Goal: Register for event/course

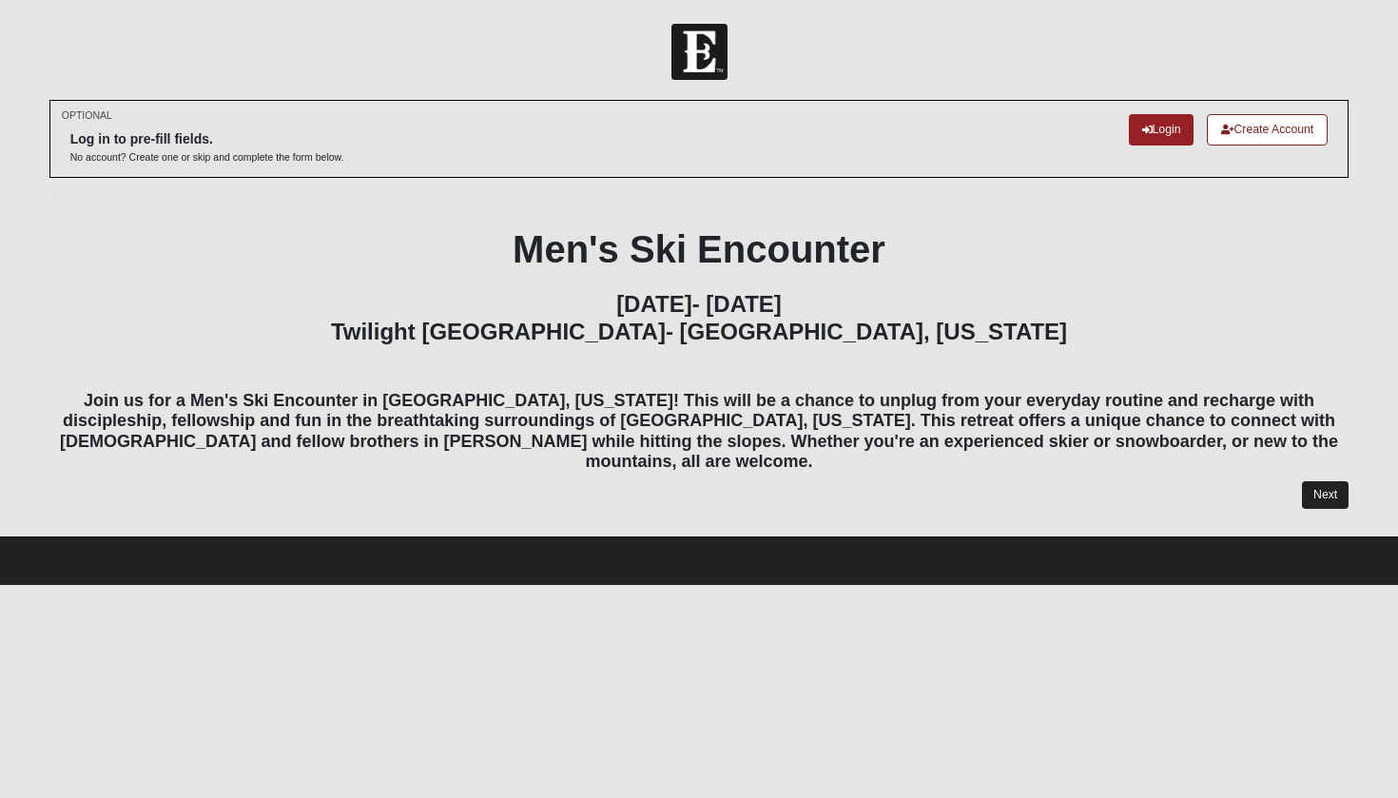
click at [1326, 481] on link "Next" at bounding box center [1325, 495] width 47 height 28
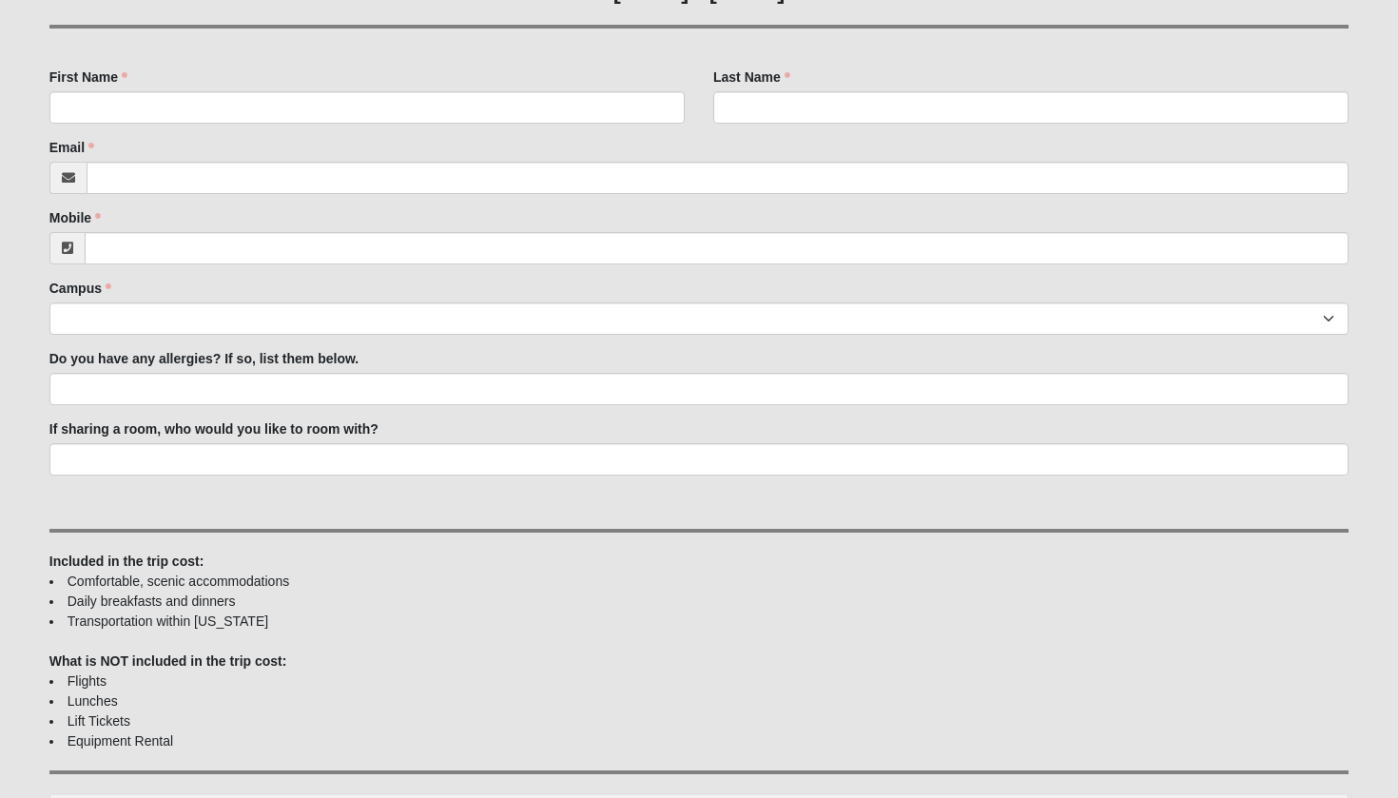
scroll to position [328, 0]
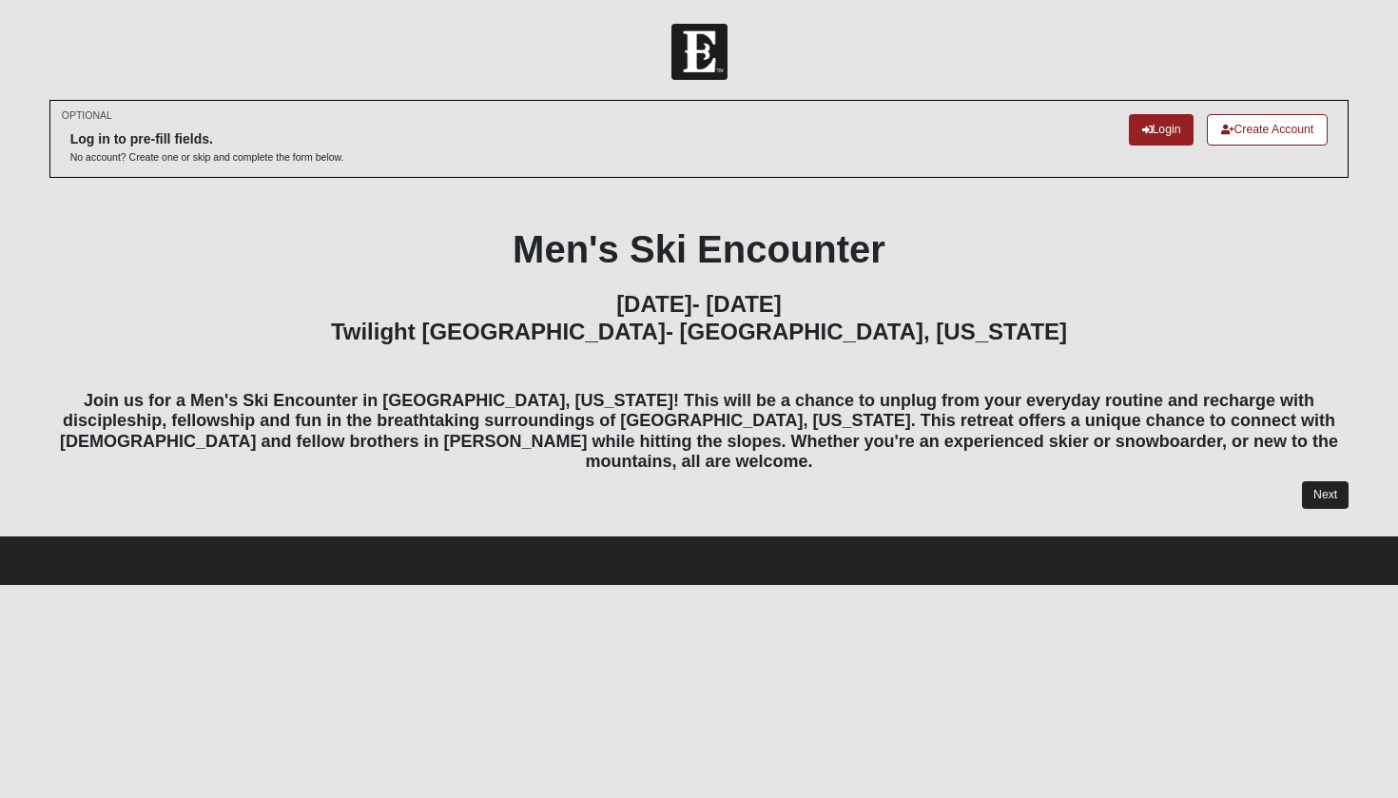
click at [1325, 481] on link "Next" at bounding box center [1325, 495] width 47 height 28
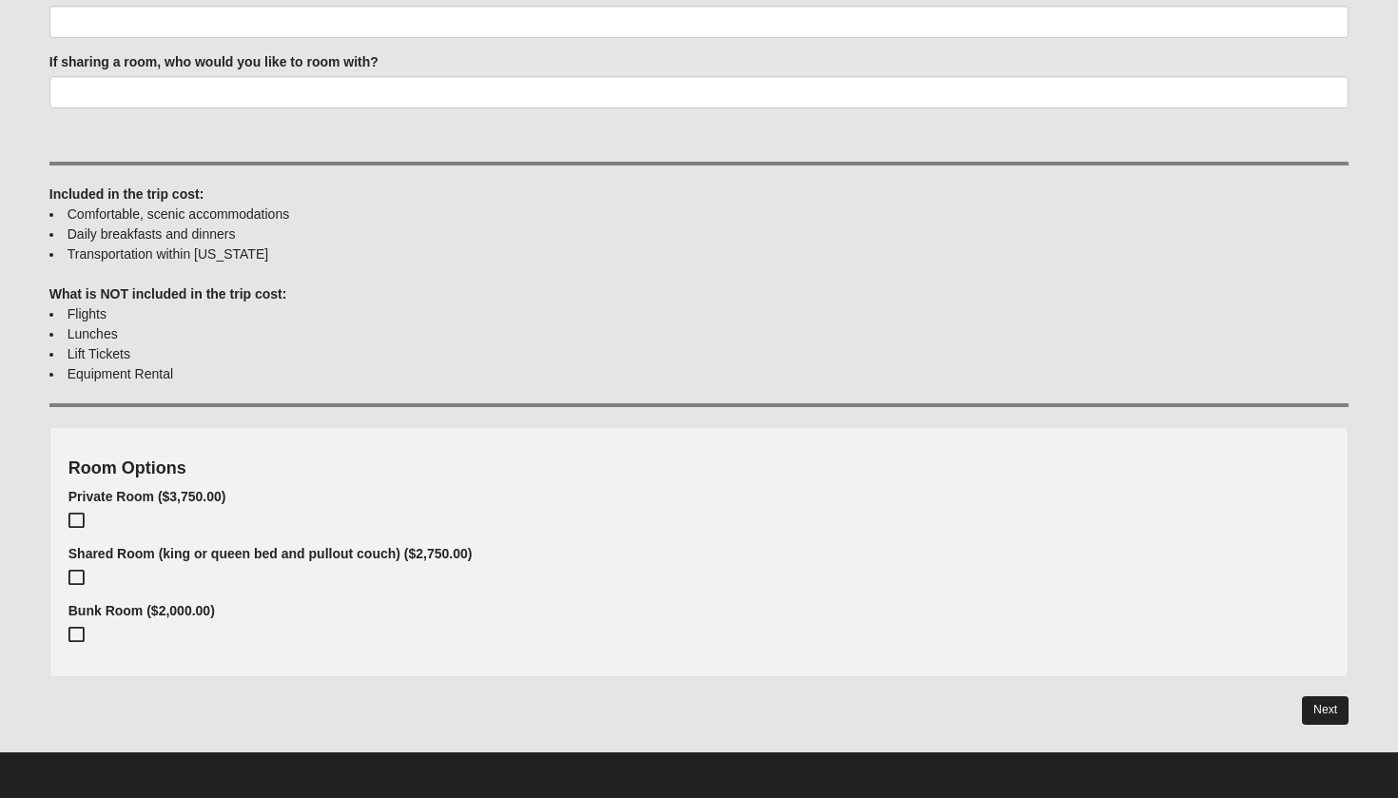
scroll to position [882, 0]
click at [1319, 703] on link "Next" at bounding box center [1325, 711] width 47 height 28
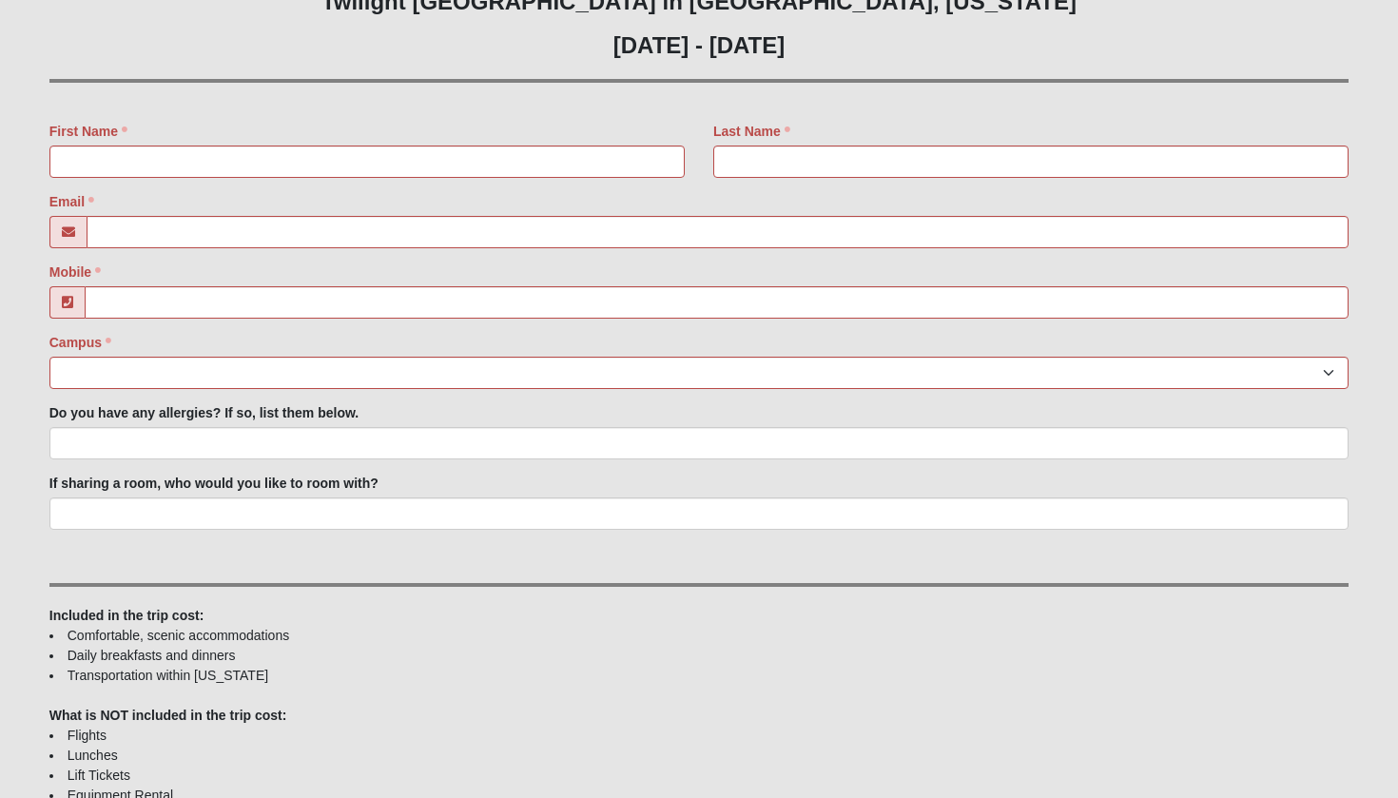
scroll to position [638, 0]
type input "[PERSON_NAME]"
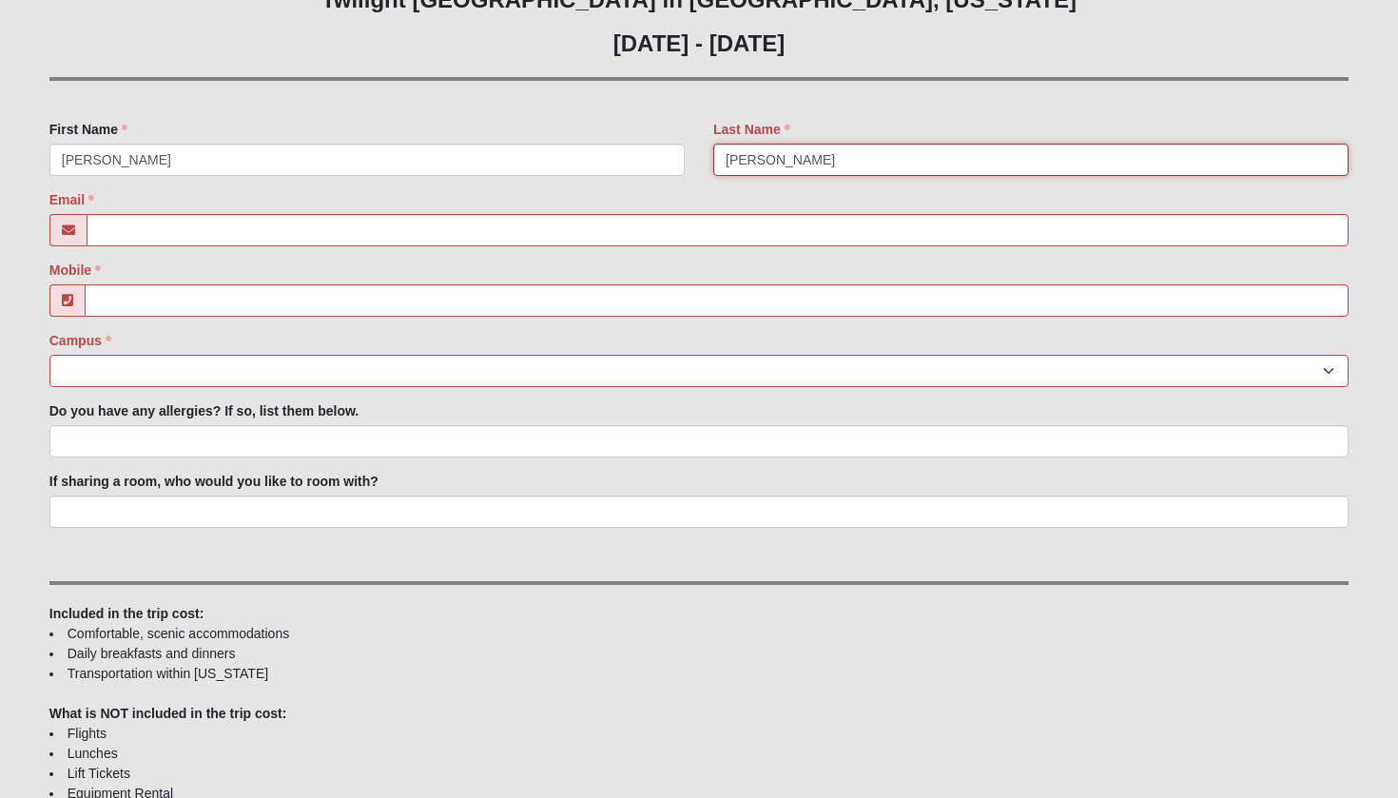
type input "[PERSON_NAME]"
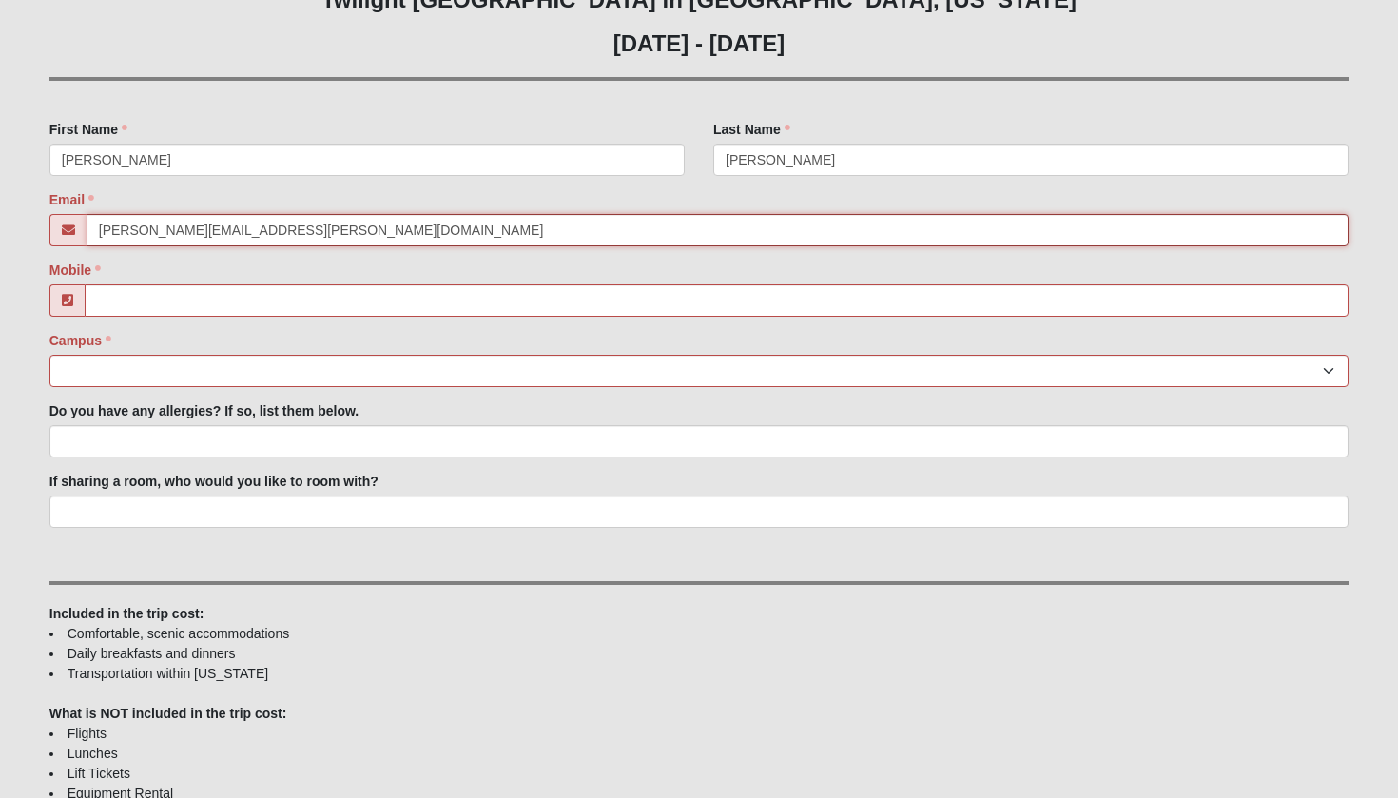
type input "[PERSON_NAME][EMAIL_ADDRESS][PERSON_NAME][DOMAIN_NAME]"
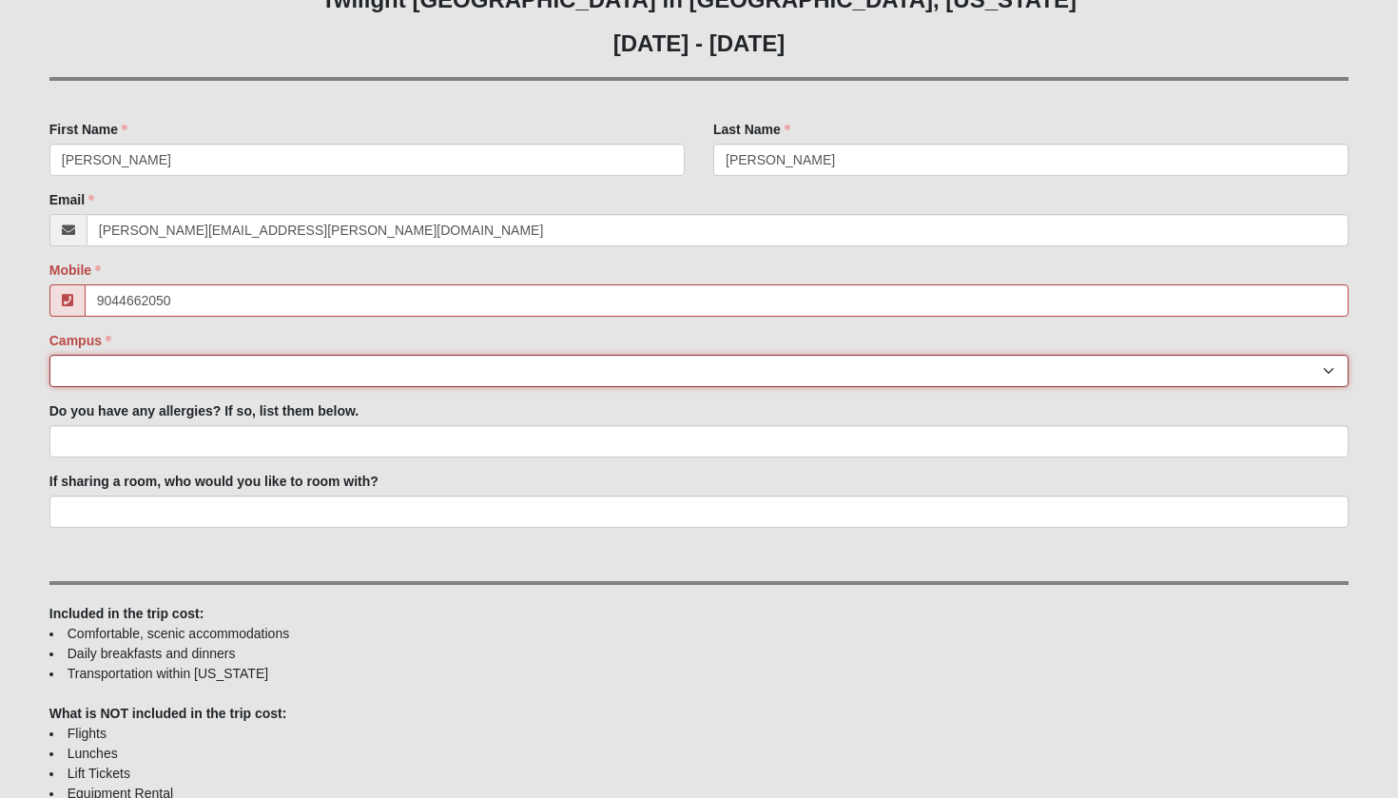
type input "[PHONE_NUMBER]"
select select "5"
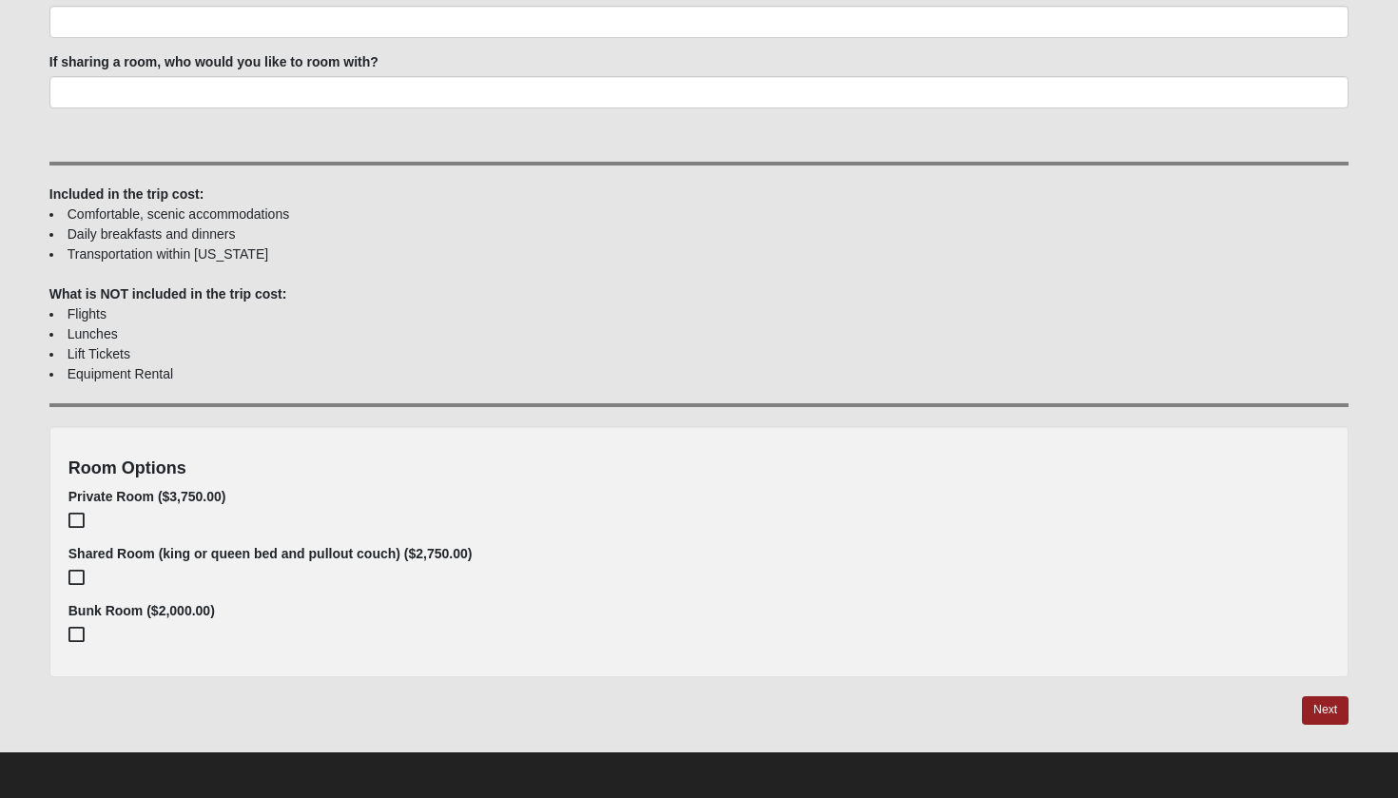
scroll to position [1056, 0]
click at [77, 516] on icon at bounding box center [75, 520] width 15 height 13
click at [1313, 707] on link "Next" at bounding box center [1325, 711] width 47 height 28
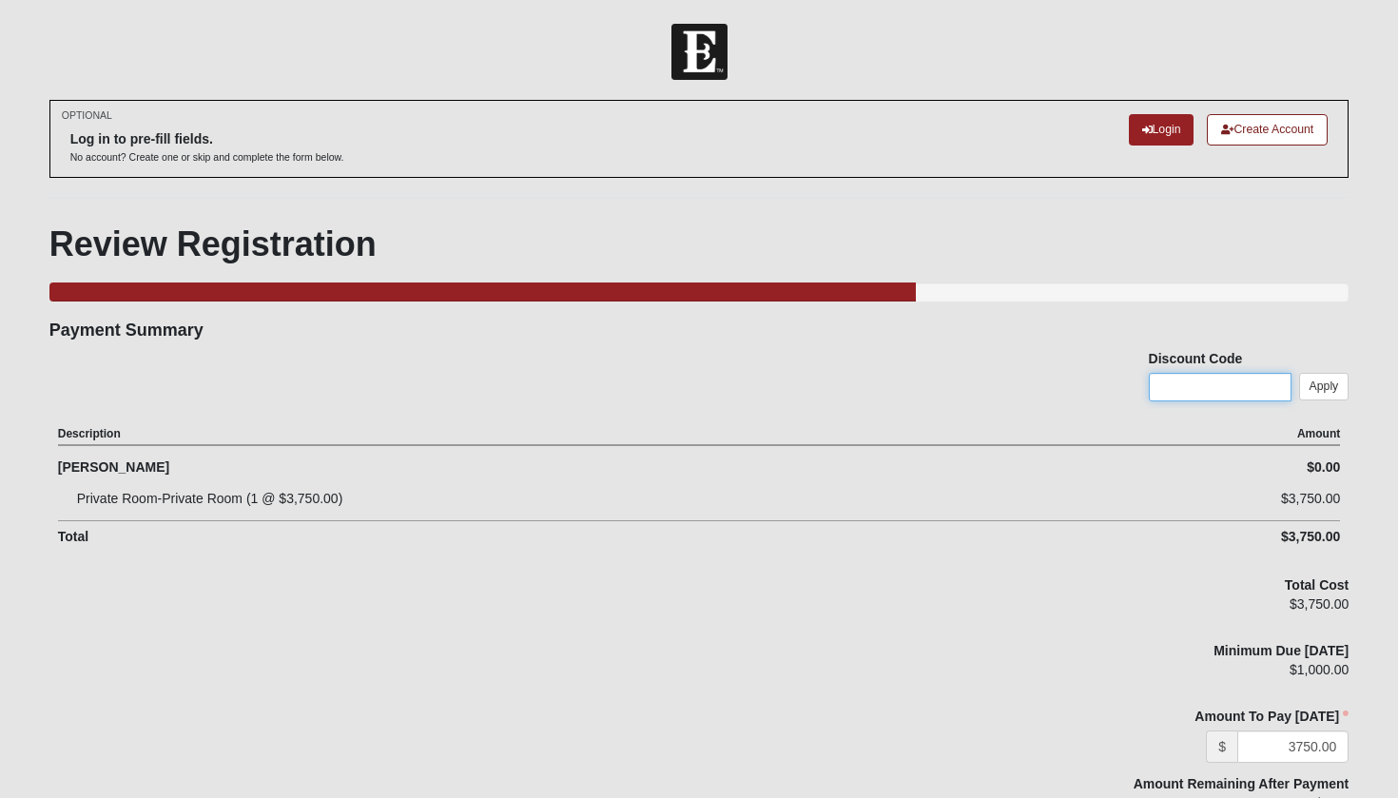
click at [1210, 377] on input "text" at bounding box center [1220, 387] width 143 height 29
type input "test"
click at [1344, 379] on link "Apply" at bounding box center [1324, 387] width 50 height 28
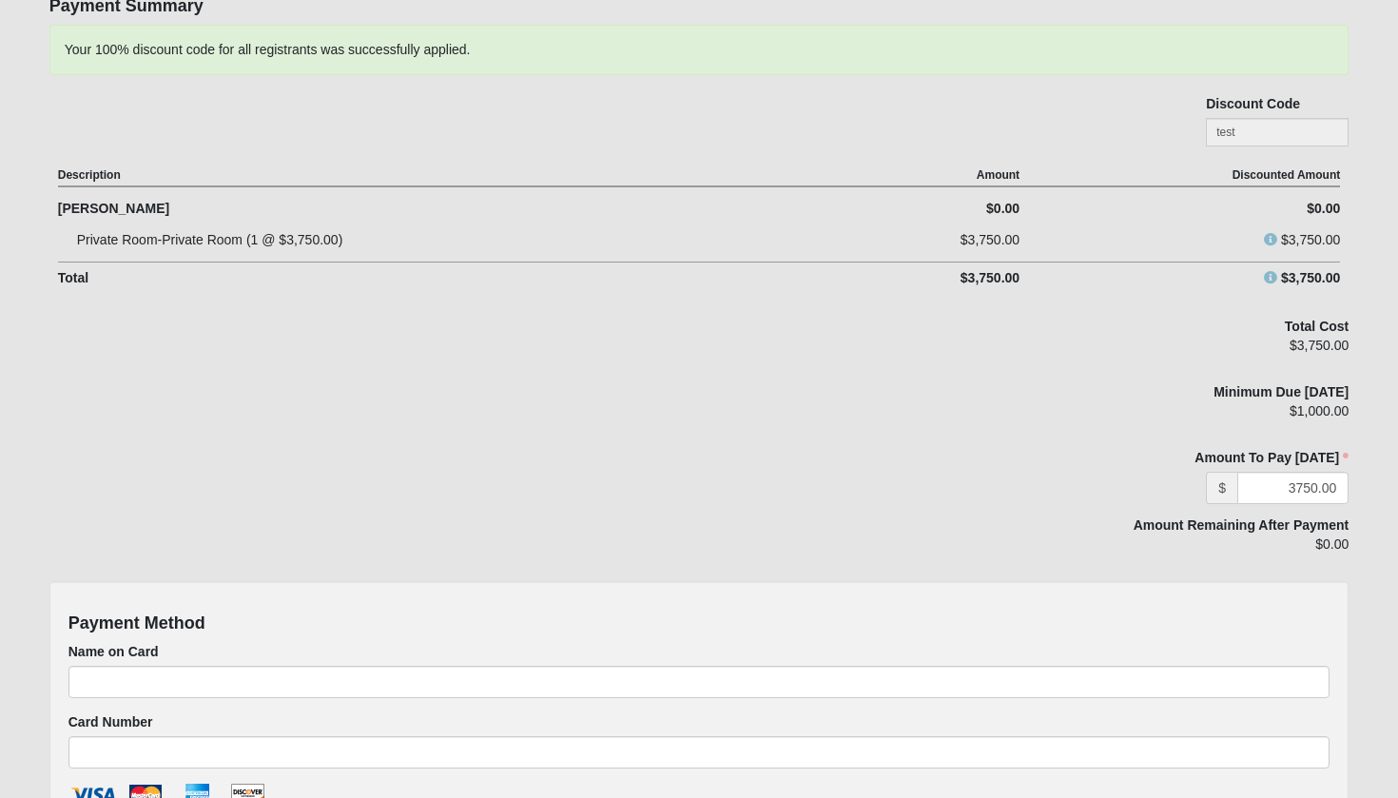
scroll to position [327, 0]
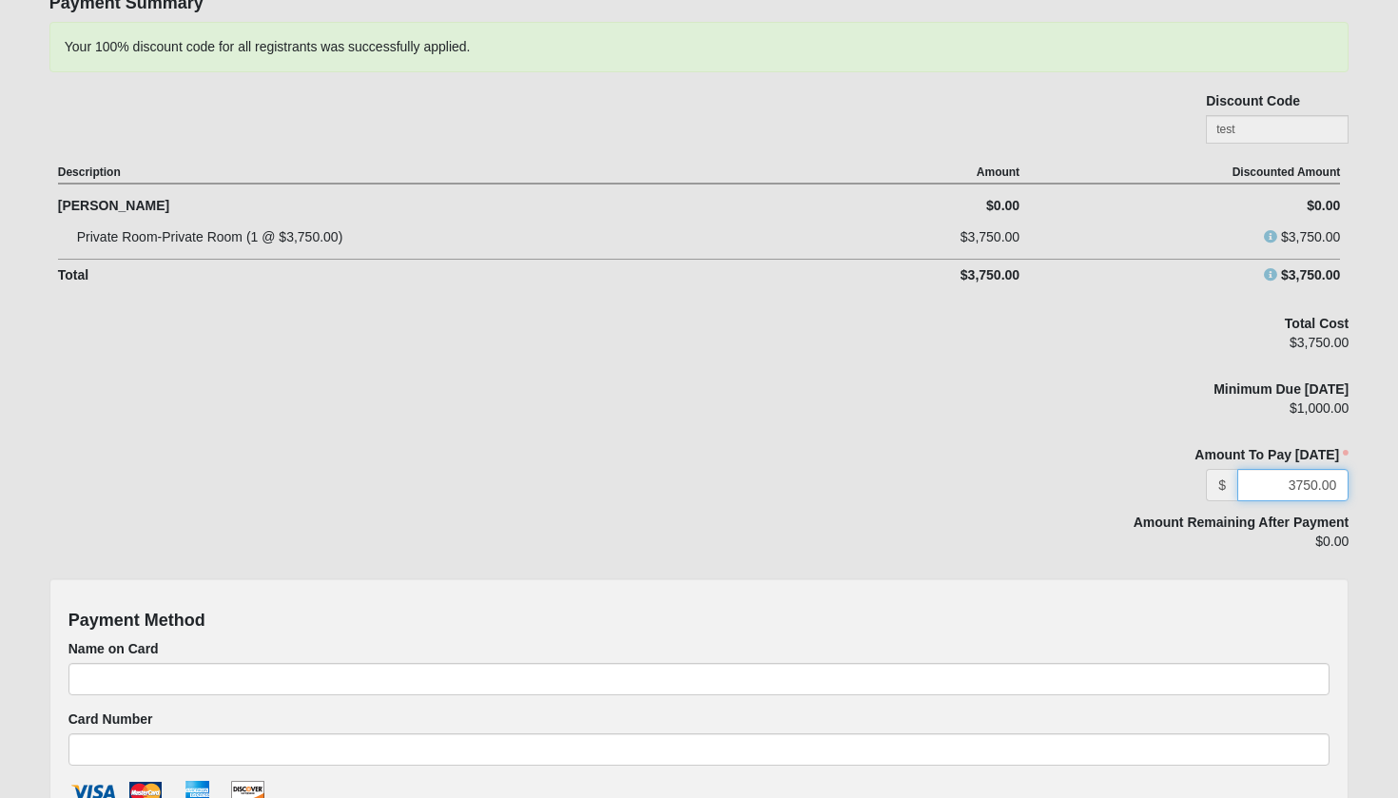
drag, startPoint x: 1279, startPoint y: 486, endPoint x: 1365, endPoint y: 480, distance: 85.8
click at [1364, 482] on form "Log In Men's Ski Encounter- Feb 16-20, 2026 Events Men's Ski Encounter- Feb 16-…" at bounding box center [699, 469] width 1398 height 1544
click at [1039, 463] on div "Amount To Pay Today $ 1000.00 Amount To Pay Today is required." at bounding box center [1142, 473] width 415 height 56
click at [1306, 484] on input "1000.00" at bounding box center [1292, 485] width 111 height 32
type input "1000.00"
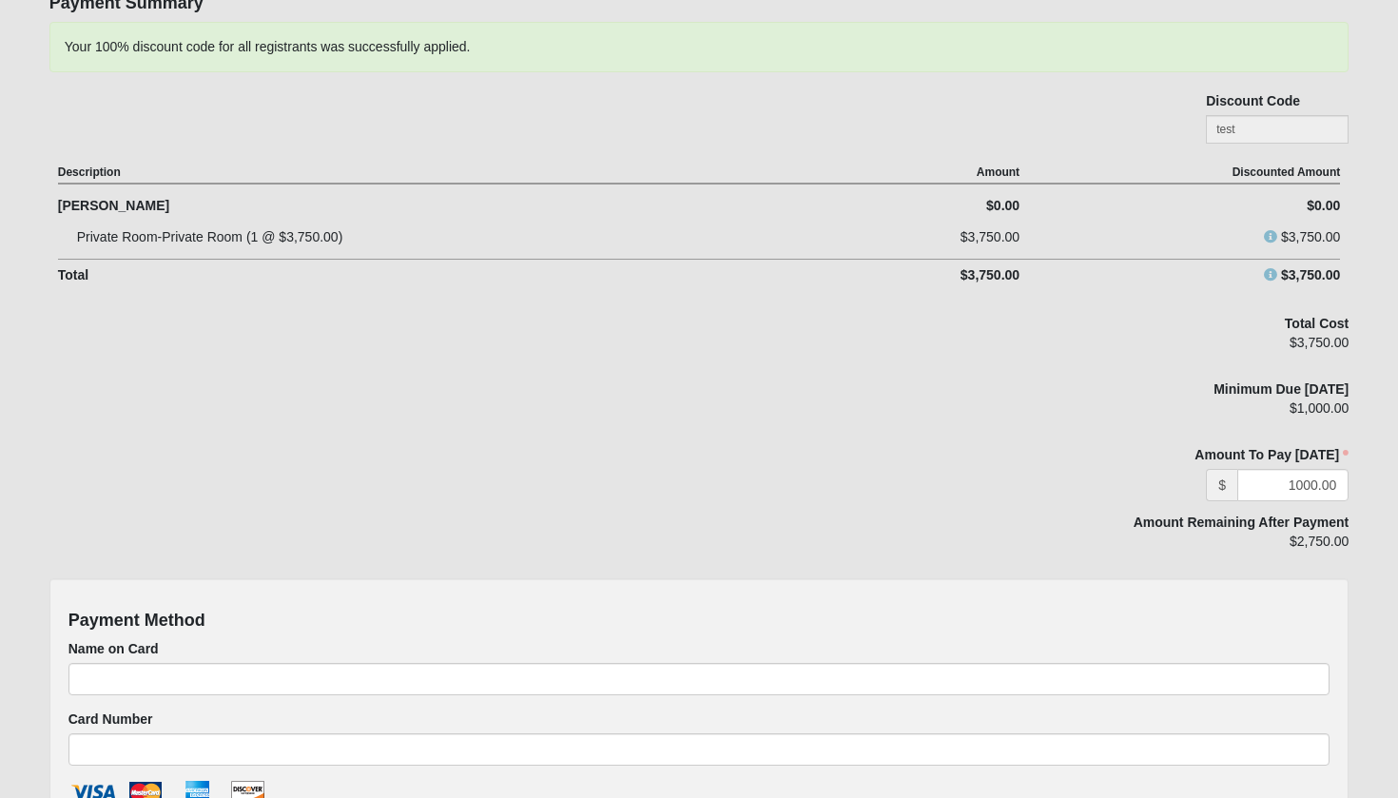
click at [1023, 524] on div "Amount Remaining After Payment $2,750.00" at bounding box center [1142, 538] width 415 height 51
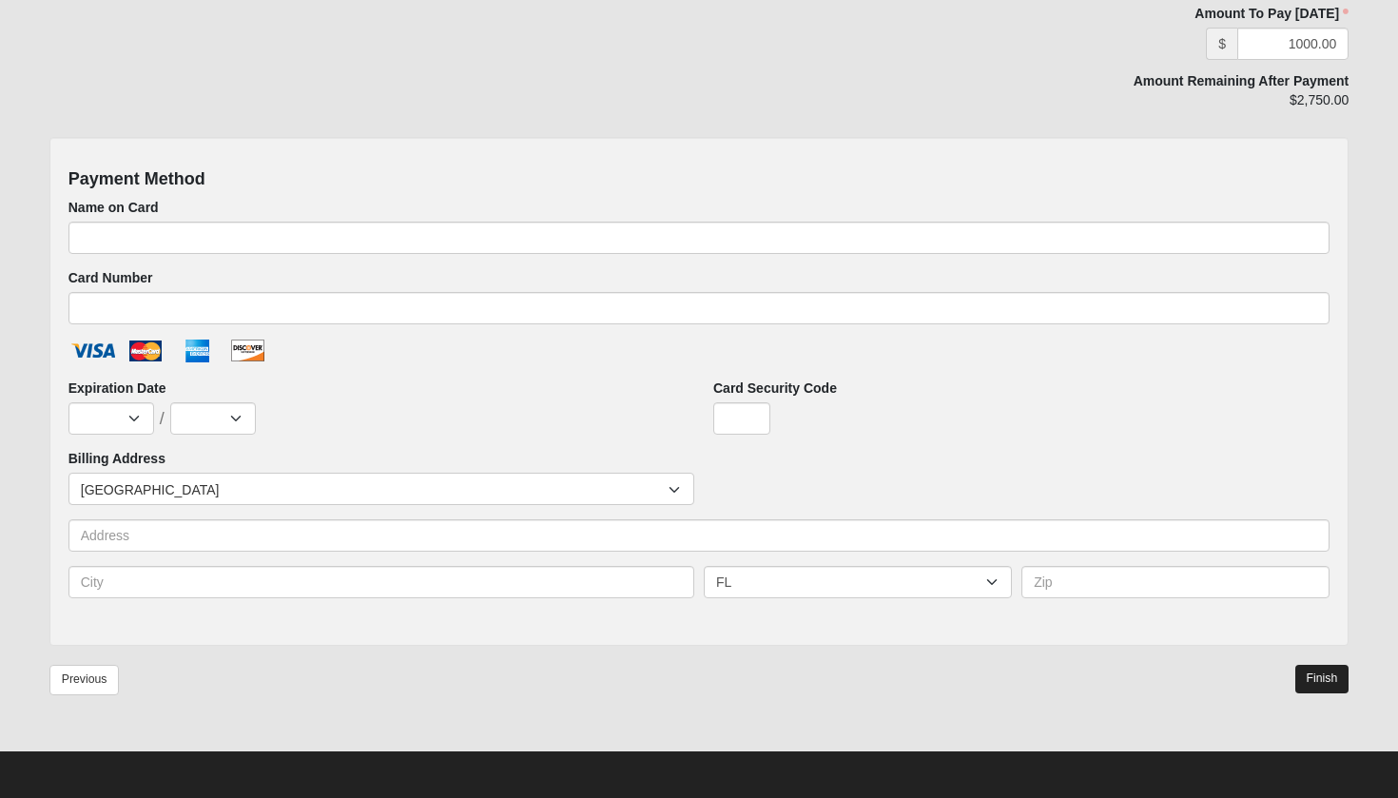
scroll to position [767, 0]
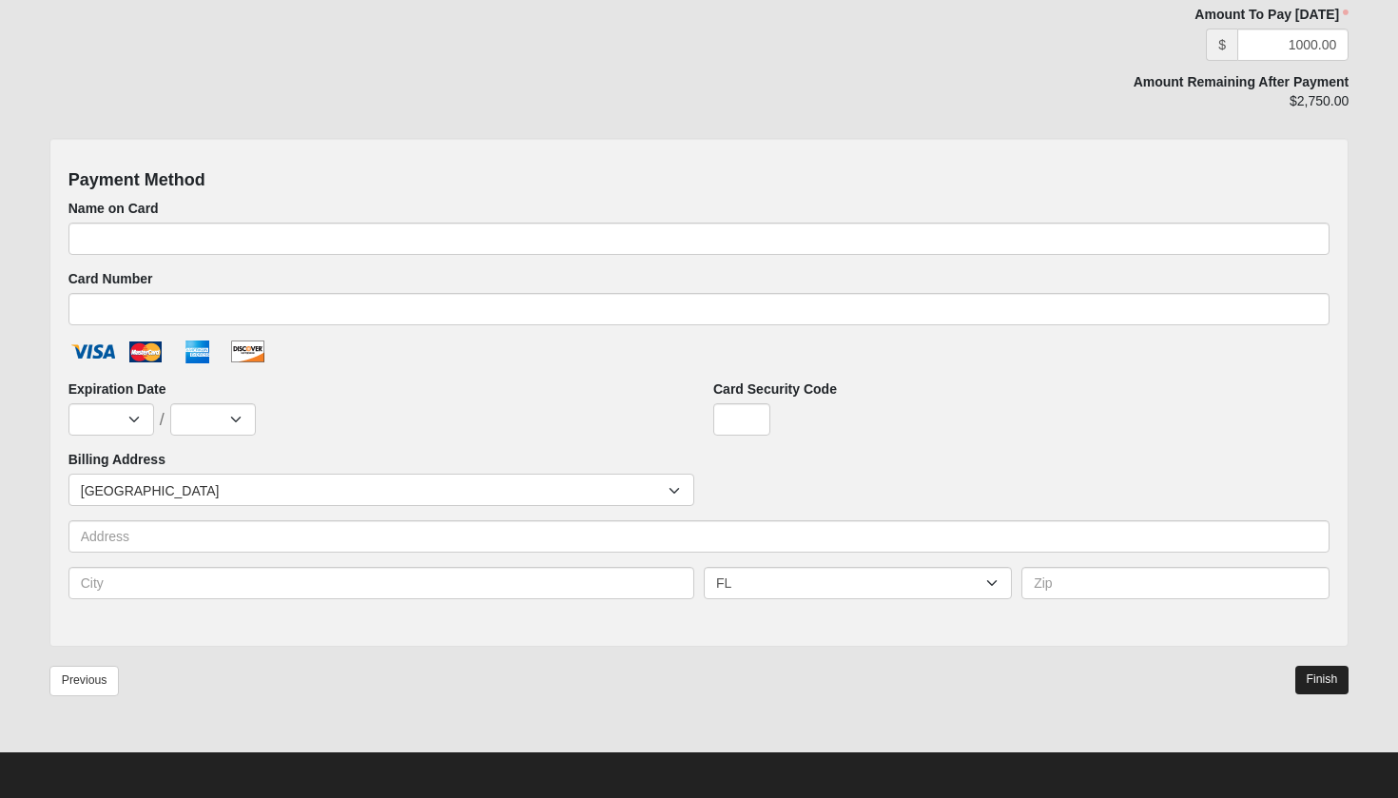
click at [1318, 676] on link "Finish" at bounding box center [1322, 680] width 54 height 28
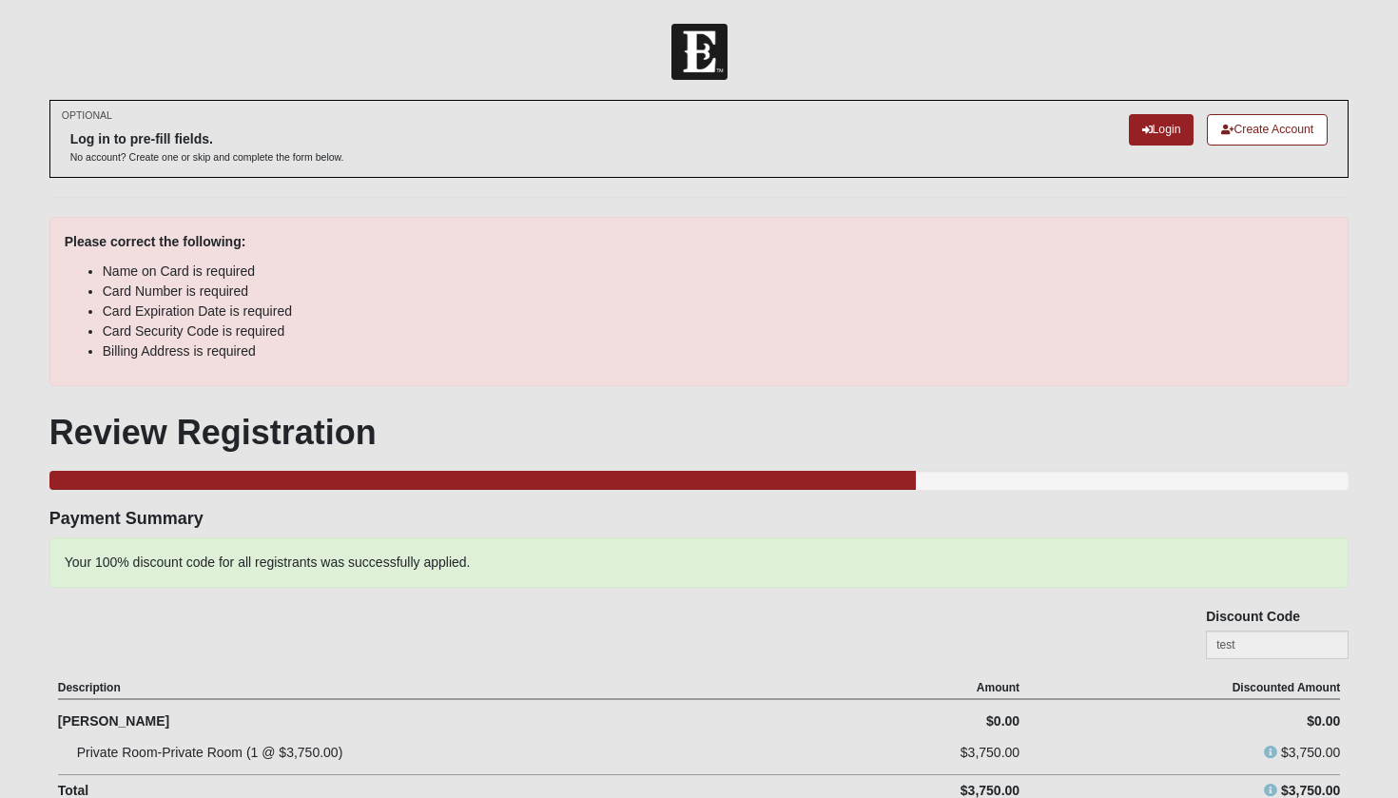
scroll to position [0, 0]
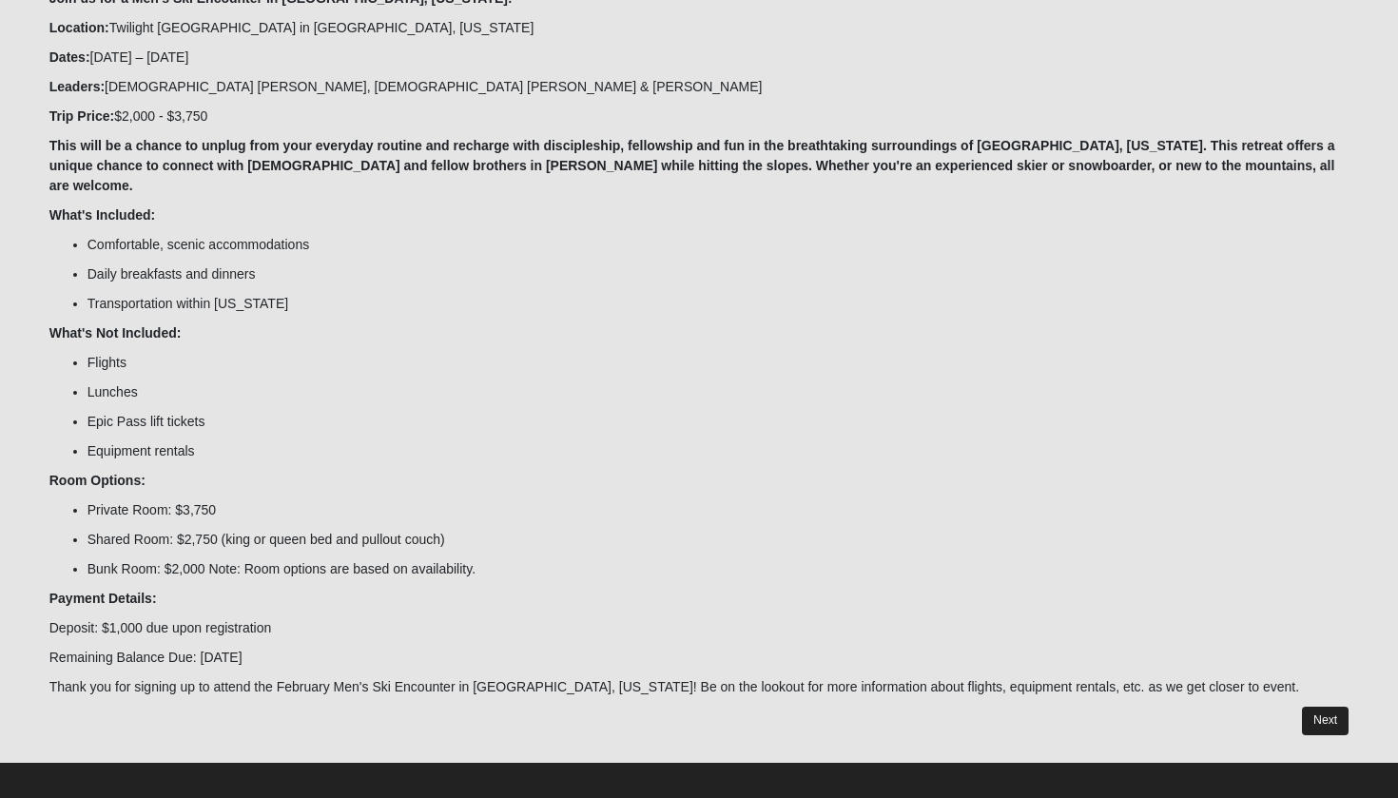
scroll to position [227, 0]
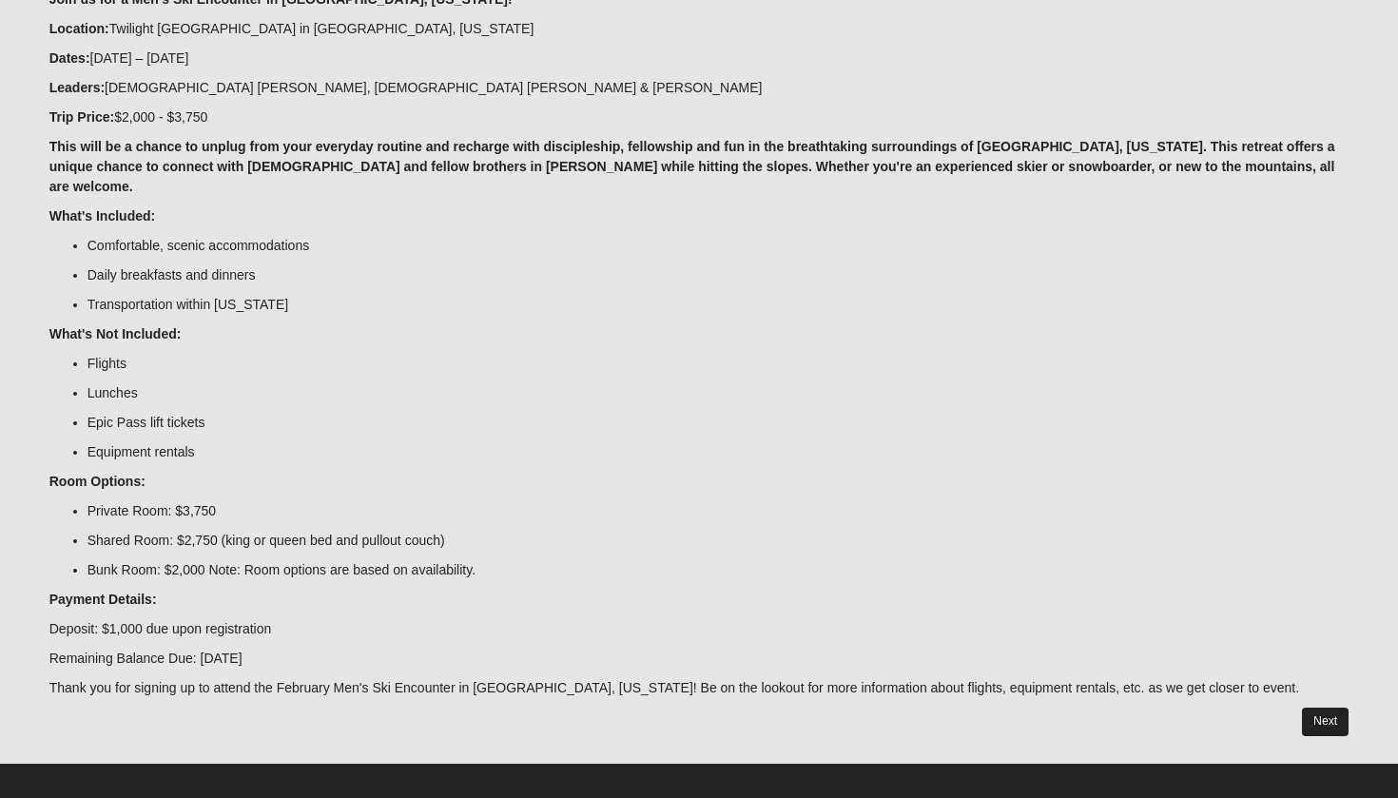
click at [1319, 707] on link "Next" at bounding box center [1325, 721] width 47 height 28
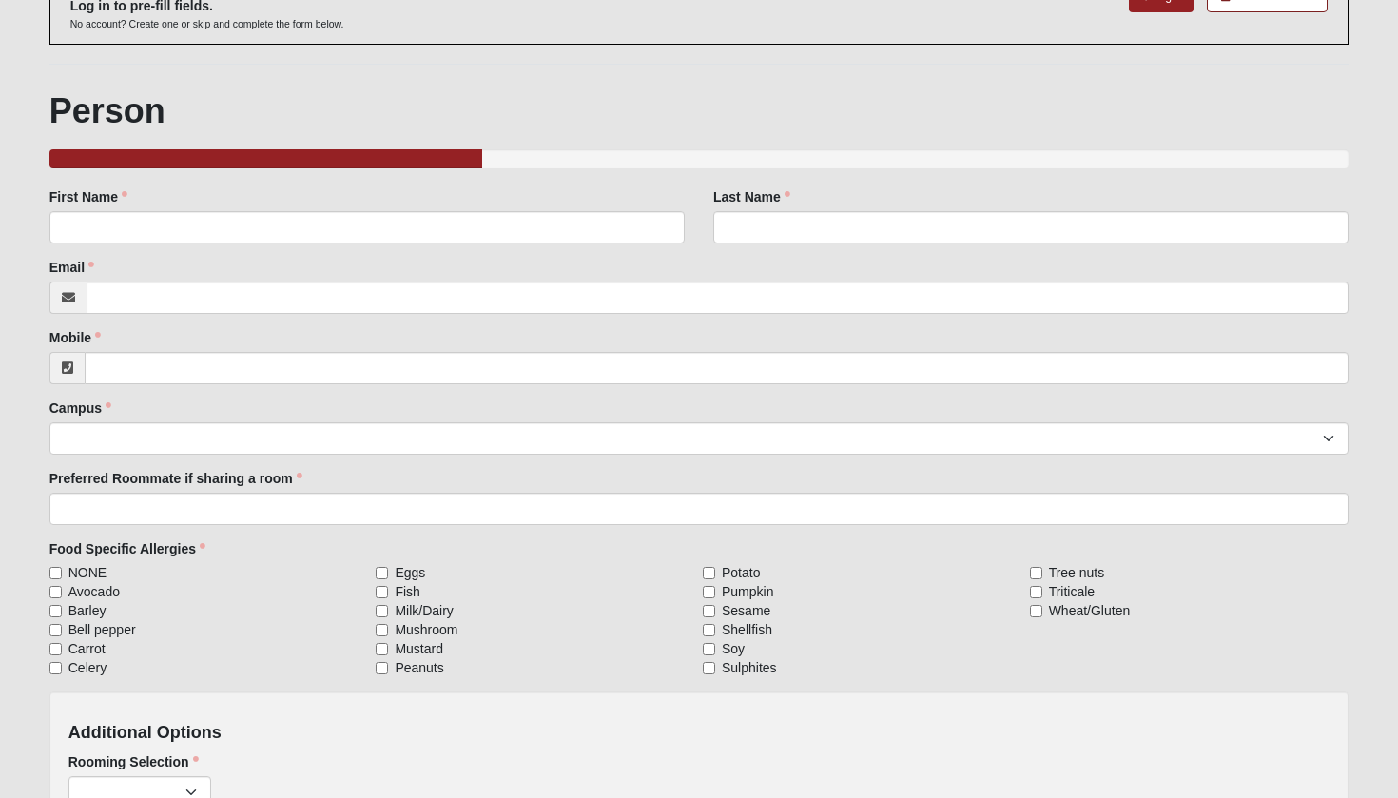
scroll to position [137, 0]
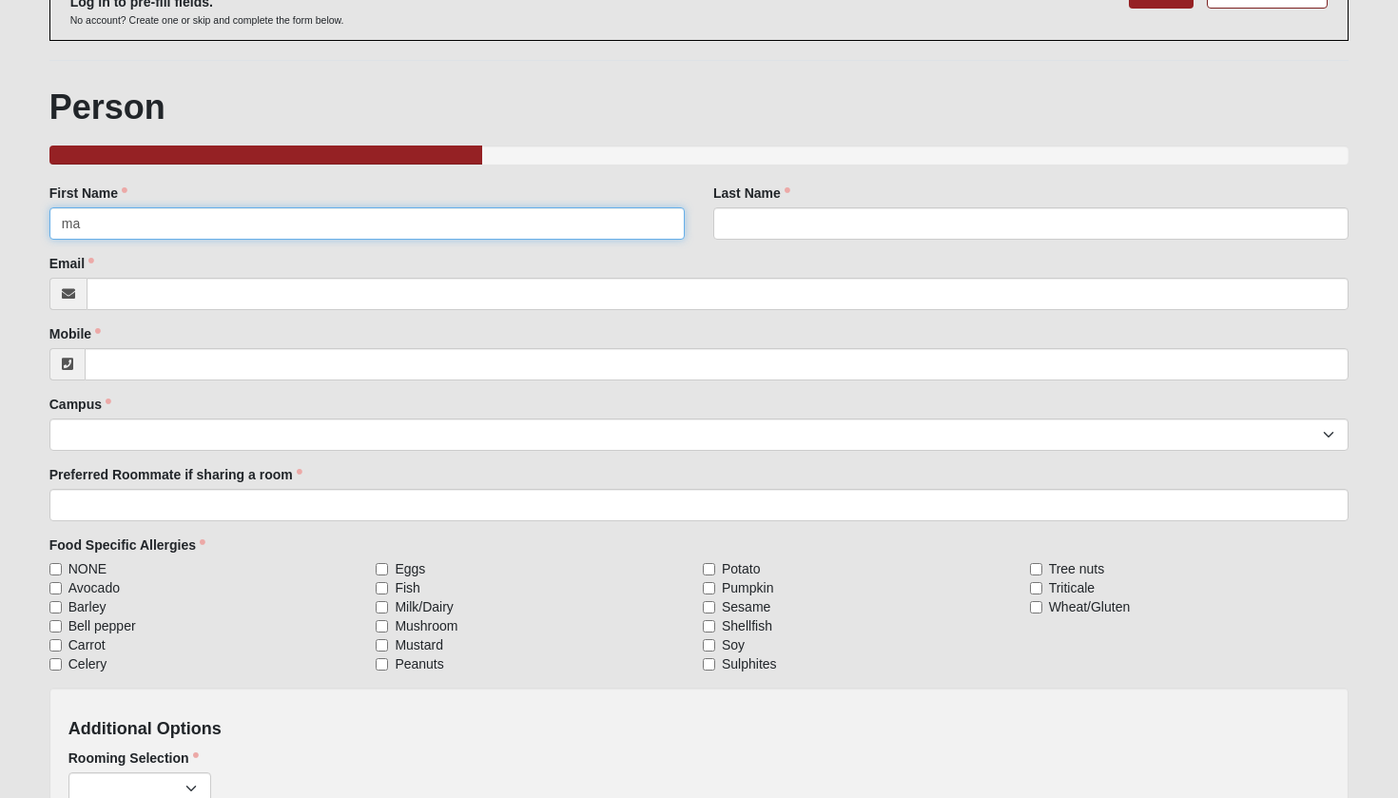
type input "m"
type input "[PERSON_NAME]"
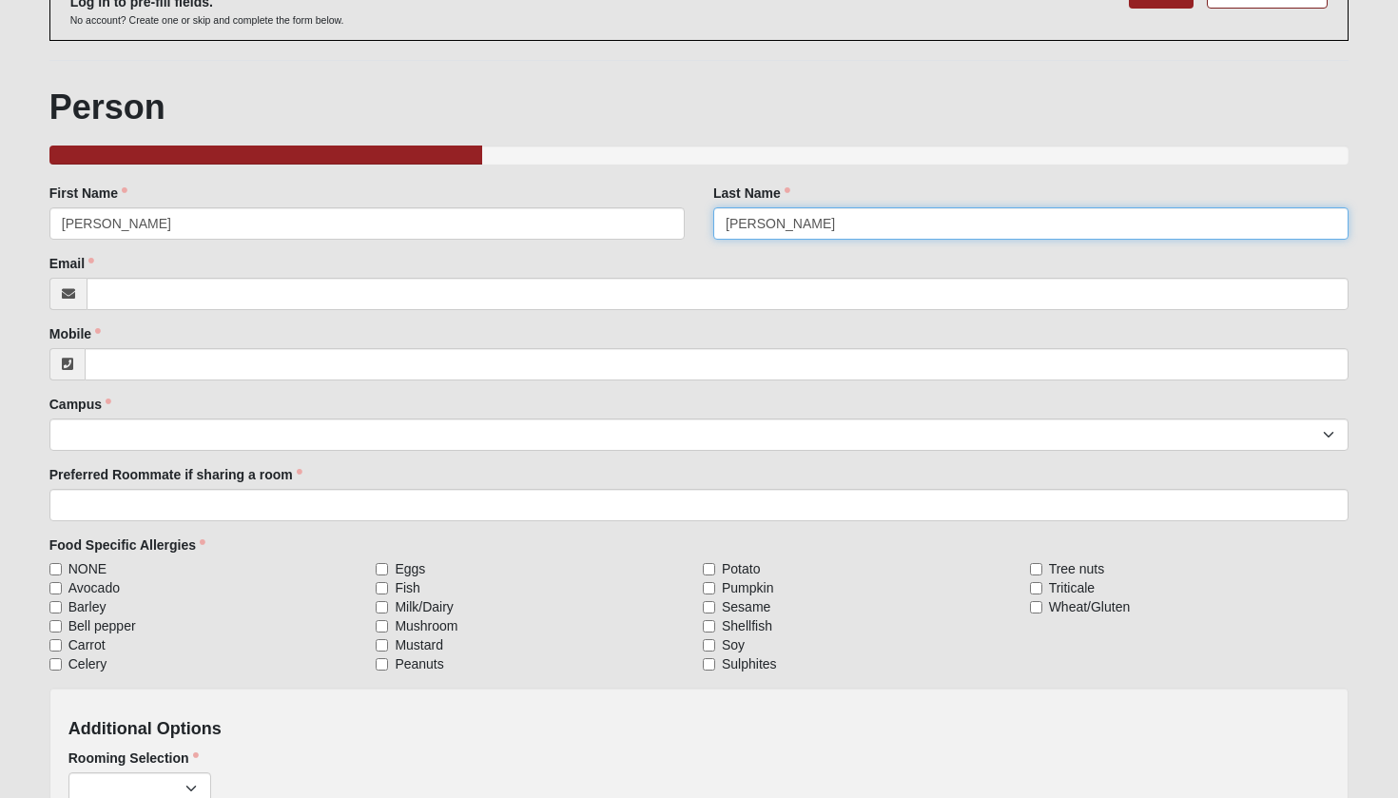
type input "[PERSON_NAME]"
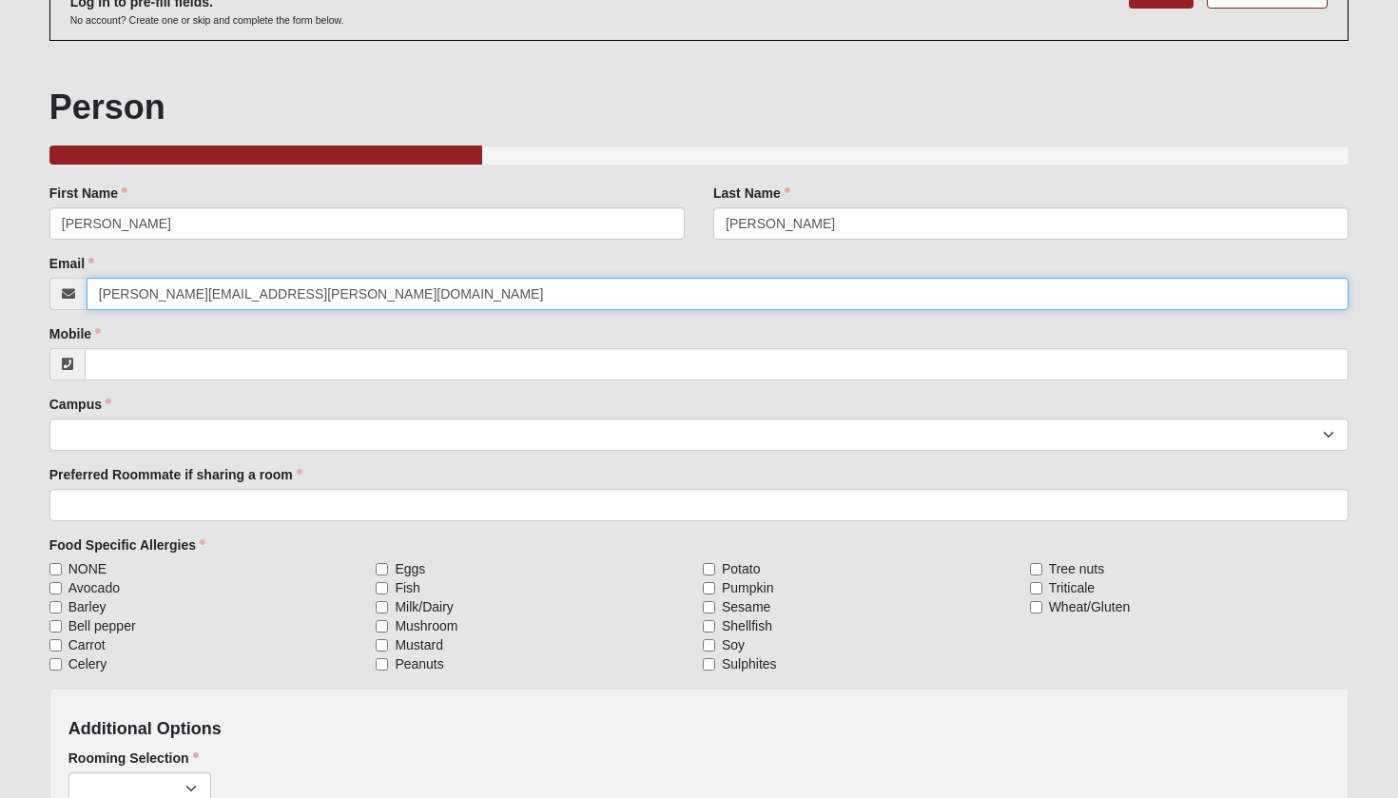
type input "[PERSON_NAME][EMAIL_ADDRESS][PERSON_NAME][DOMAIN_NAME]"
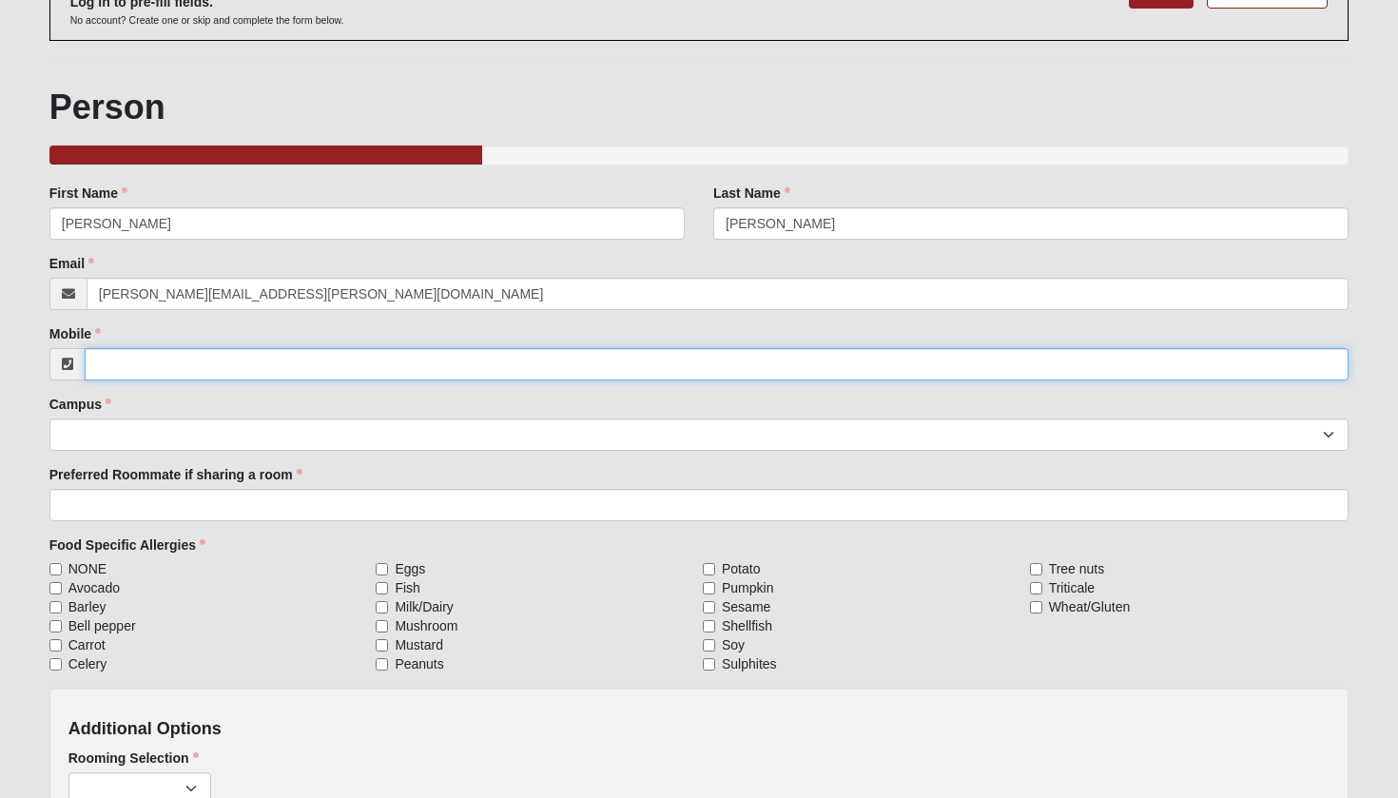
click at [211, 358] on input "Mobile" at bounding box center [717, 364] width 1265 height 32
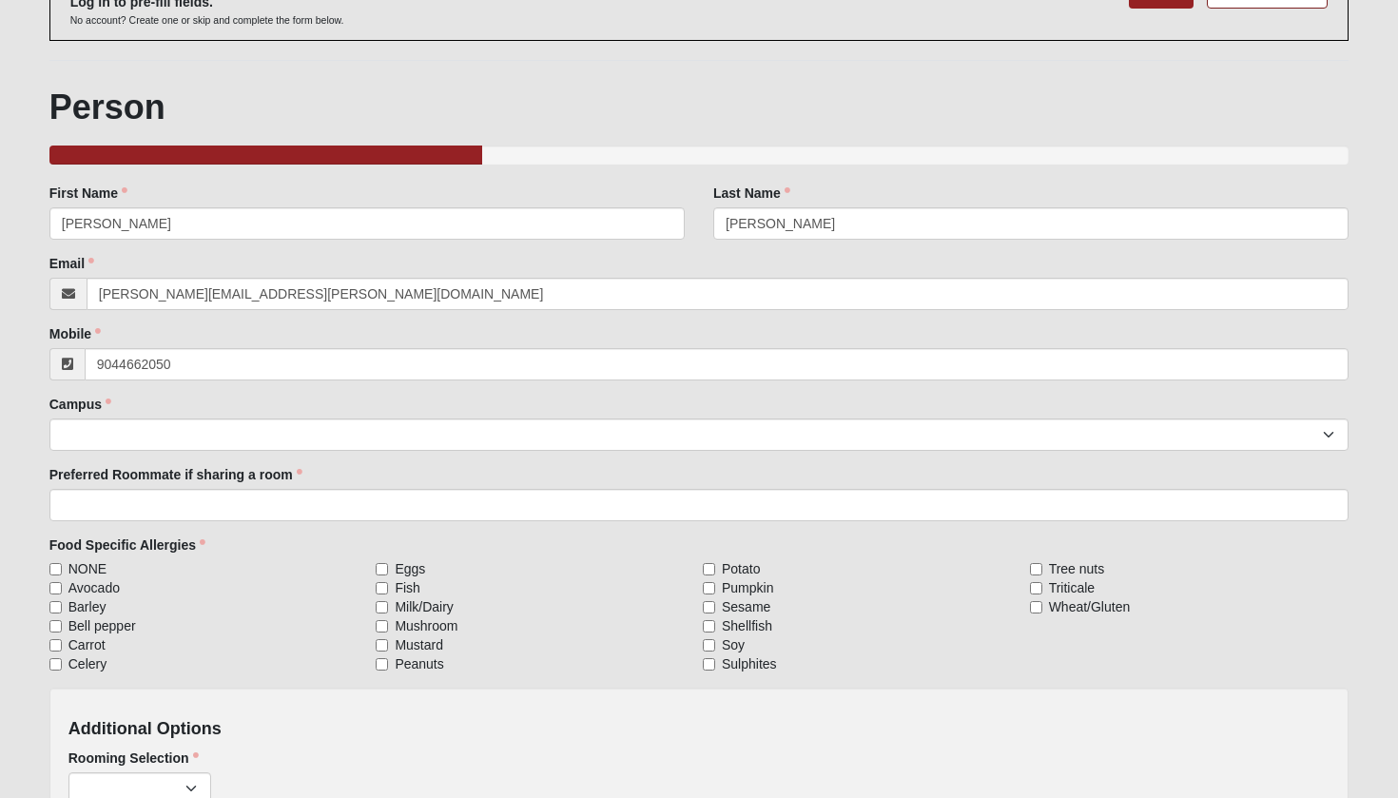
type input "[PHONE_NUMBER]"
click at [187, 451] on div "Family Member to Register First Name amanda First Name is required. Last Name c…" at bounding box center [699, 511] width 1300 height 654
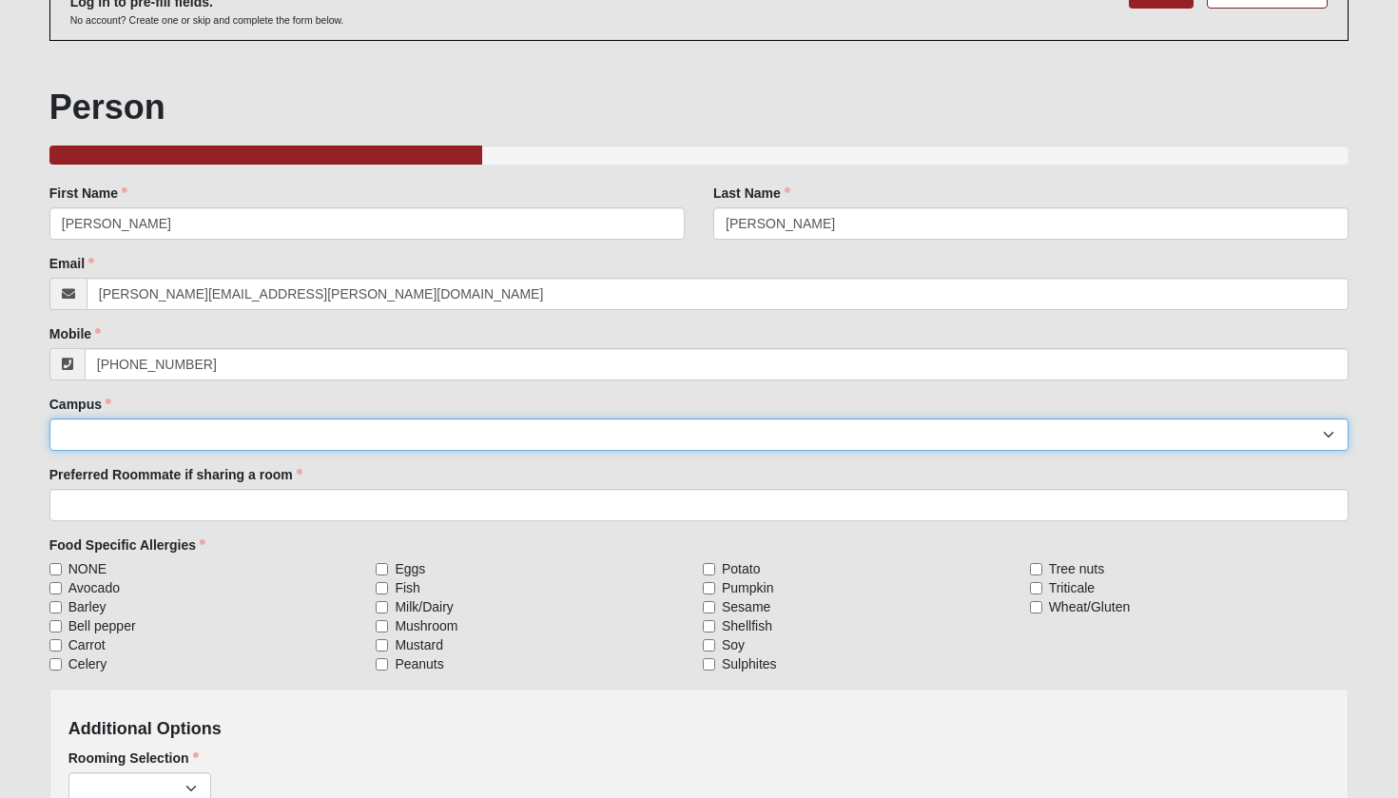
select select "5"
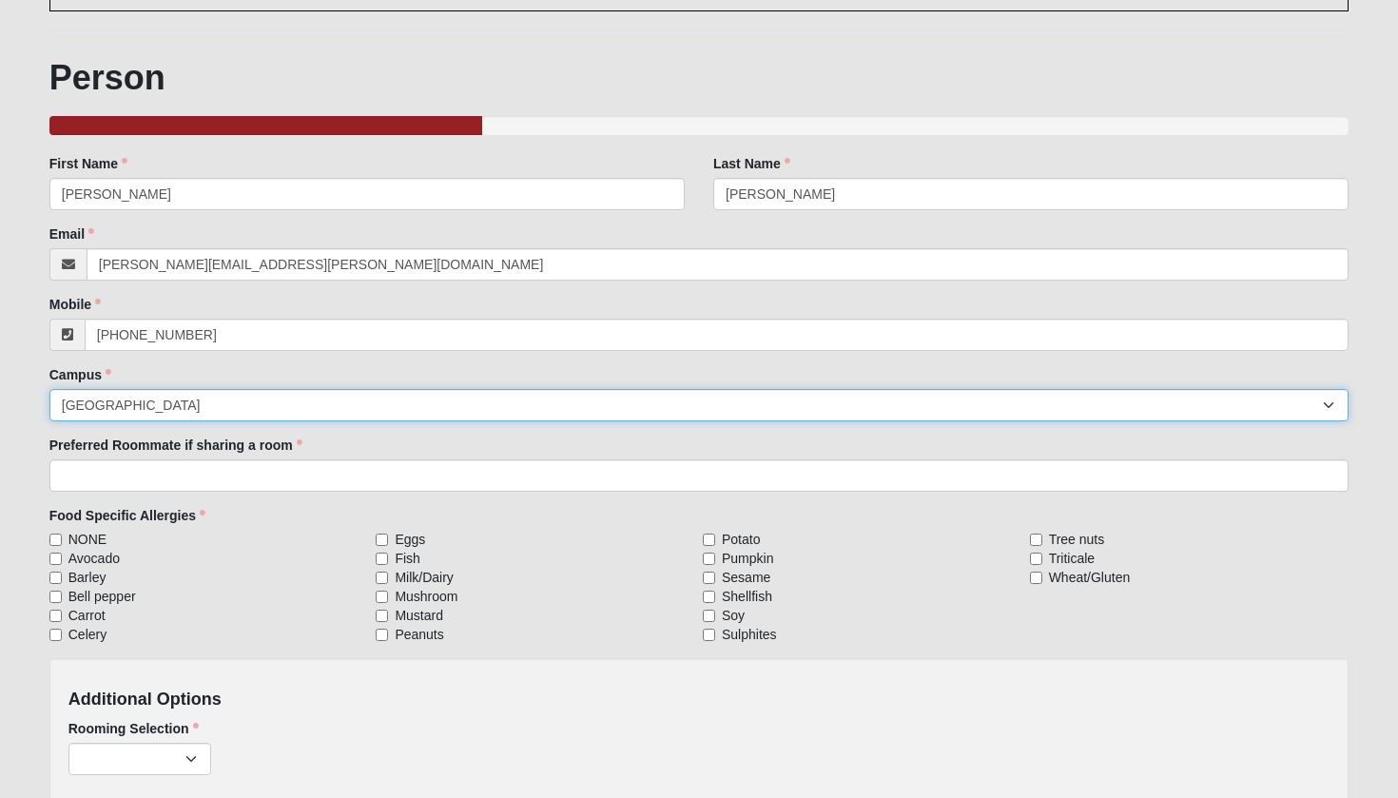
scroll to position [172, 0]
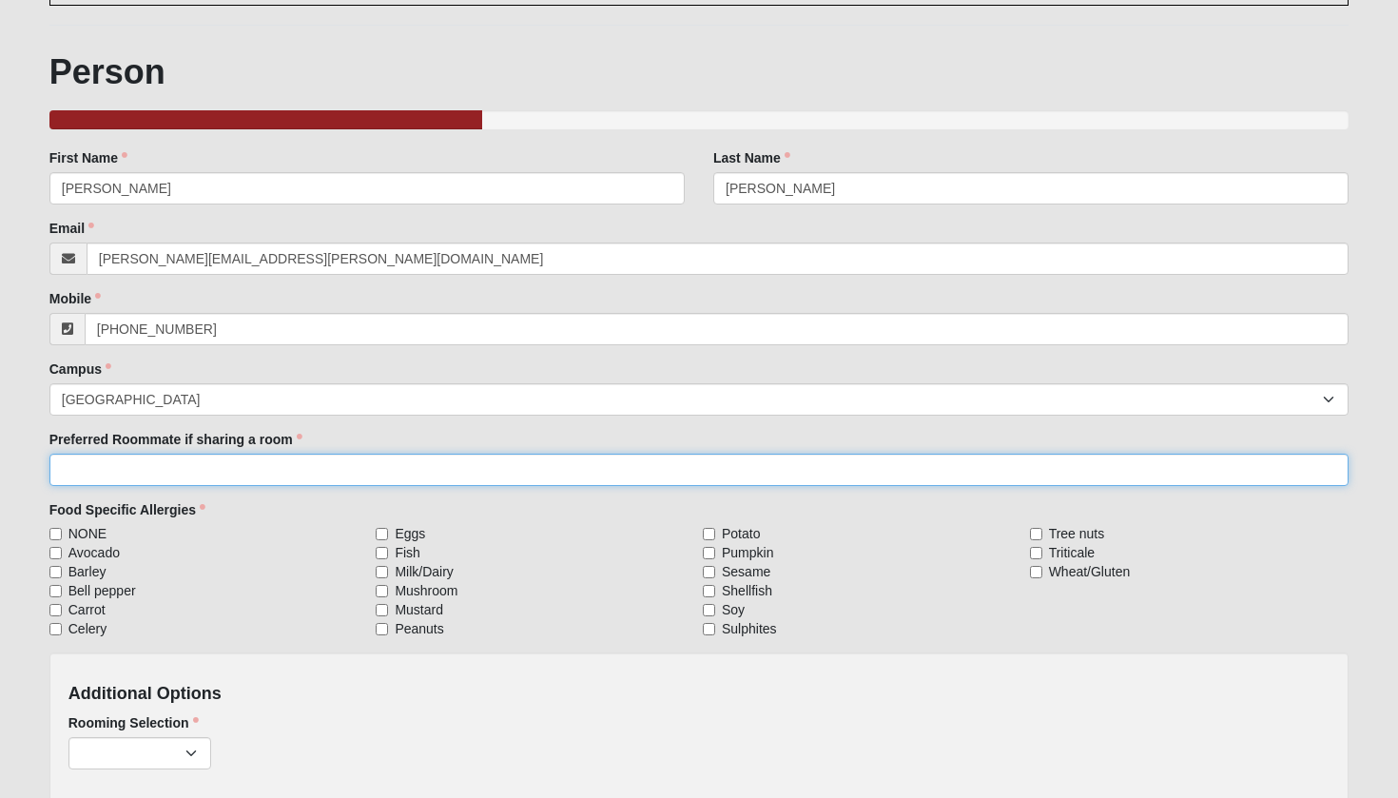
click at [221, 477] on input "Preferred Roommate if sharing a room" at bounding box center [699, 470] width 1300 height 32
type input "n"
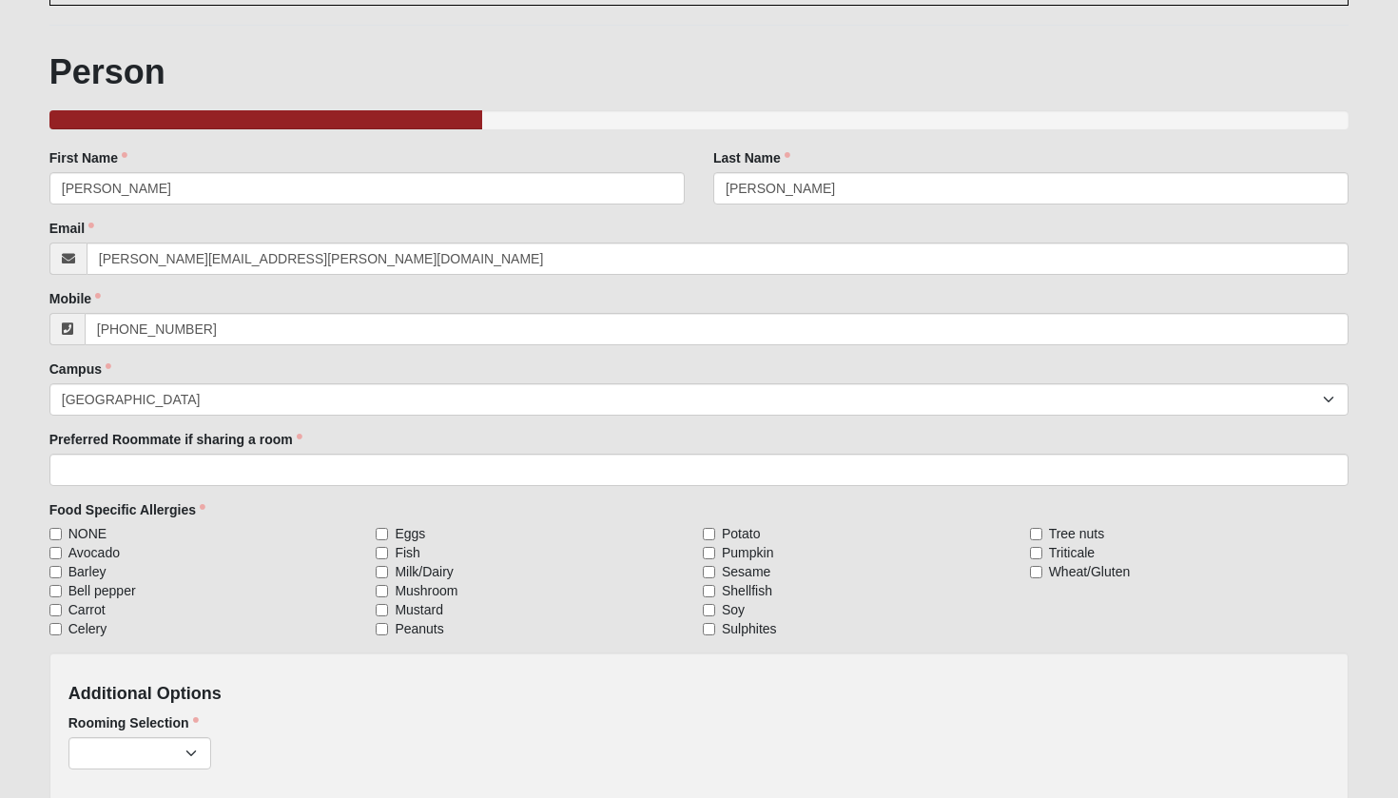
click at [228, 610] on label "Carrot" at bounding box center [209, 609] width 320 height 19
click at [62, 610] on input "Carrot" at bounding box center [55, 610] width 12 height 12
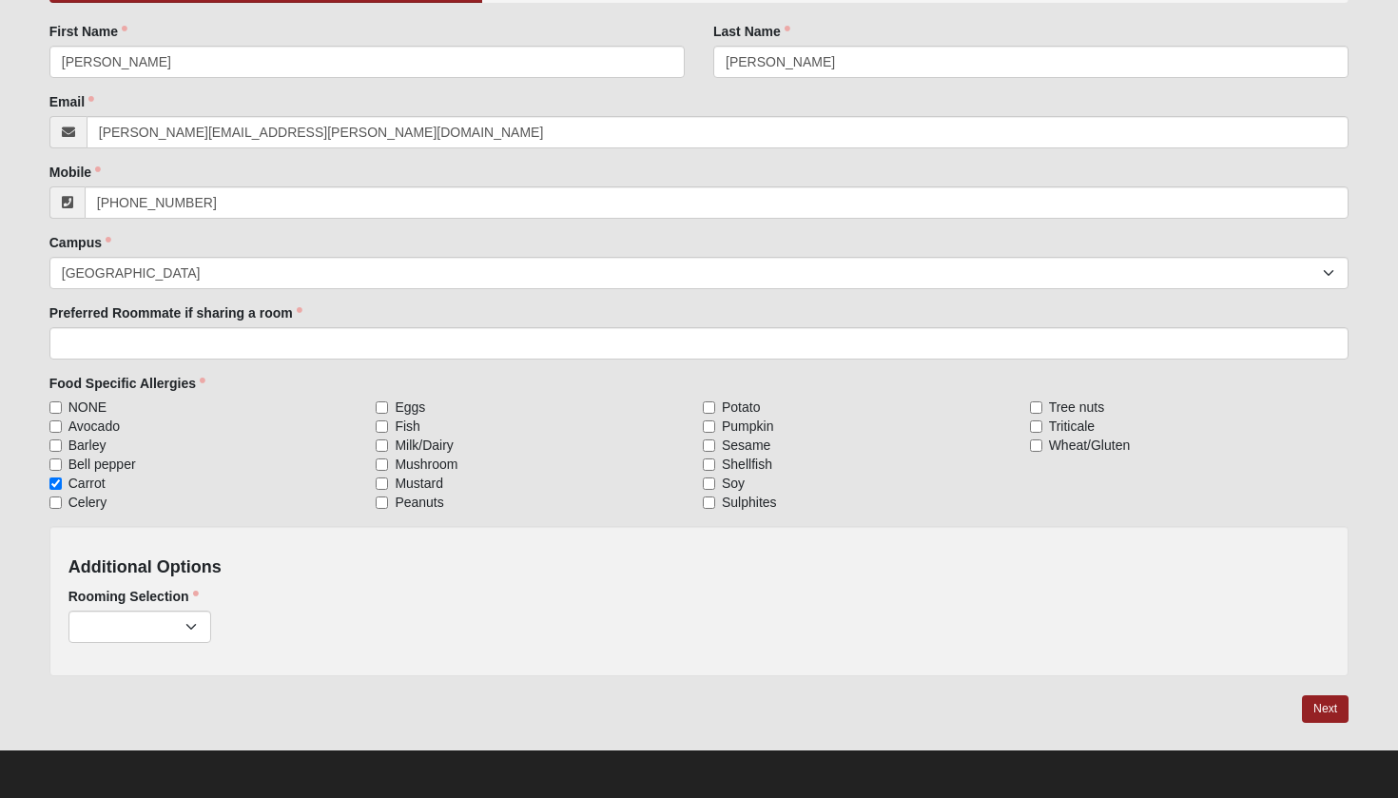
scroll to position [298, 0]
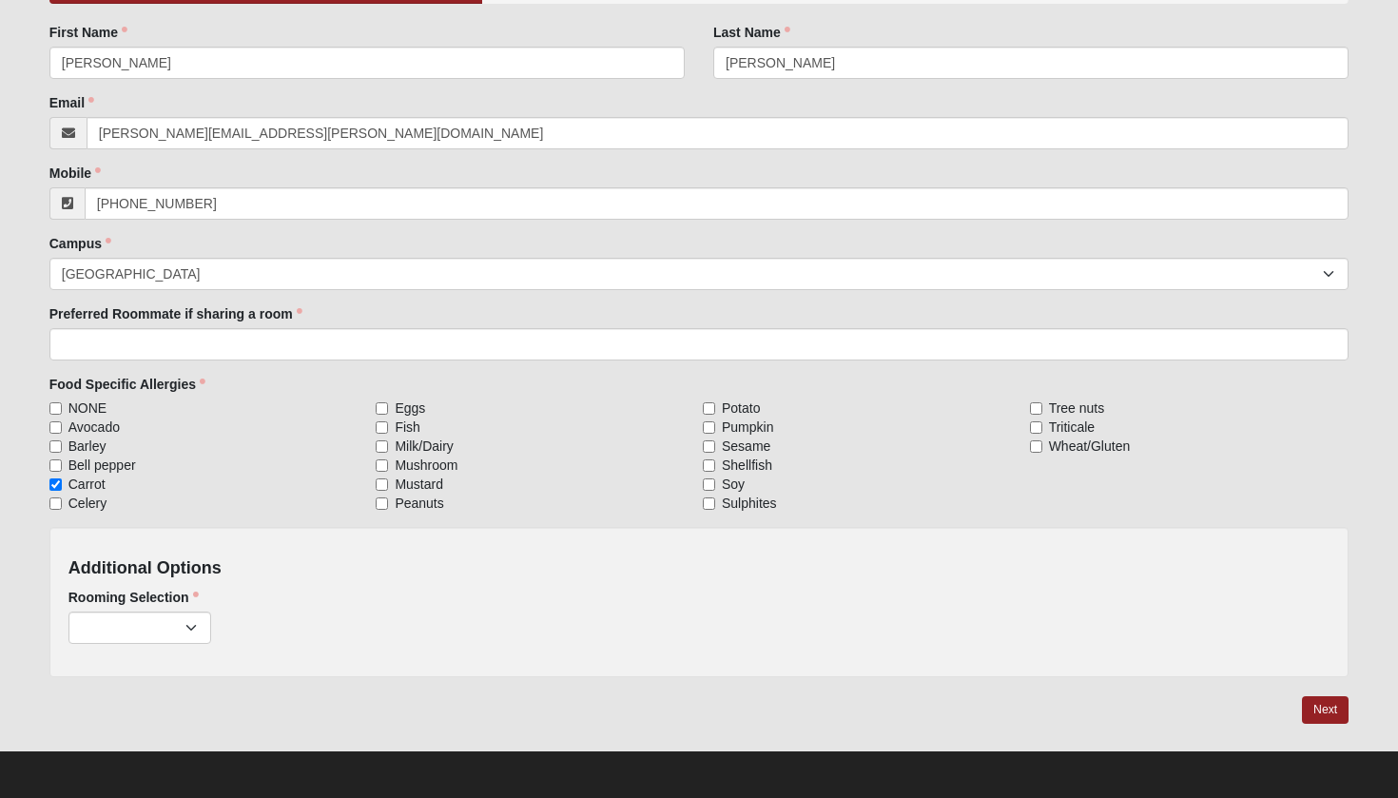
click at [58, 480] on input "Carrot" at bounding box center [55, 484] width 12 height 12
checkbox input "false"
click at [1327, 700] on link "Next" at bounding box center [1325, 710] width 47 height 28
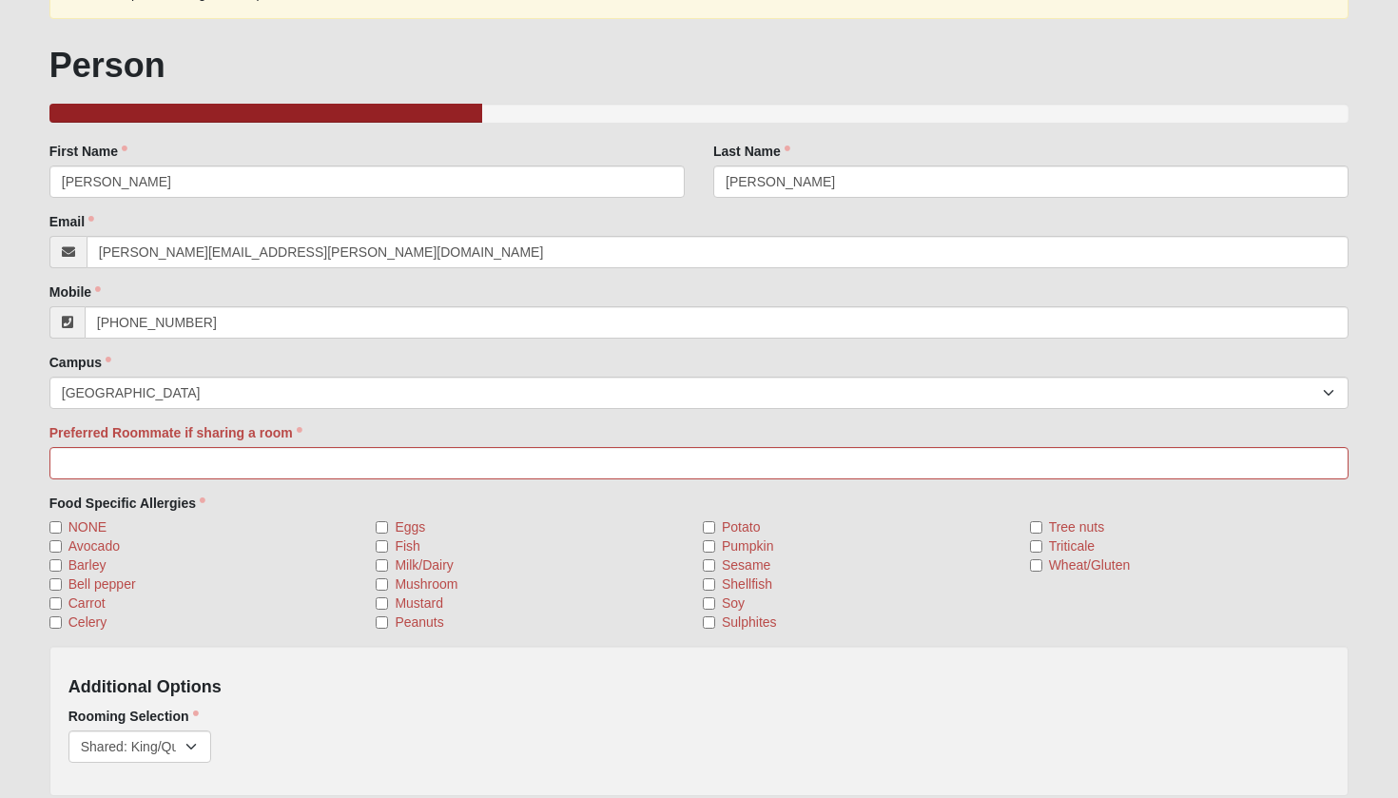
scroll to position [305, 0]
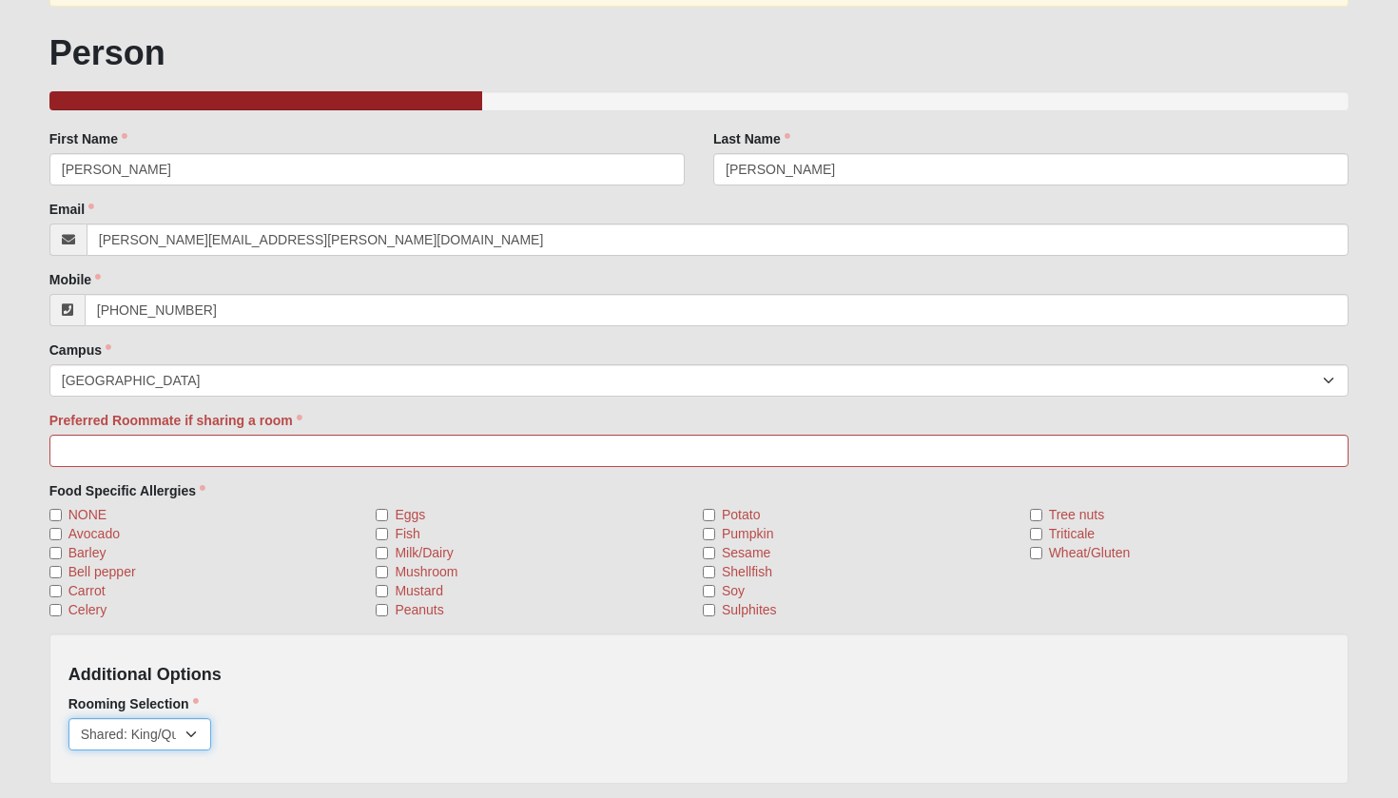
select select "817"
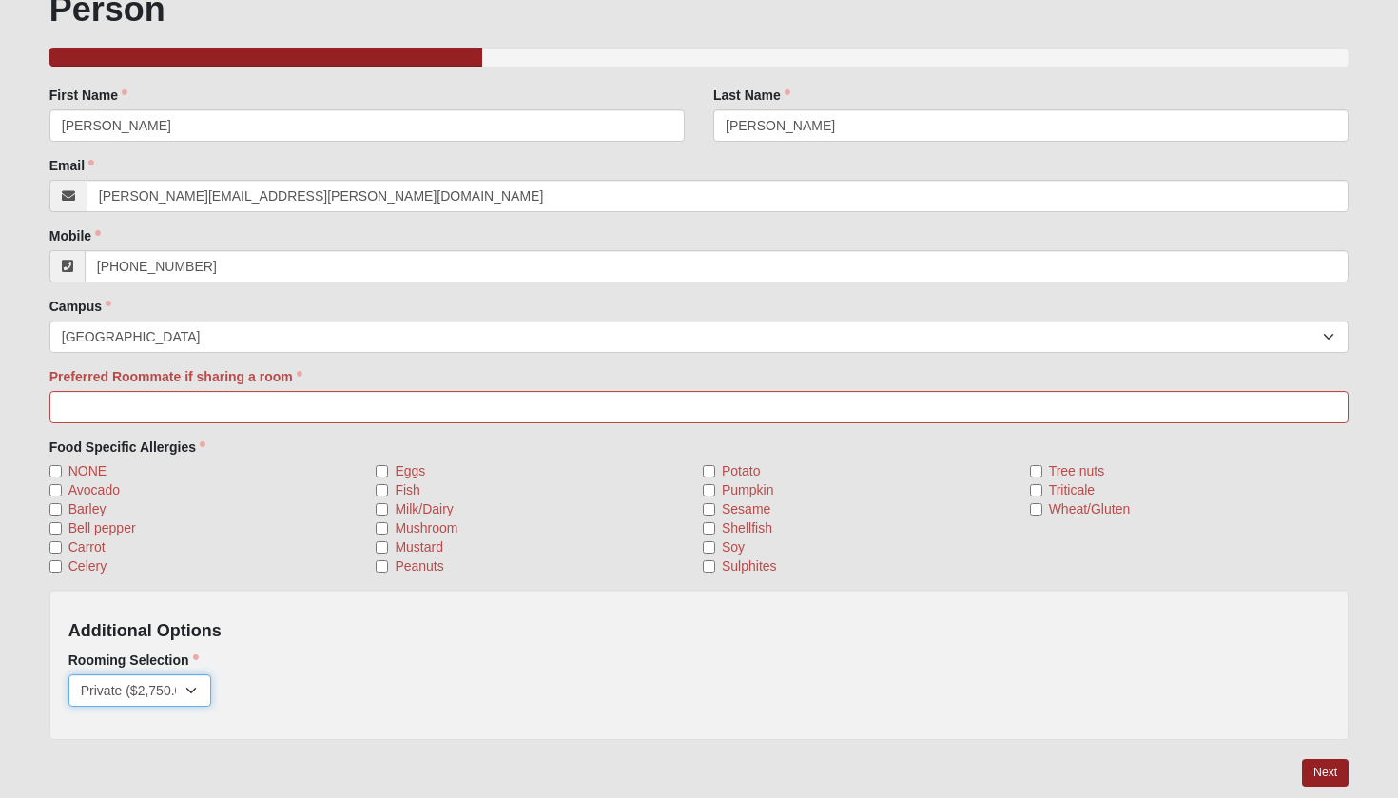
scroll to position [353, 0]
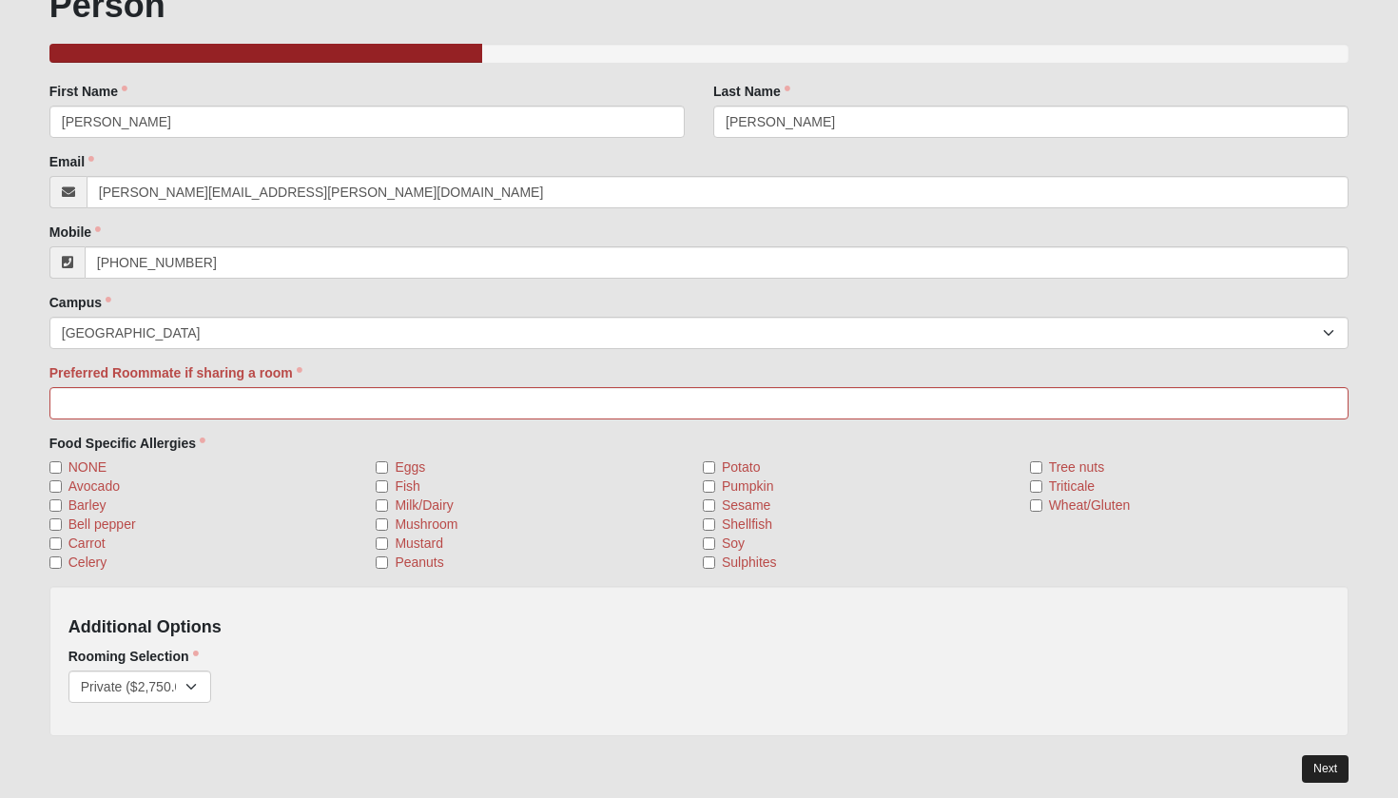
click at [1337, 761] on link "Next" at bounding box center [1325, 769] width 47 height 28
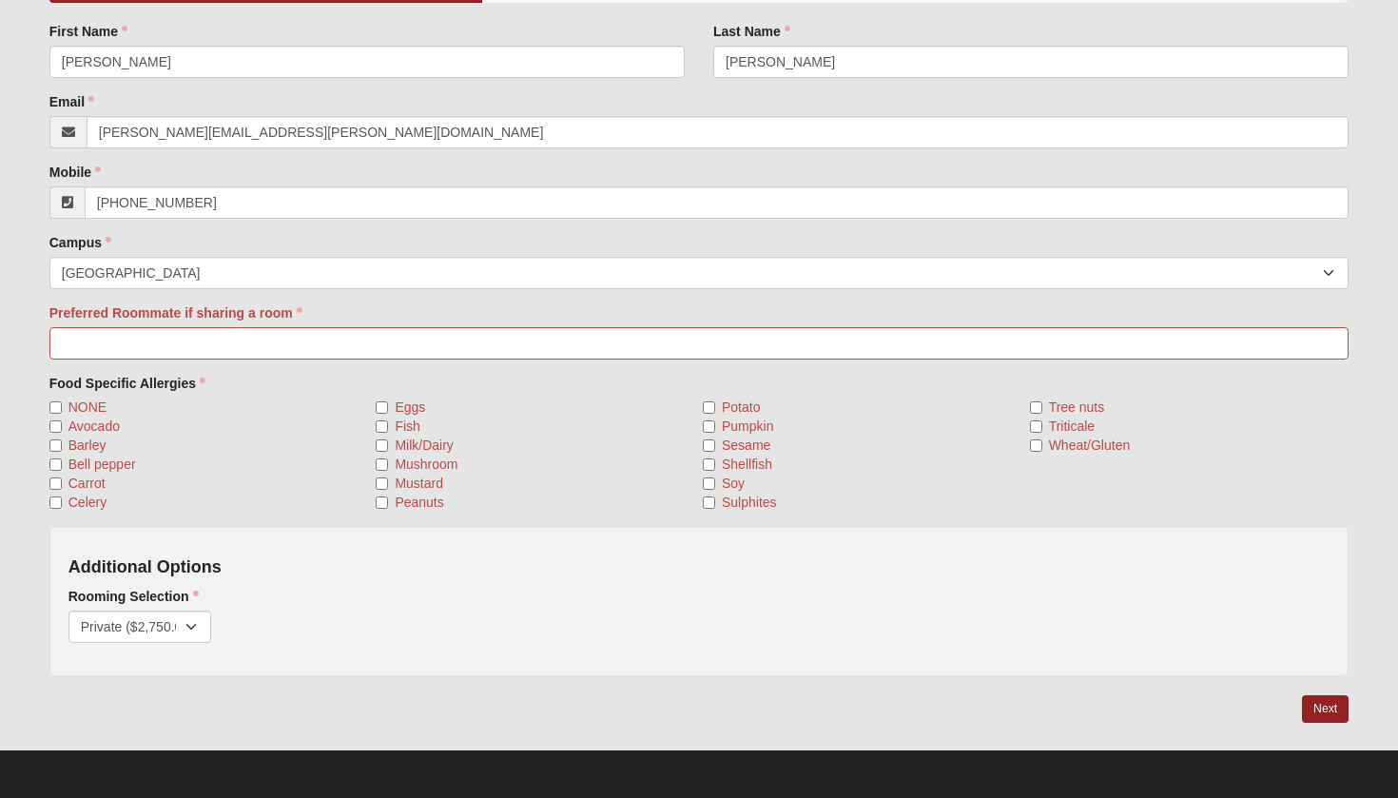
scroll to position [412, 0]
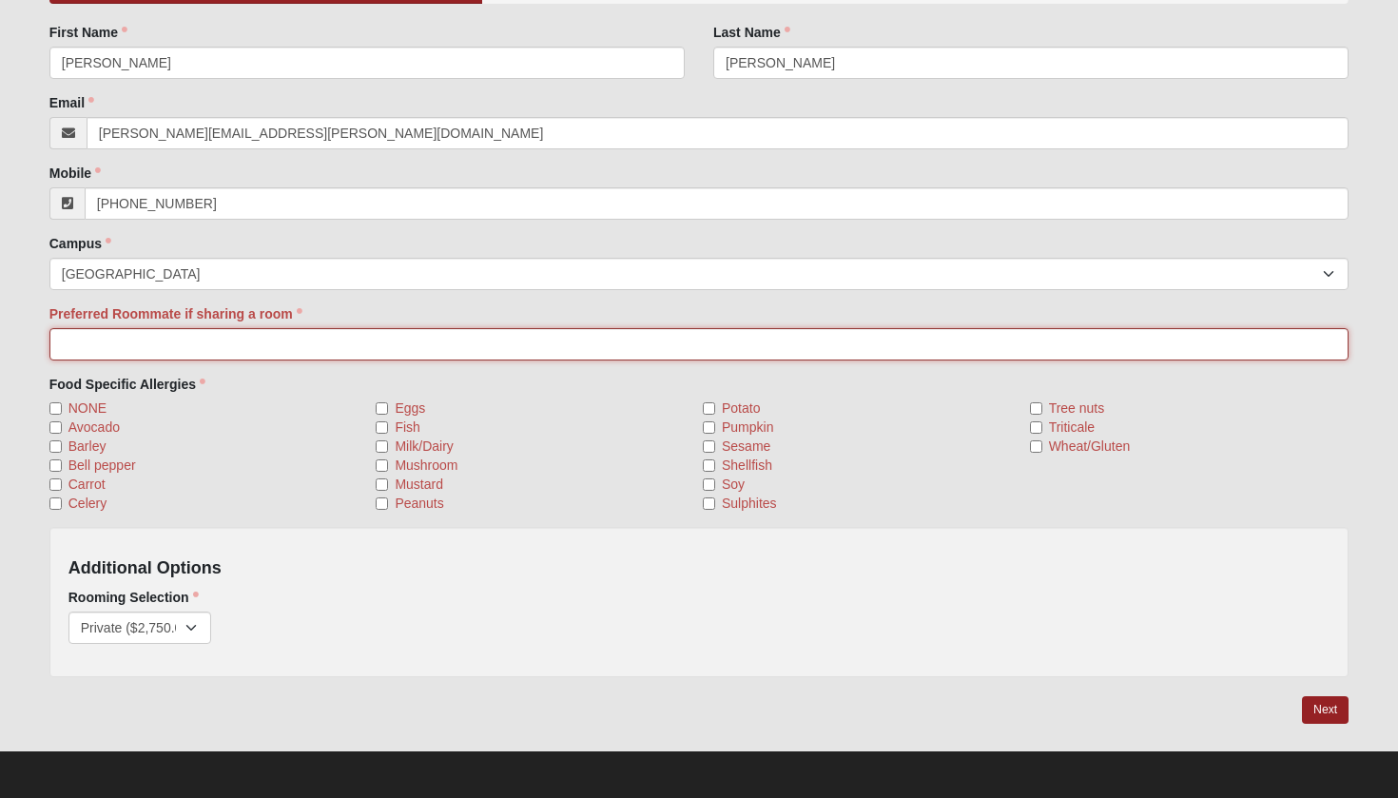
click at [949, 342] on input "Preferred Roommate if sharing a room" at bounding box center [699, 344] width 1300 height 32
type input "n/a"
click at [1174, 653] on div "Additional Options Rooming Selection Private ($2,750.00) Shared: King/Queen/Pul…" at bounding box center [699, 602] width 1300 height 150
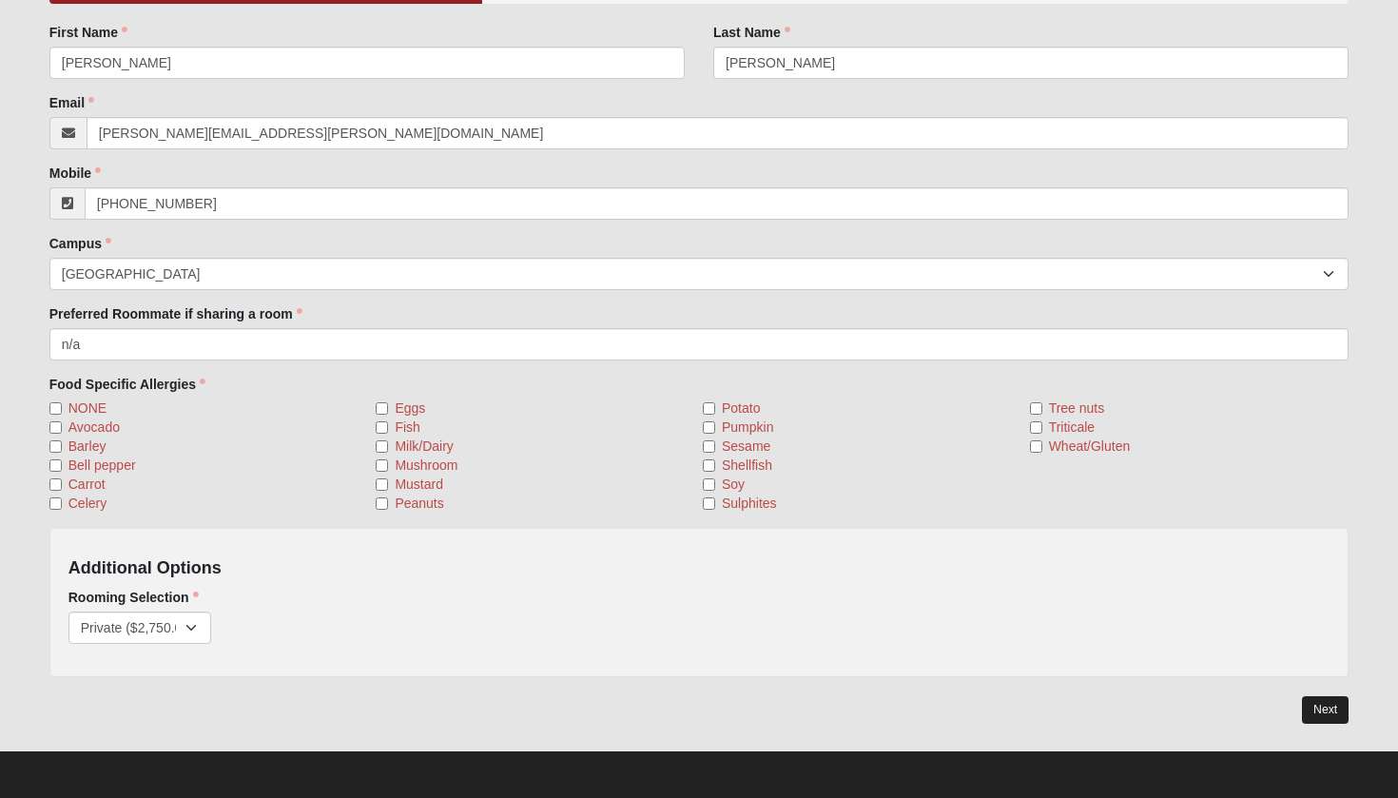
click at [1322, 696] on link "Next" at bounding box center [1325, 710] width 47 height 28
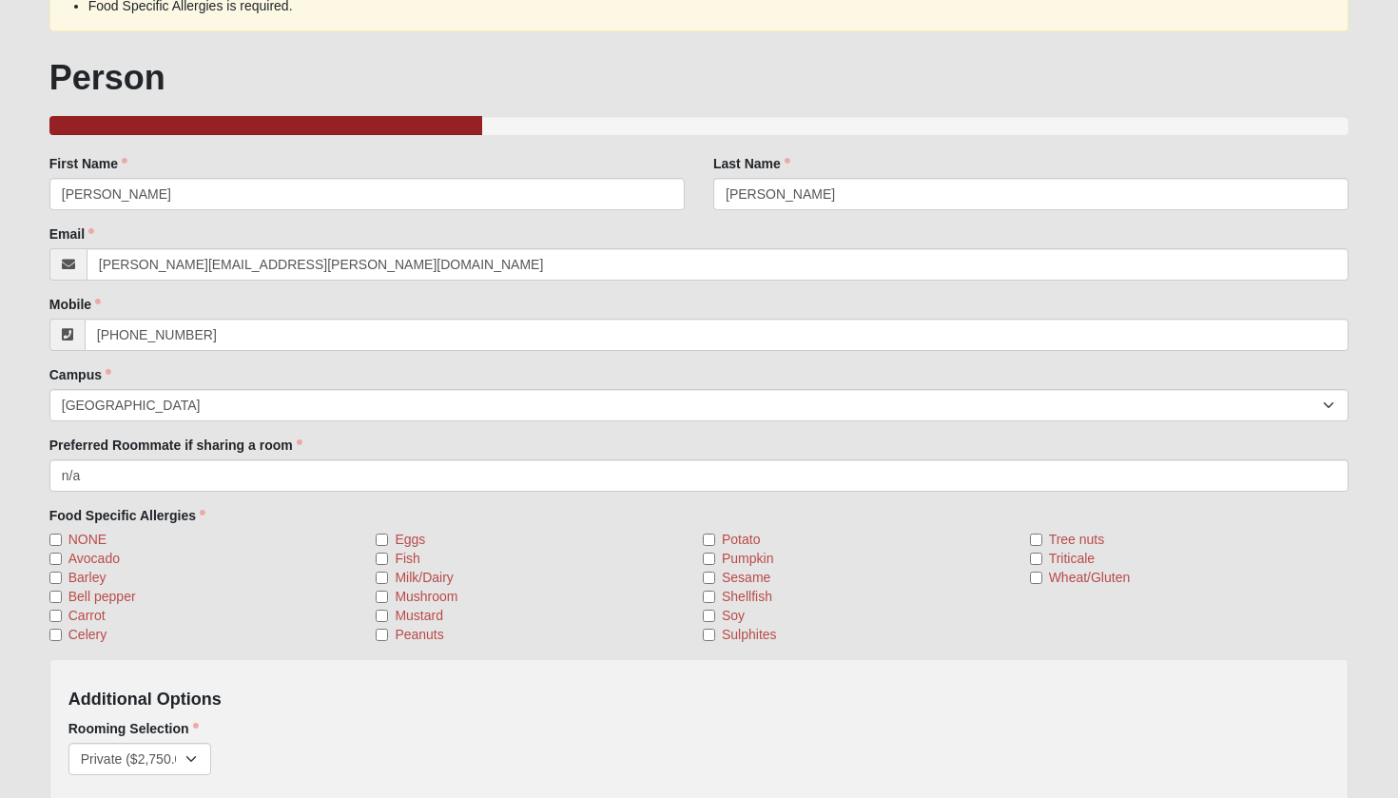
scroll to position [270, 0]
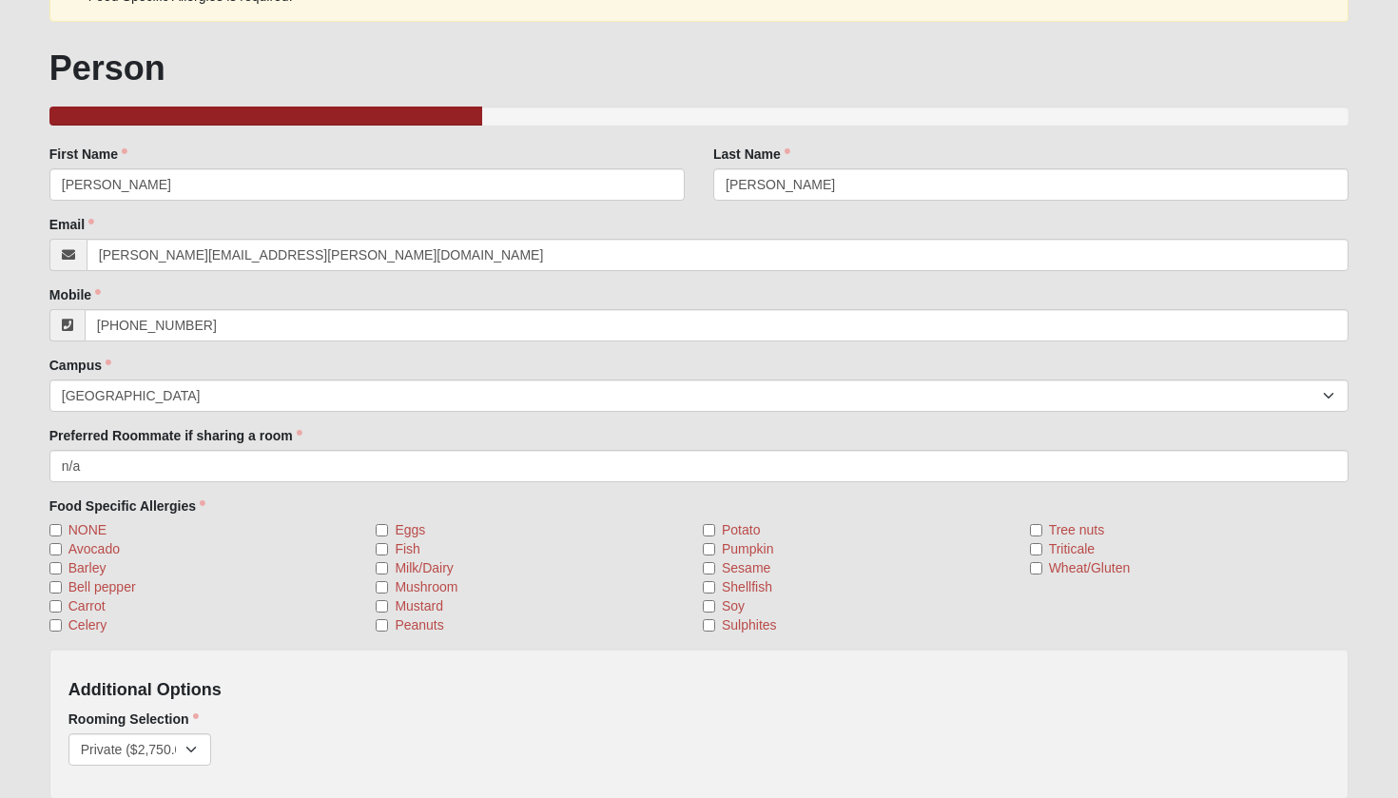
click at [55, 528] on input "NONE" at bounding box center [55, 530] width 12 height 12
checkbox input "true"
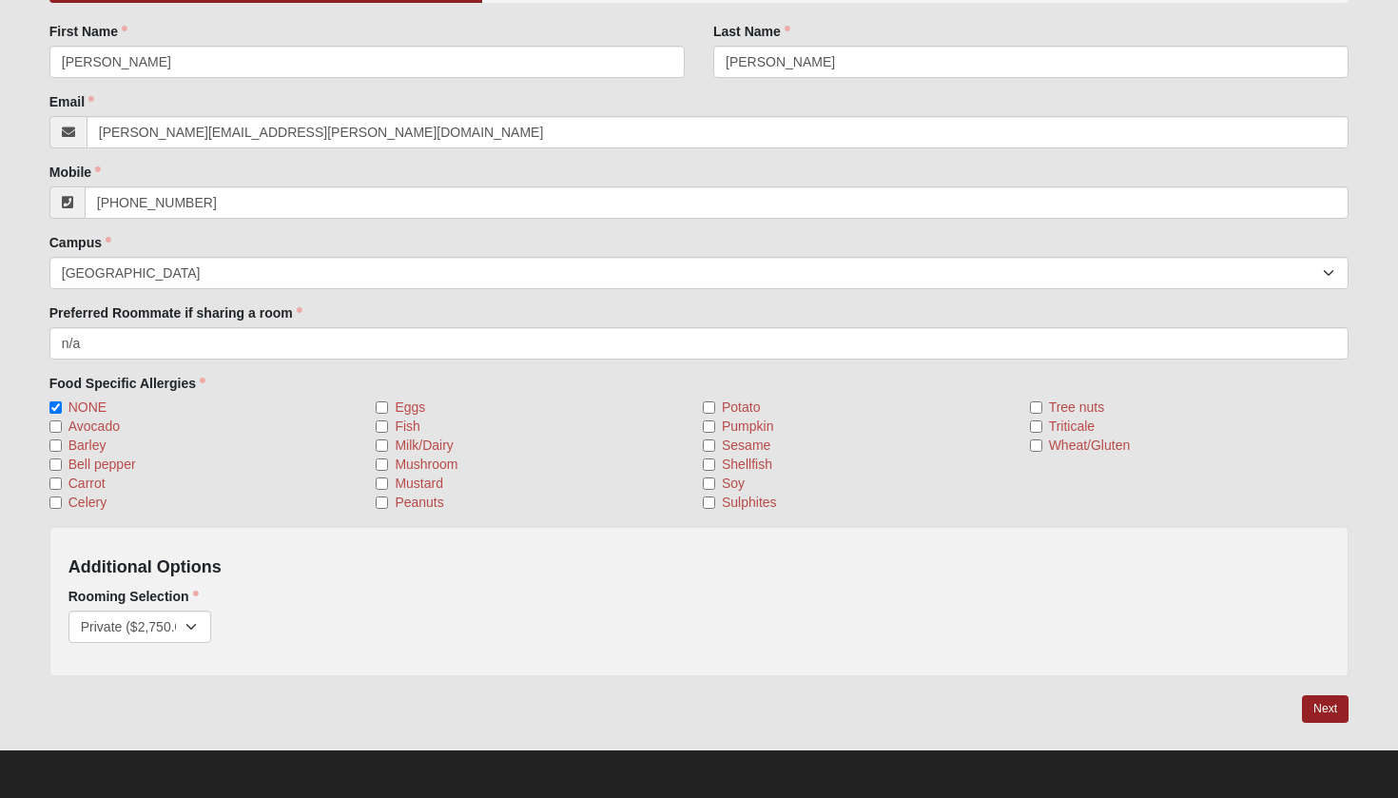
scroll to position [392, 0]
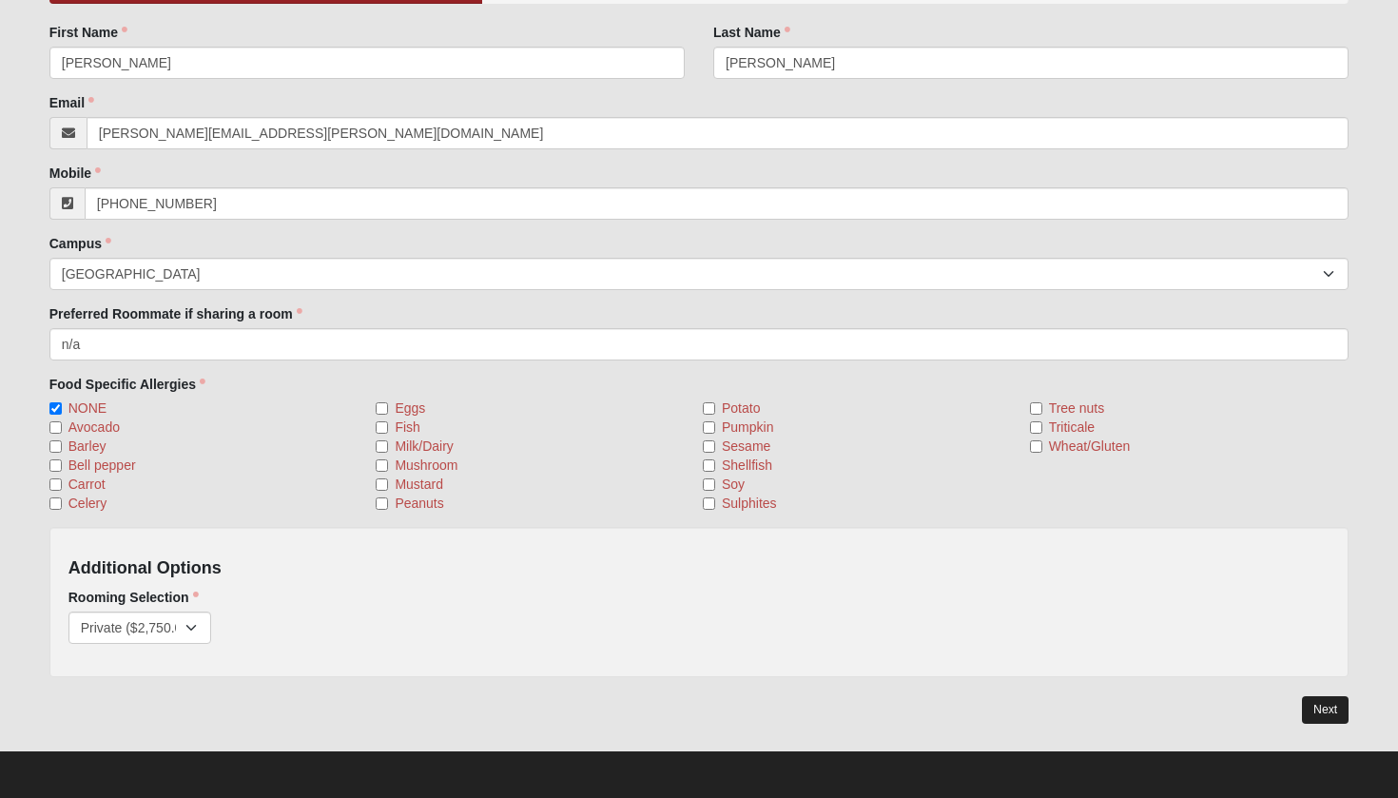
click at [1330, 714] on link "Next" at bounding box center [1325, 710] width 47 height 28
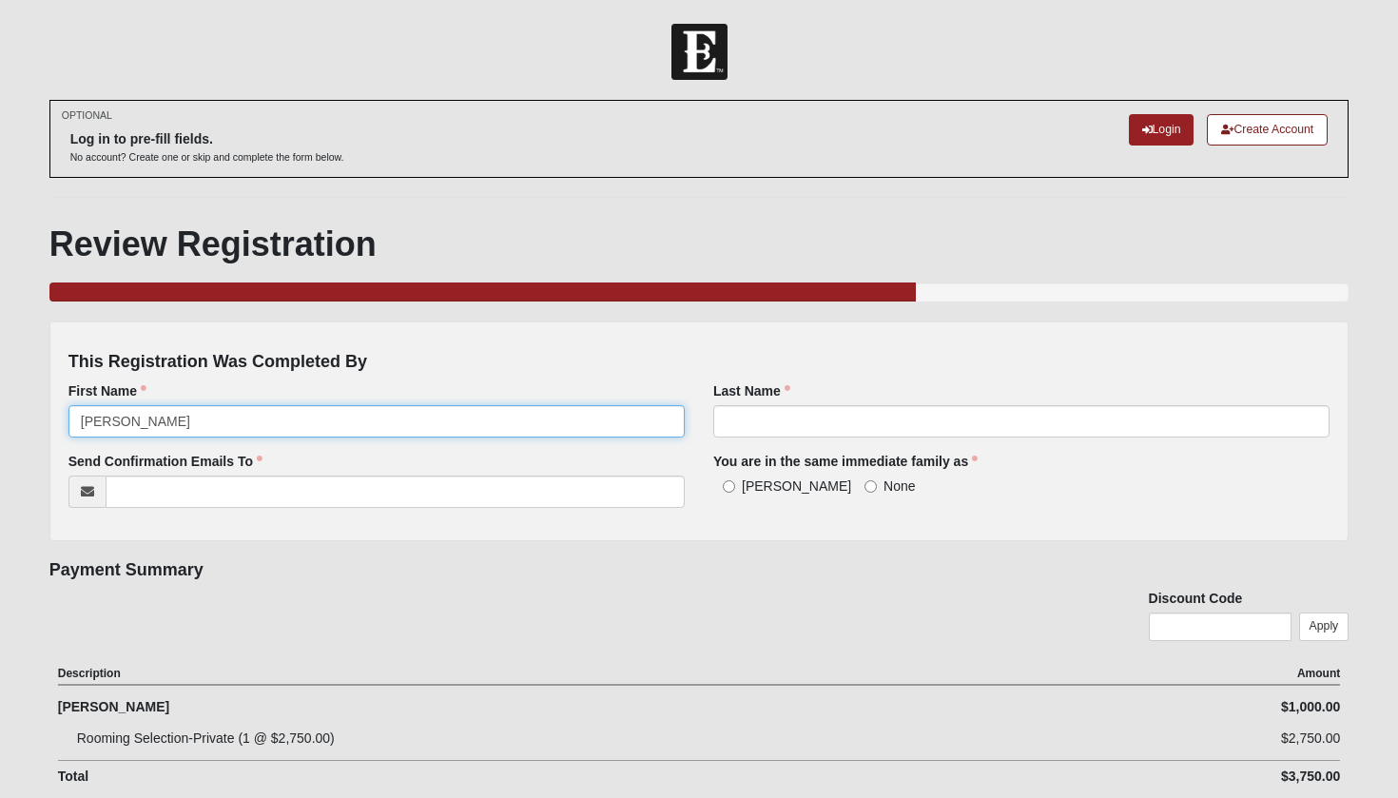
type input "[PERSON_NAME]"
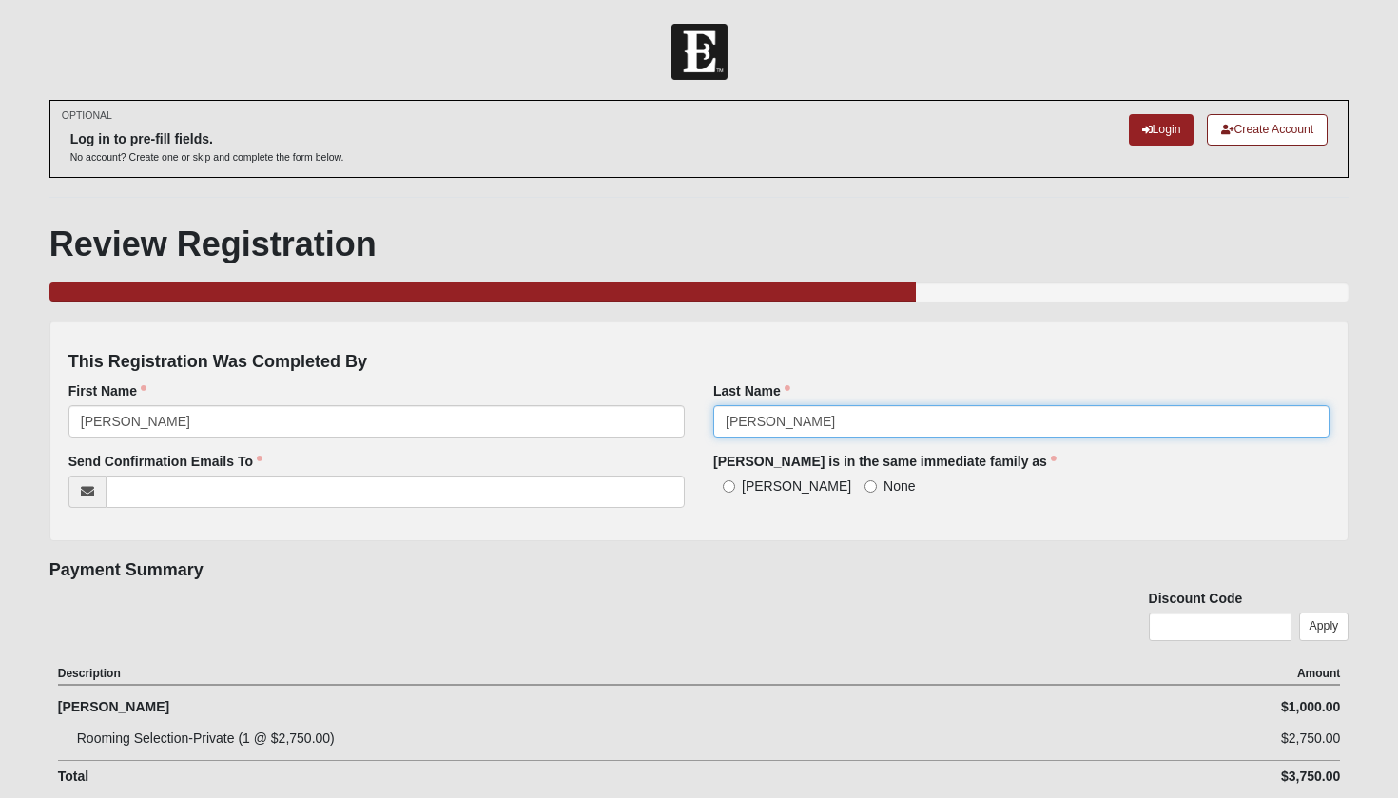
type input "[PERSON_NAME]"
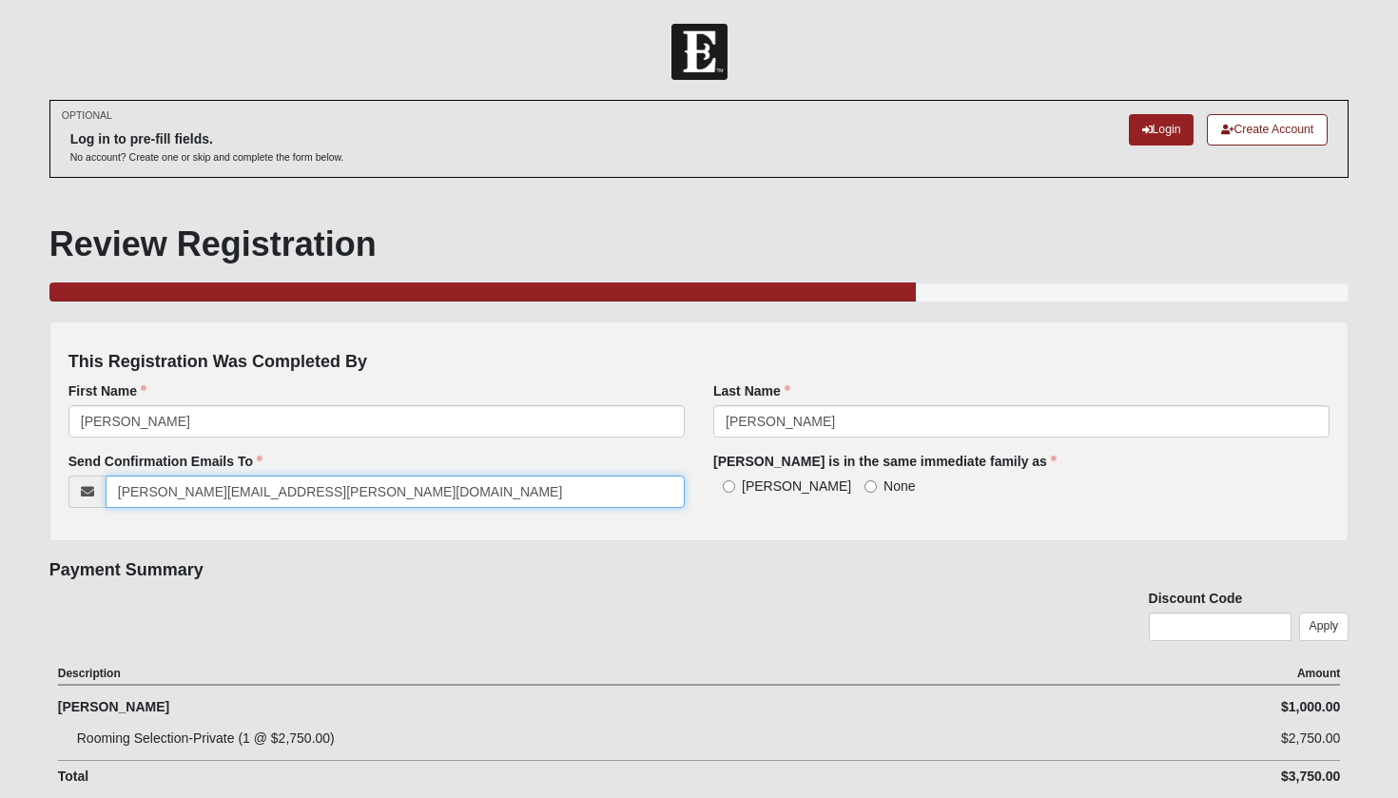
type input "[PERSON_NAME][EMAIL_ADDRESS][PERSON_NAME][DOMAIN_NAME]"
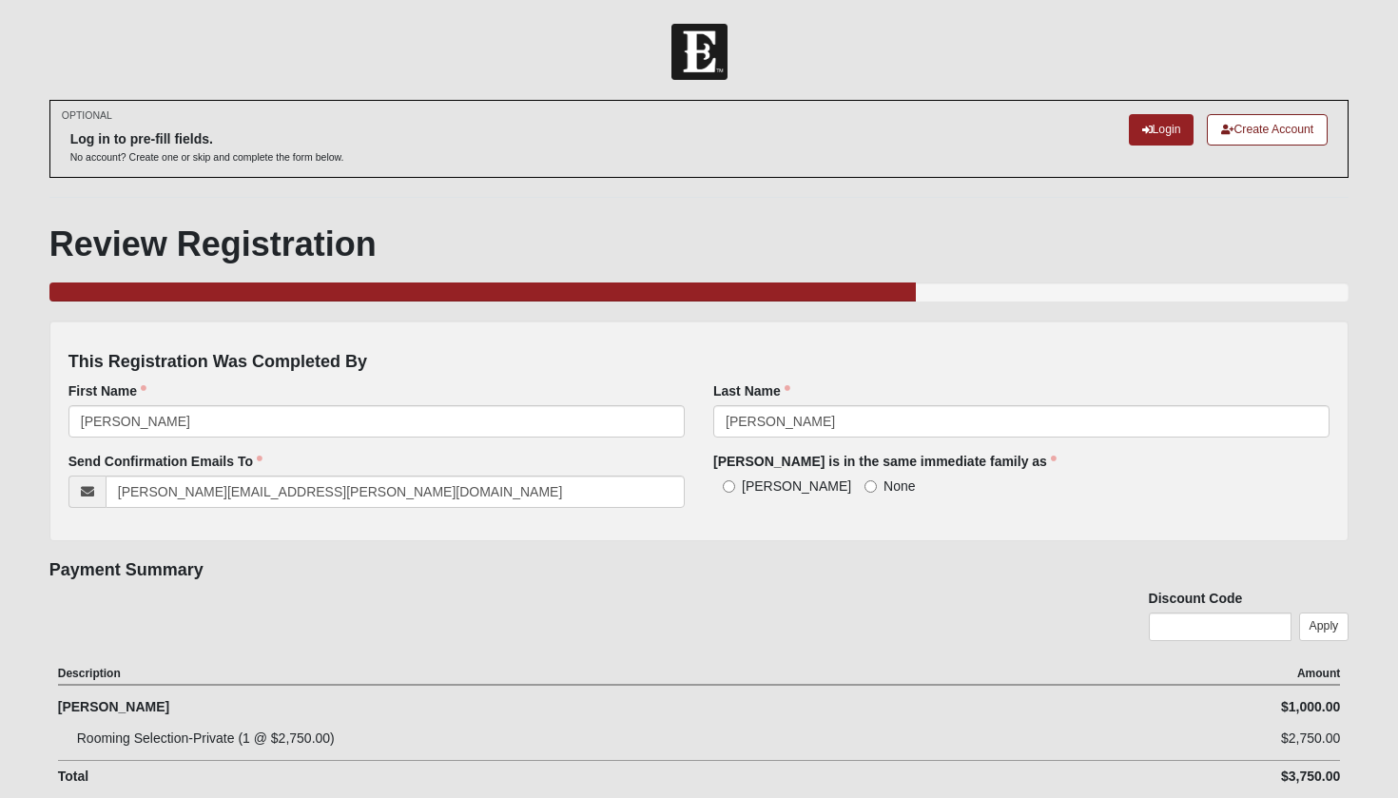
click at [728, 480] on input "[PERSON_NAME]" at bounding box center [729, 486] width 12 height 12
radio input "true"
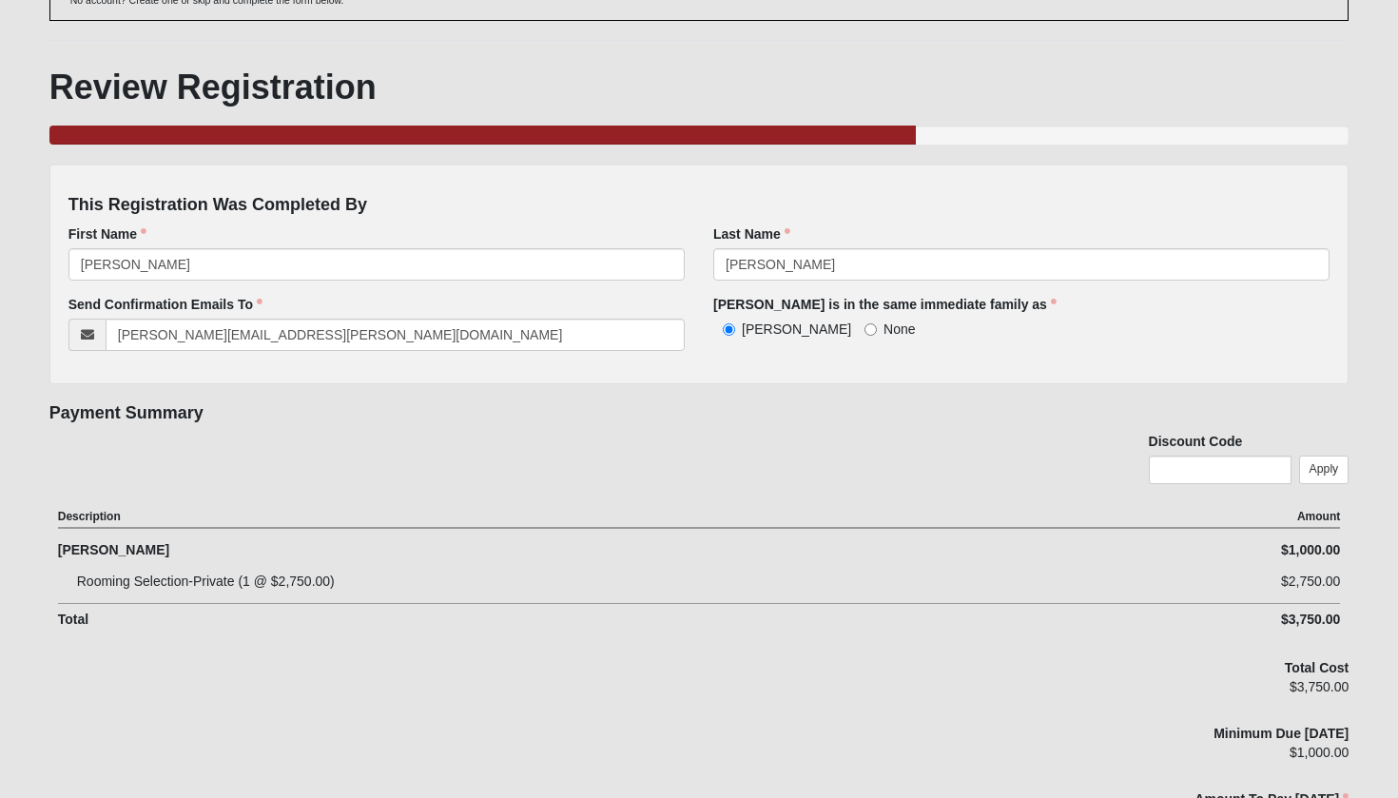
scroll to position [177, 0]
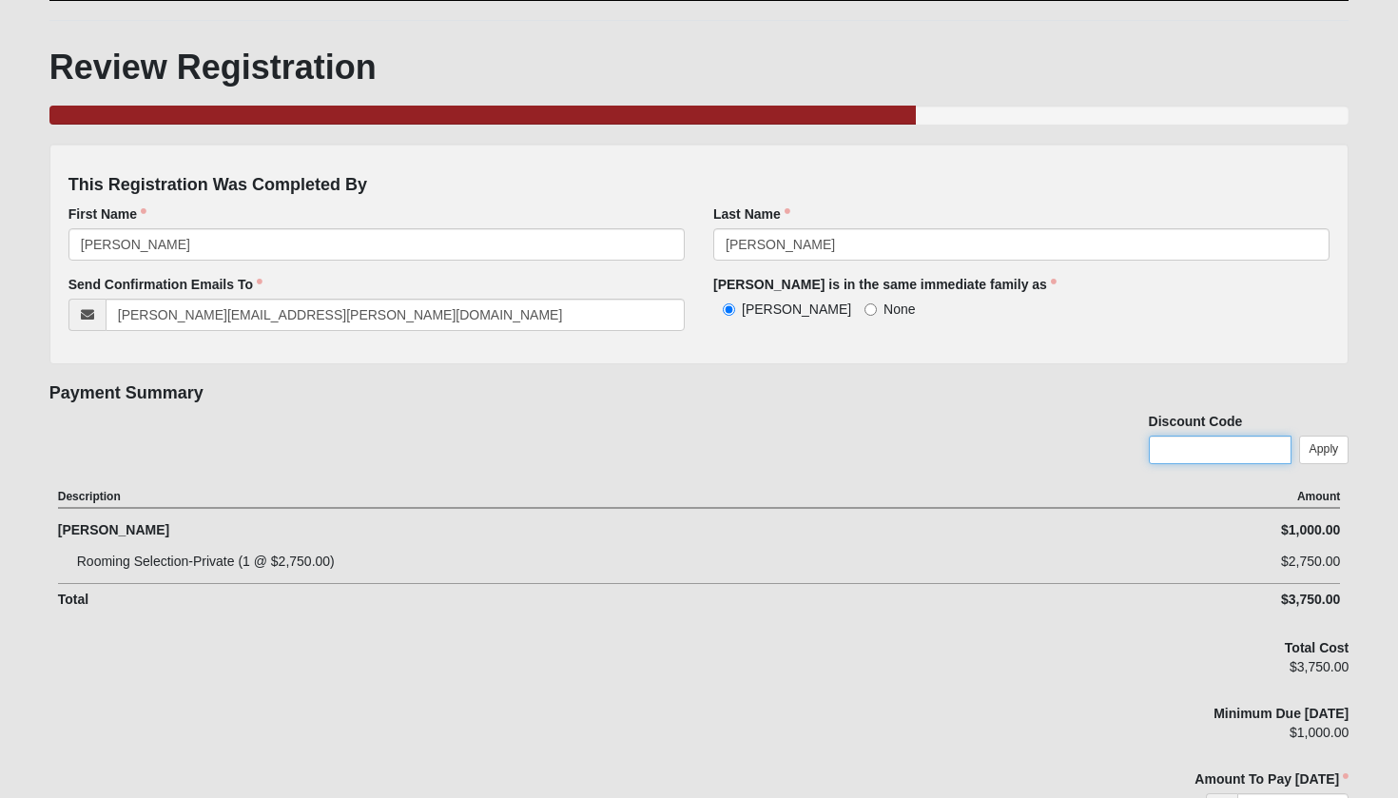
click at [1174, 449] on input "text" at bounding box center [1220, 450] width 143 height 29
type input "t"
type input "Test"
click at [1106, 640] on div "Total Cost $3,750.00" at bounding box center [1142, 663] width 415 height 51
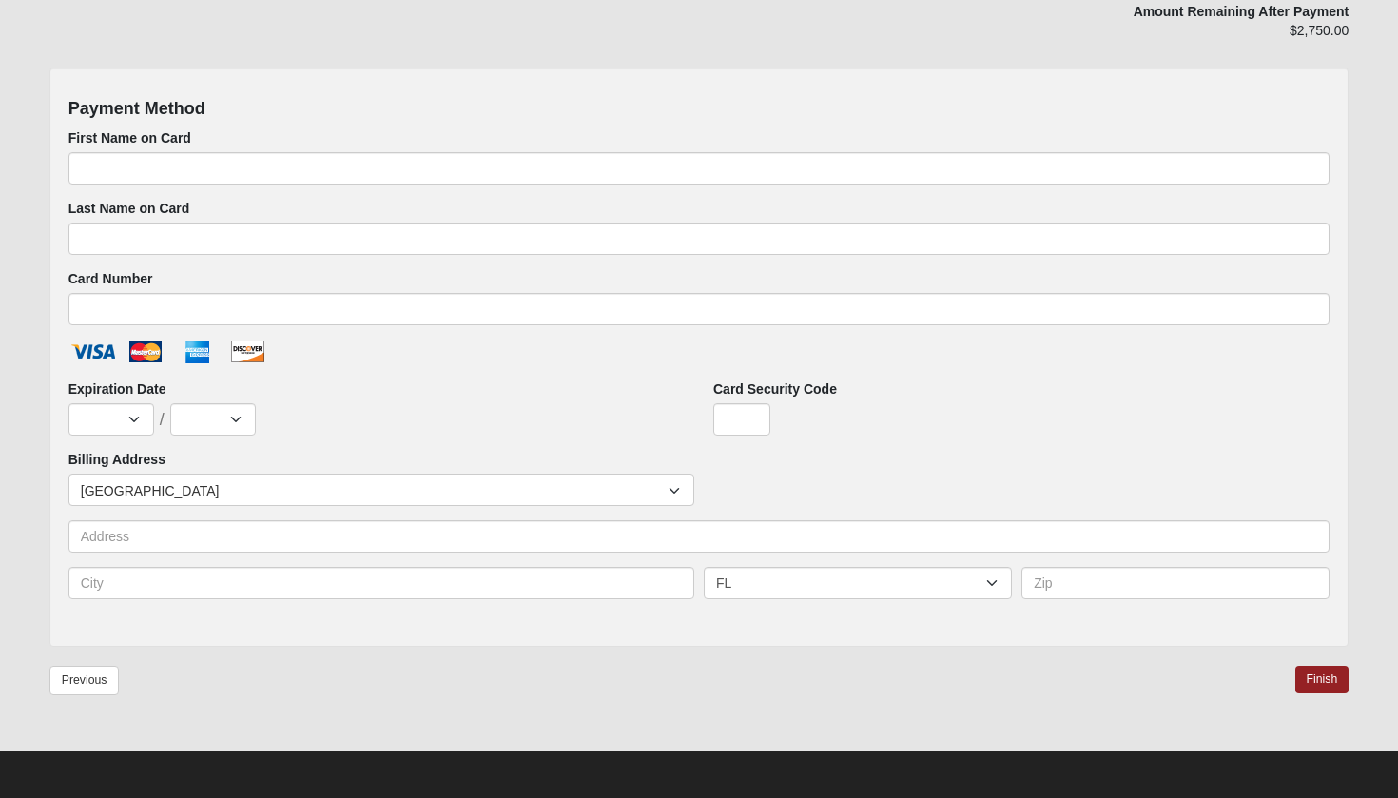
scroll to position [1011, 0]
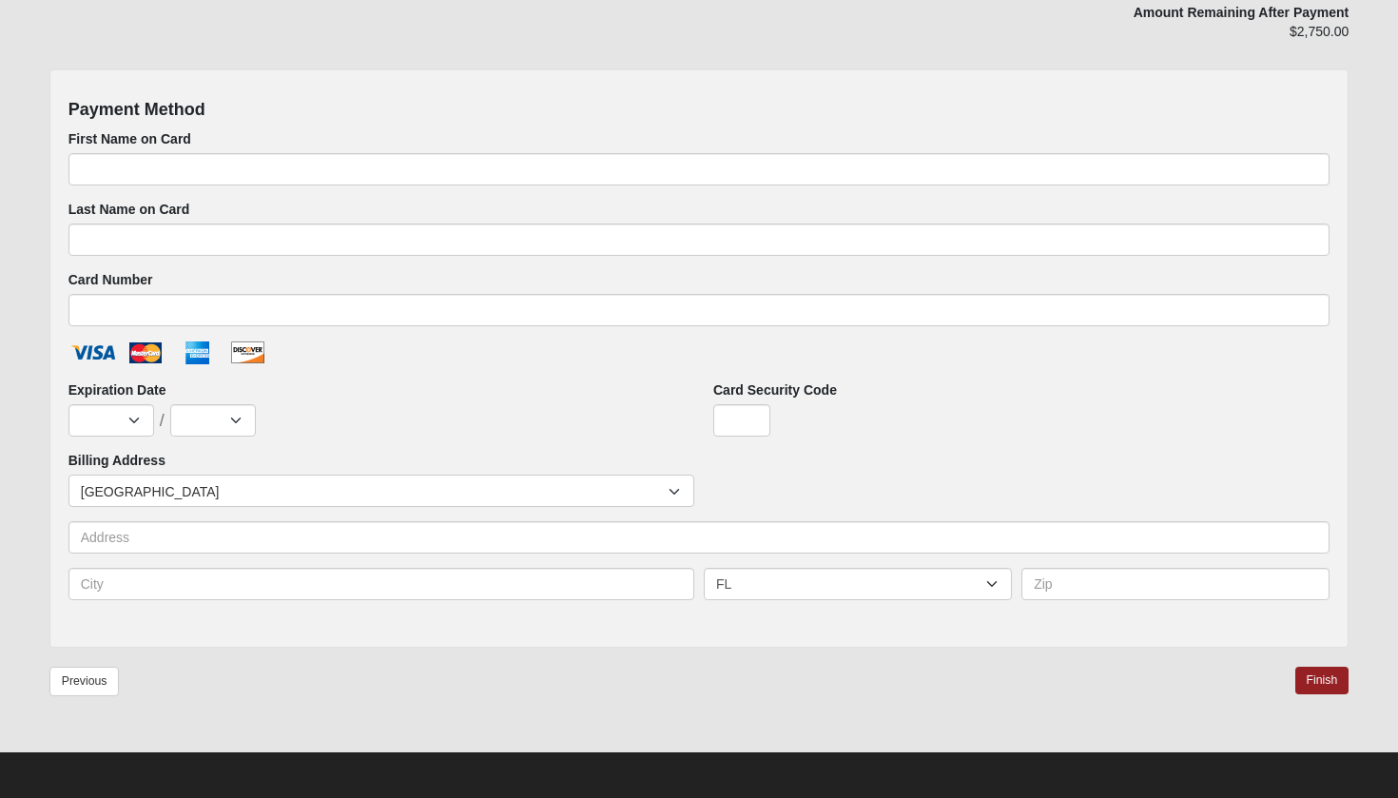
click at [1123, 704] on div "Previous Finish" at bounding box center [699, 694] width 1300 height 55
click at [1317, 686] on link "Finish" at bounding box center [1322, 681] width 54 height 28
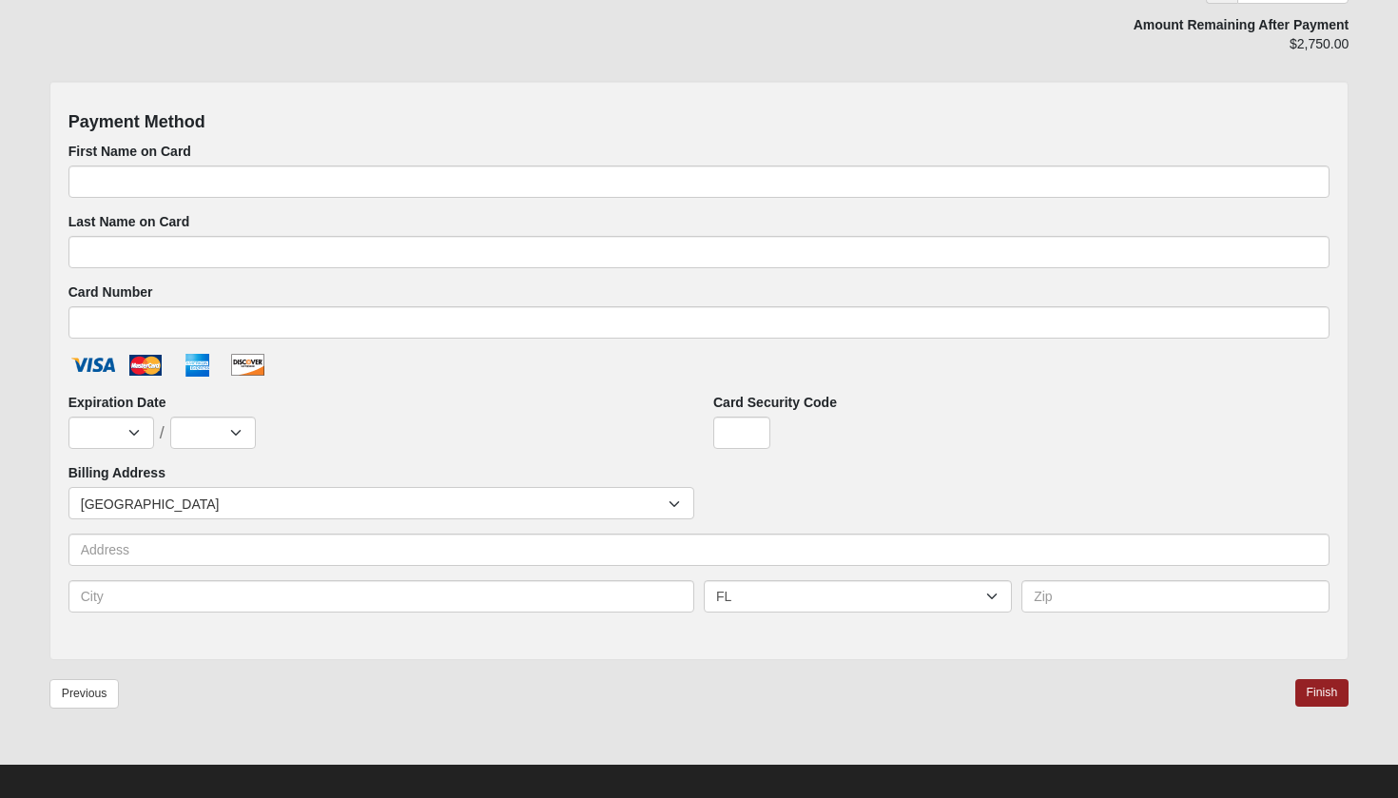
scroll to position [1225, 0]
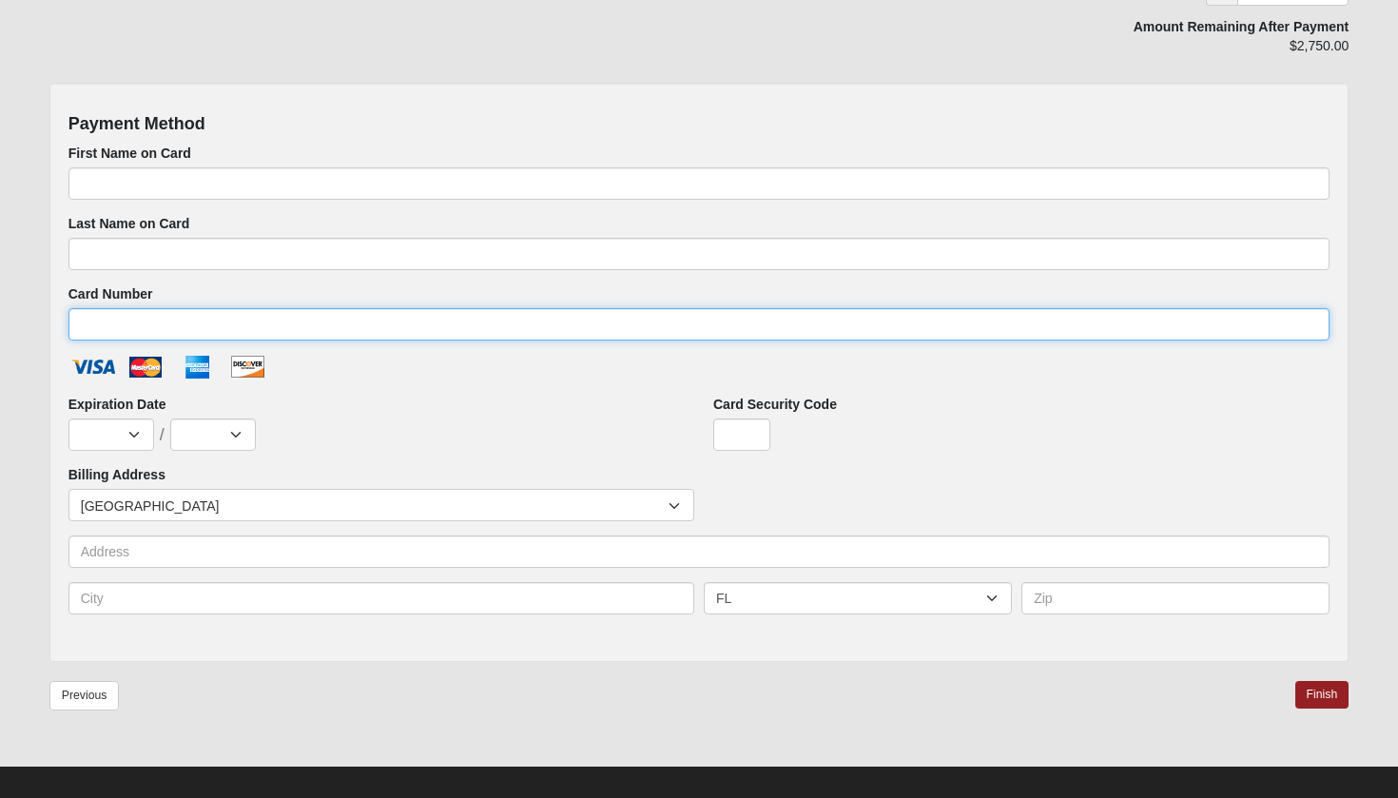
click at [648, 325] on input "Card Number" at bounding box center [699, 324] width 1262 height 32
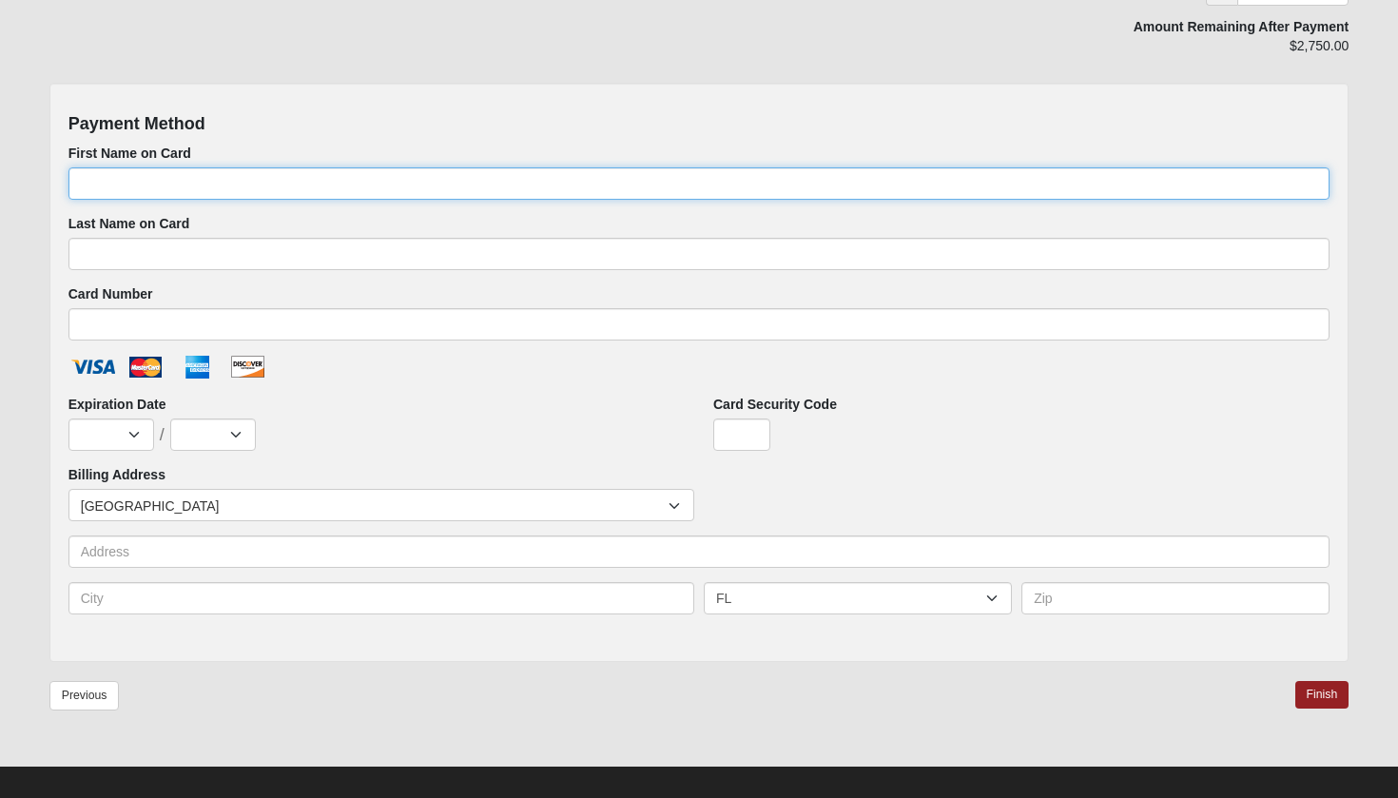
type input "Amanda"
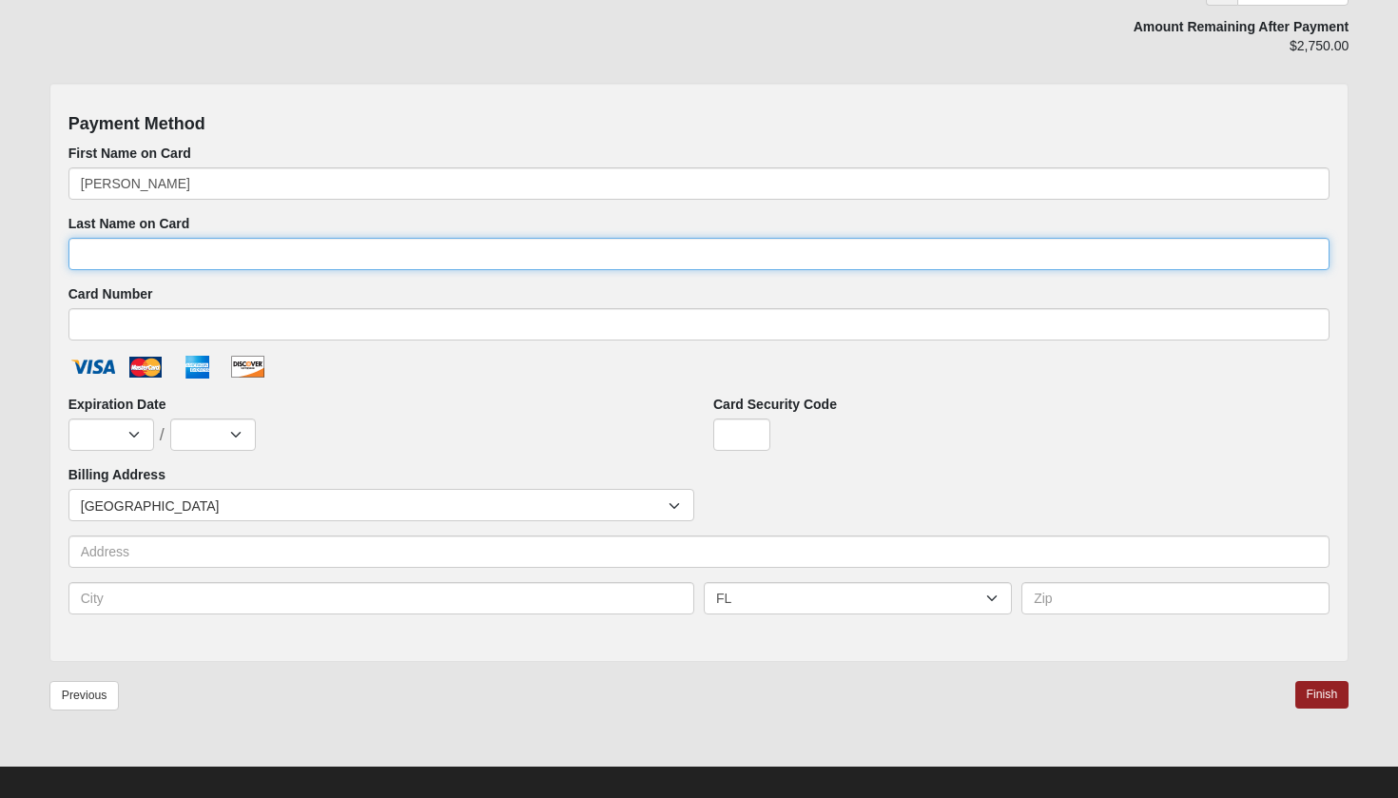
type input "Cooperman"
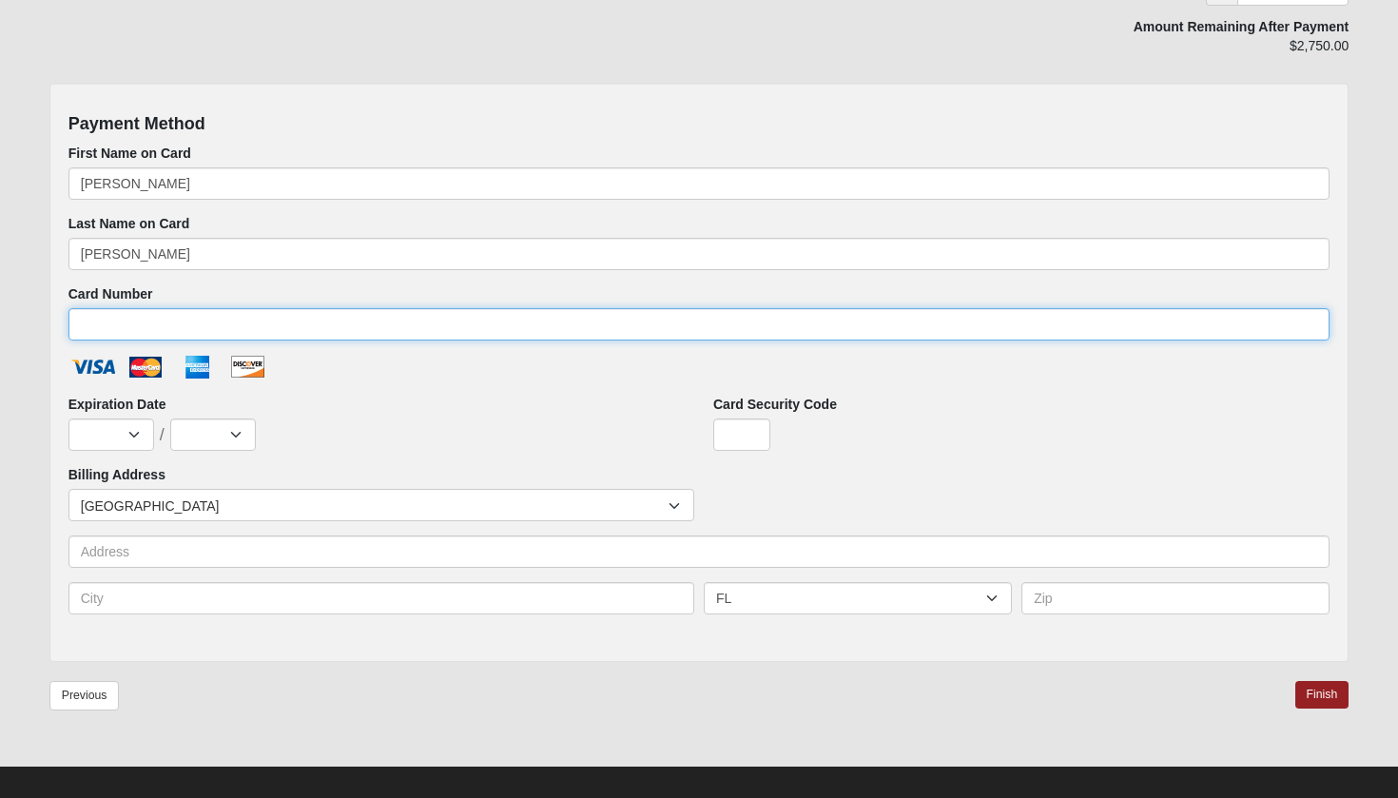
type input "4482130172431821"
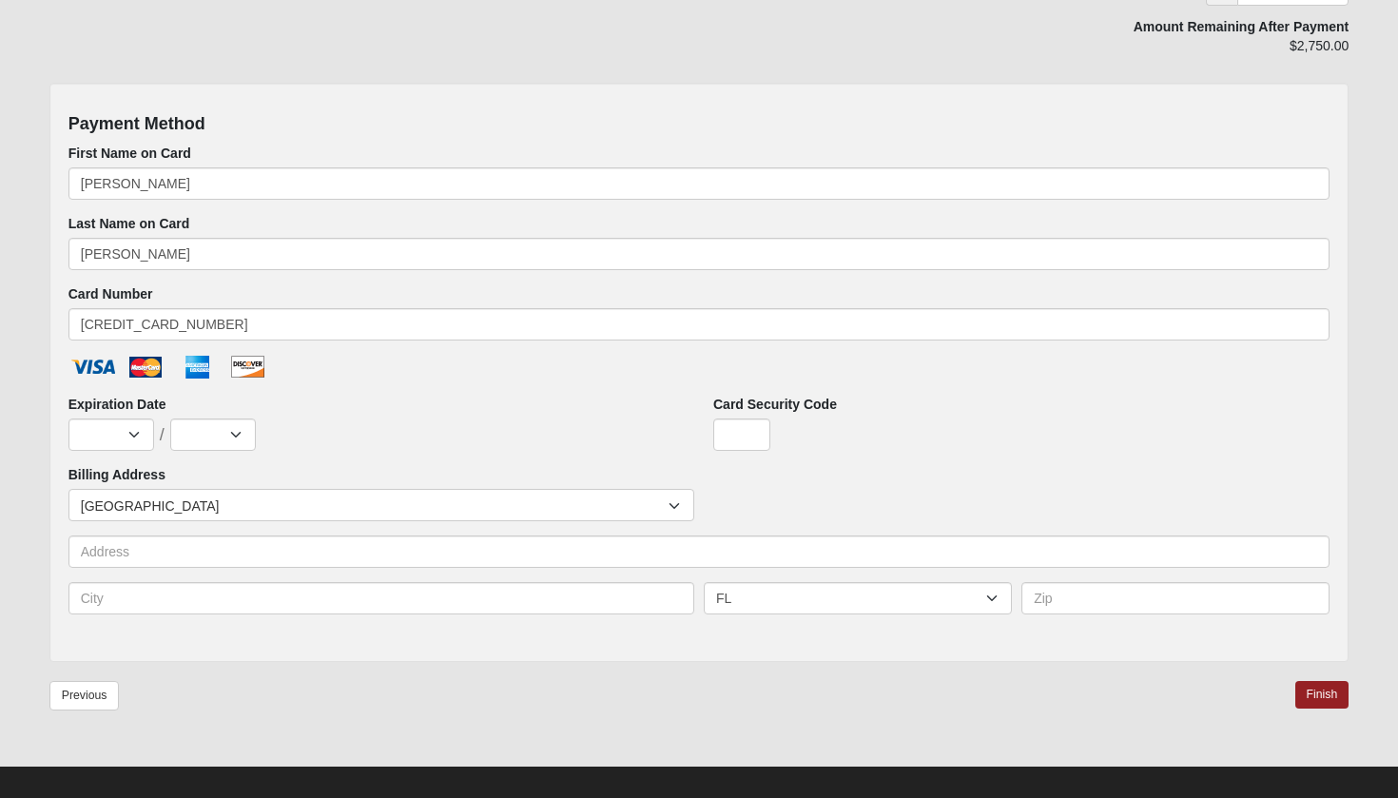
select select "1"
select select "2028"
type input "394"
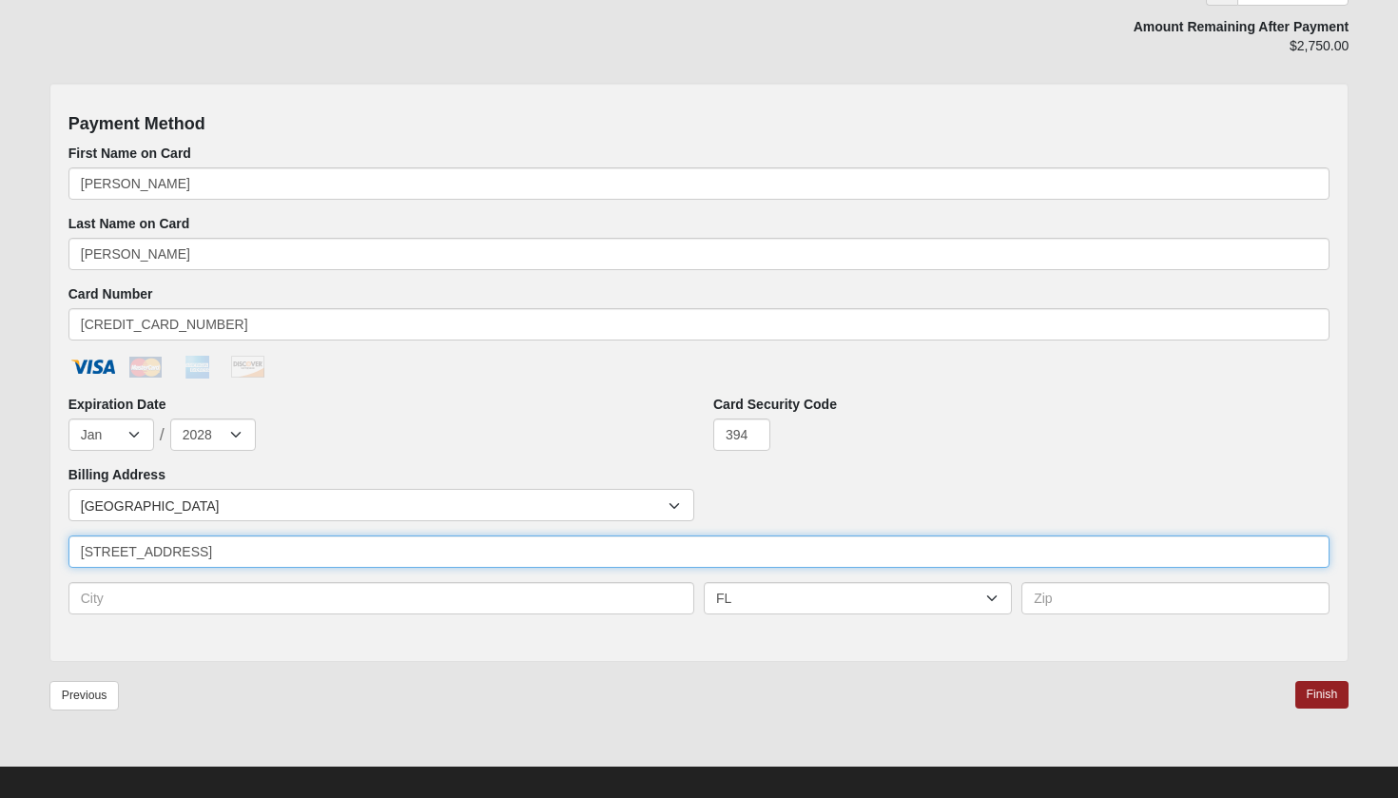
type input "14286 Beach Blvde"
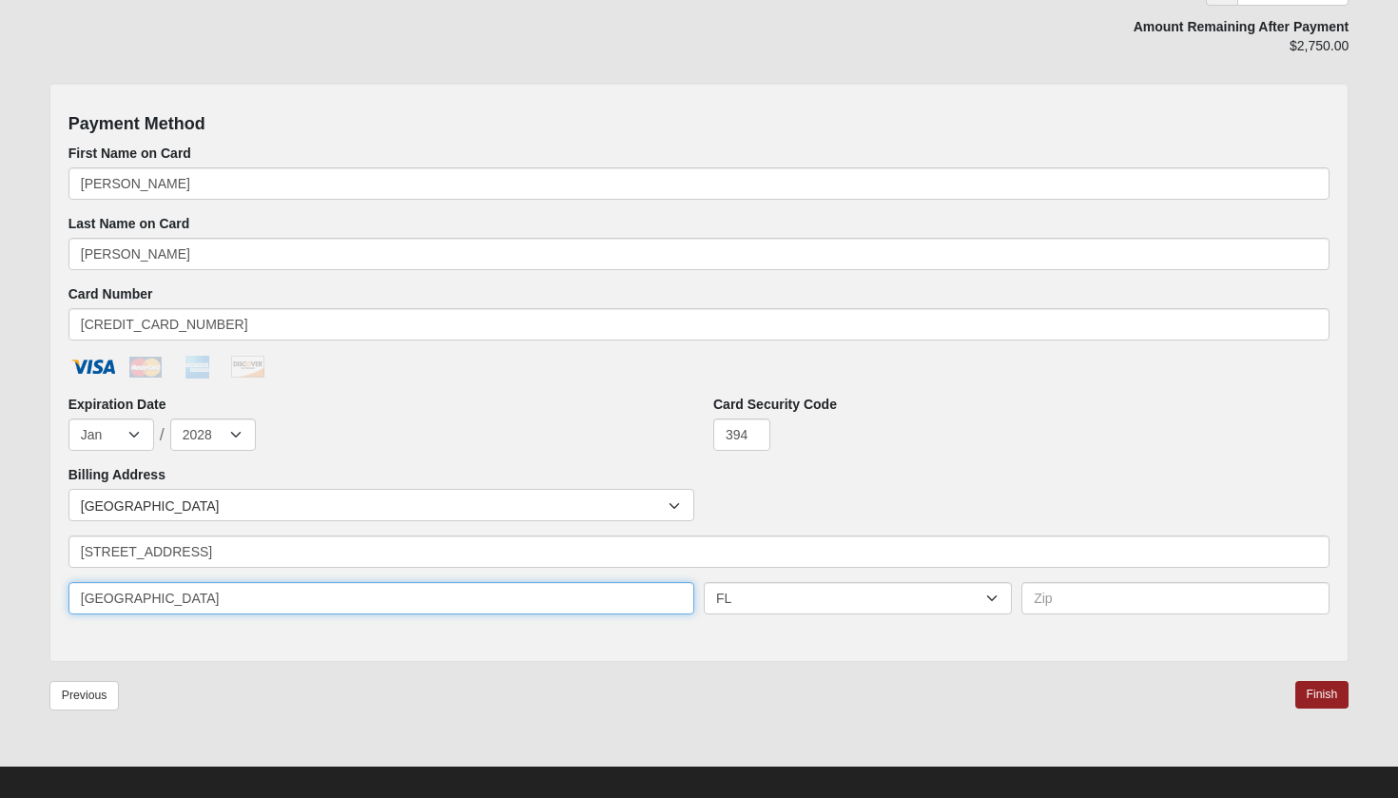
type input "Jacksonville"
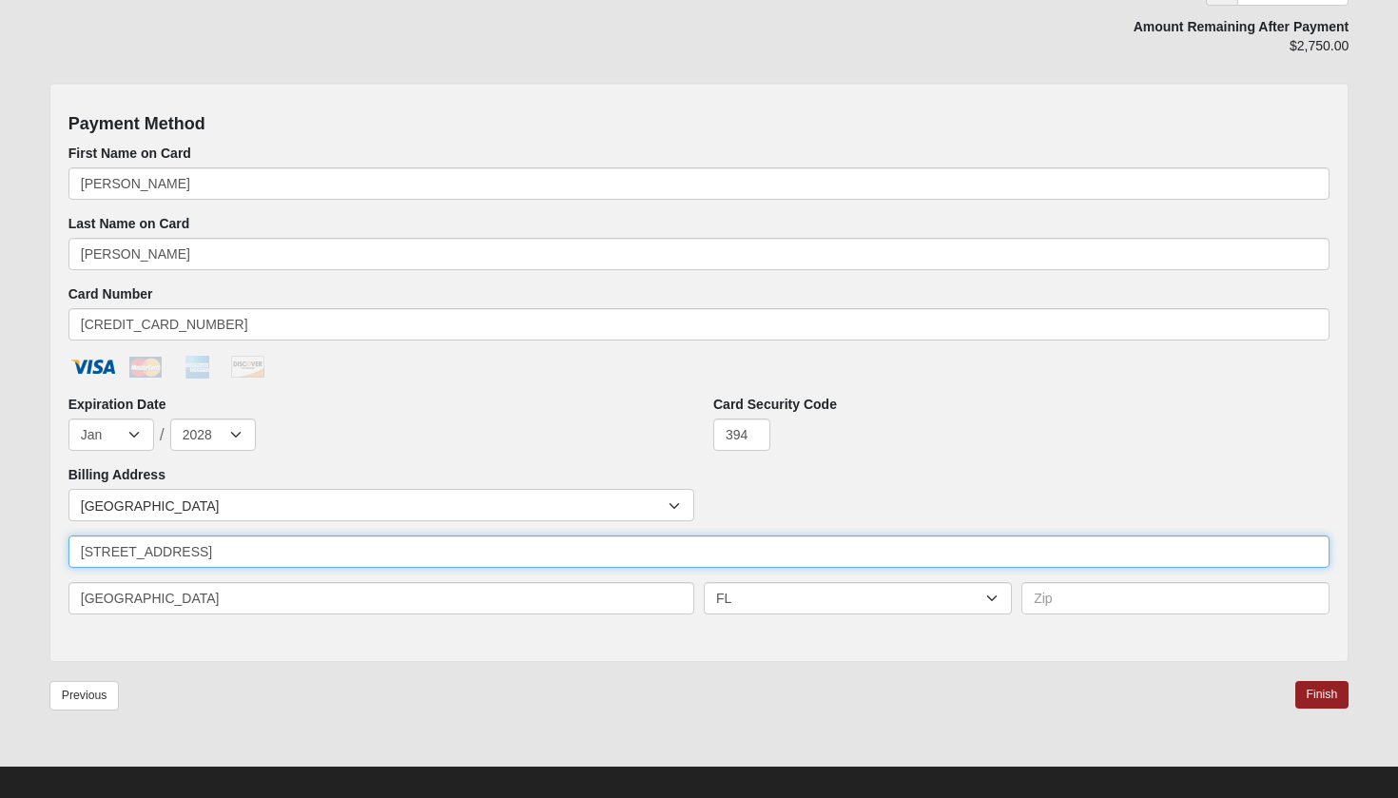
click at [235, 554] on input "14286 Beach Blvde" at bounding box center [699, 551] width 1262 height 32
type input "14286 Beach Blvd"
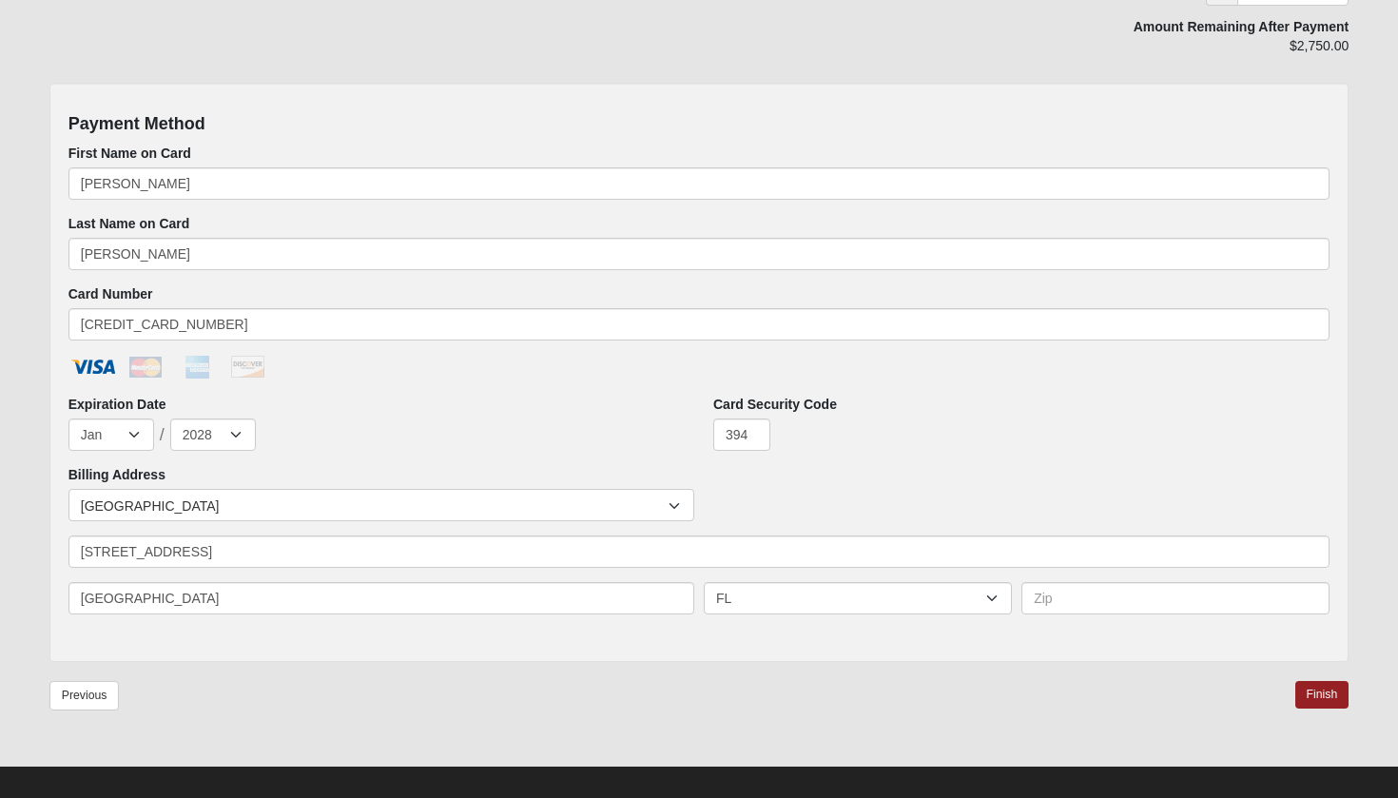
click at [382, 716] on div "Previous Finish" at bounding box center [699, 708] width 1300 height 55
type input "32250"
click at [1013, 650] on div "Payment Method First Name on Card Amanda Last Name on Card Cooperman Card Numbe…" at bounding box center [699, 372] width 1300 height 579
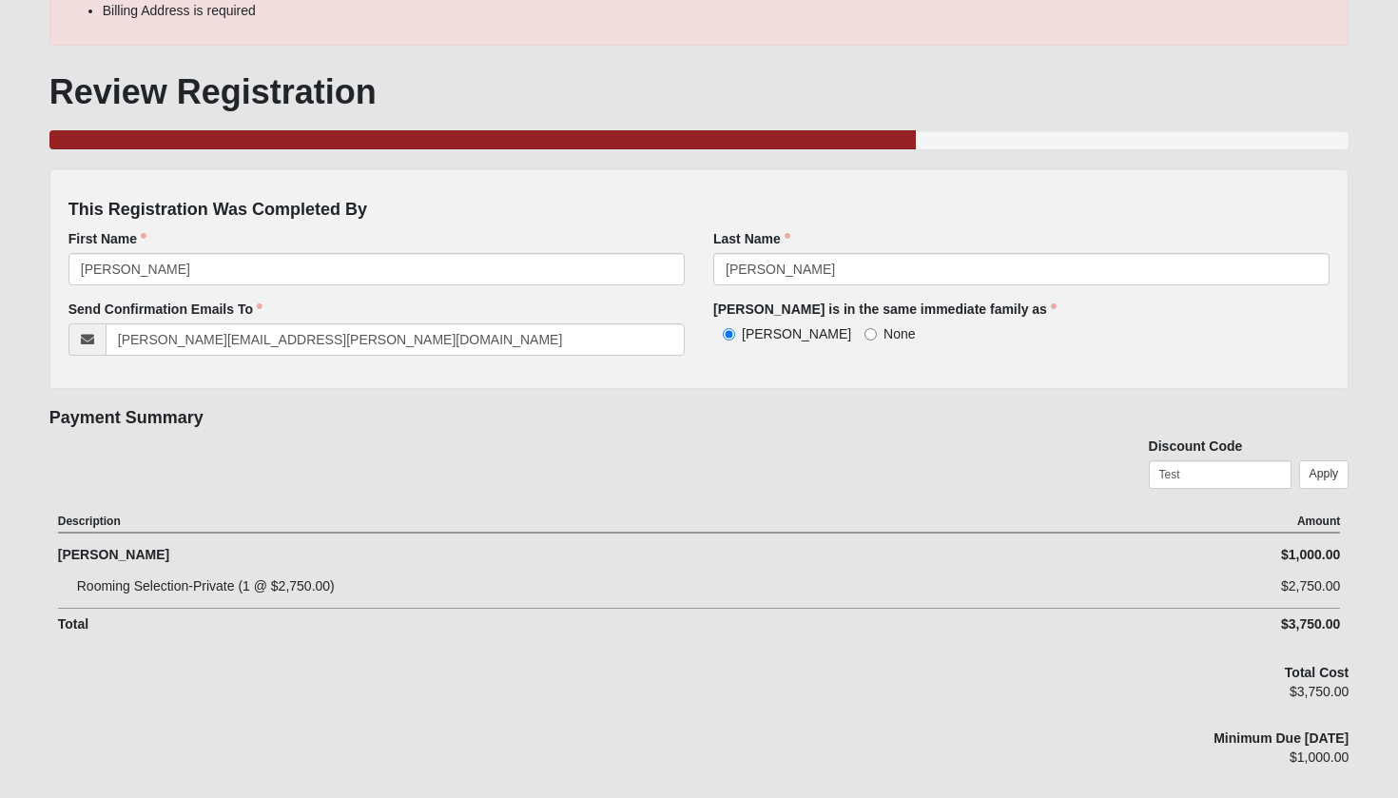
scroll to position [379, 0]
click at [1337, 463] on link "Apply" at bounding box center [1324, 475] width 50 height 28
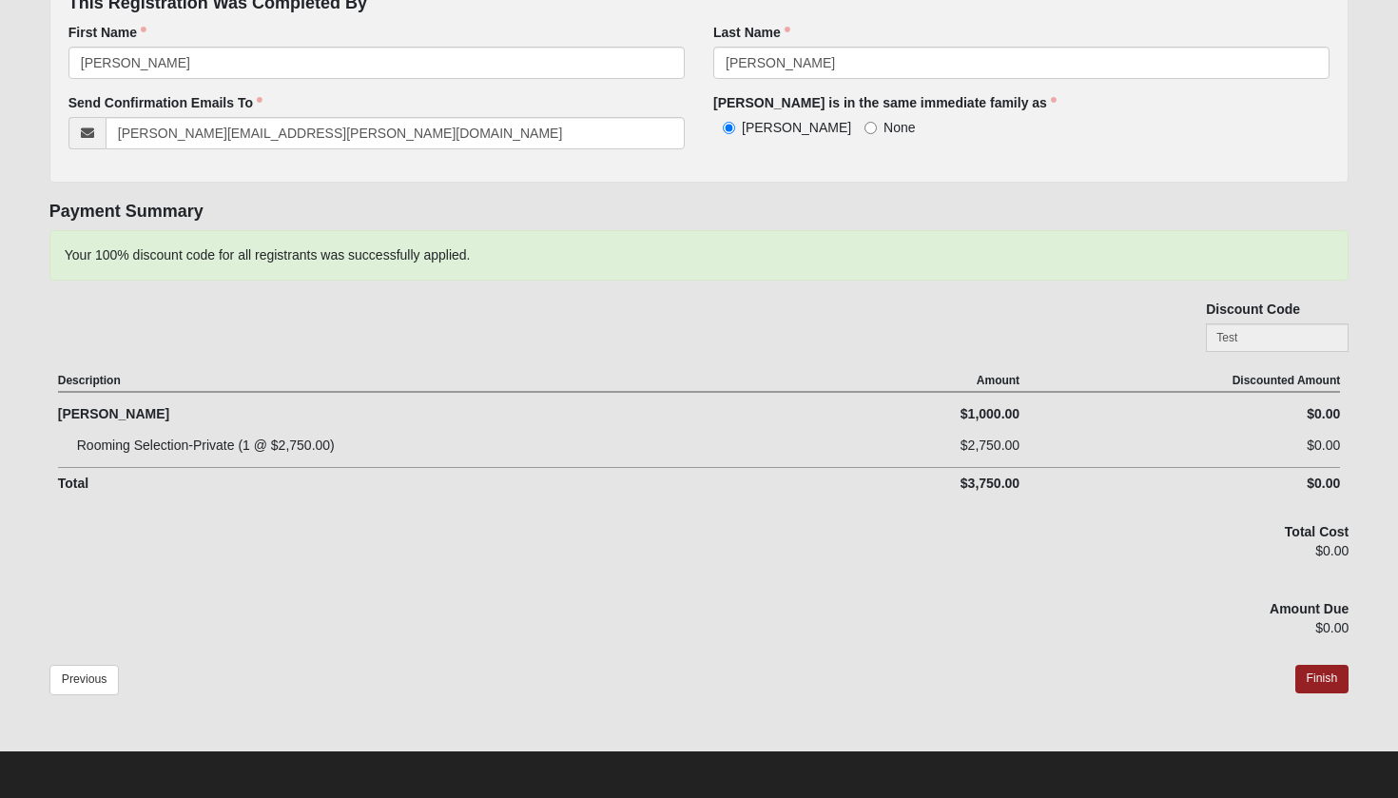
scroll to position [358, 0]
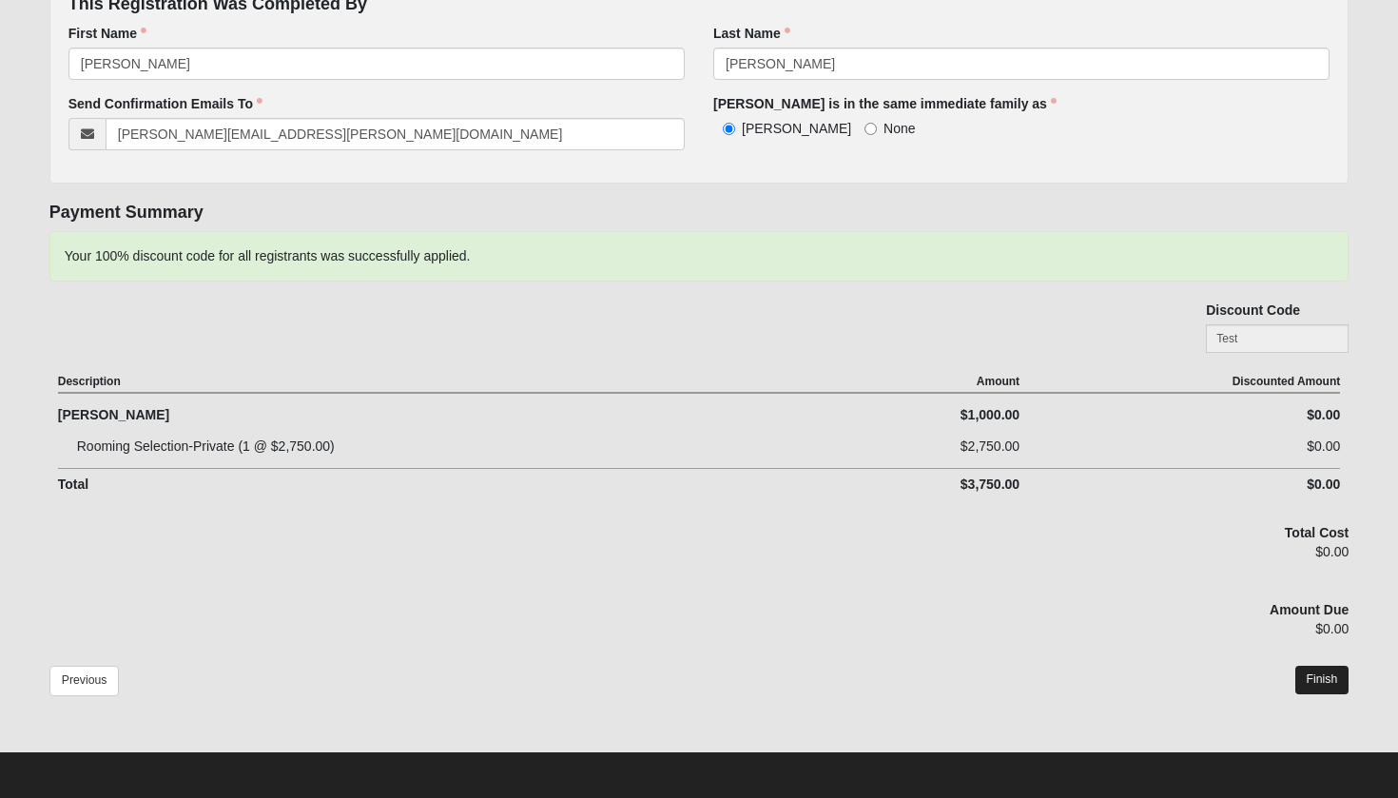
click at [1329, 681] on link "Finish" at bounding box center [1322, 680] width 54 height 28
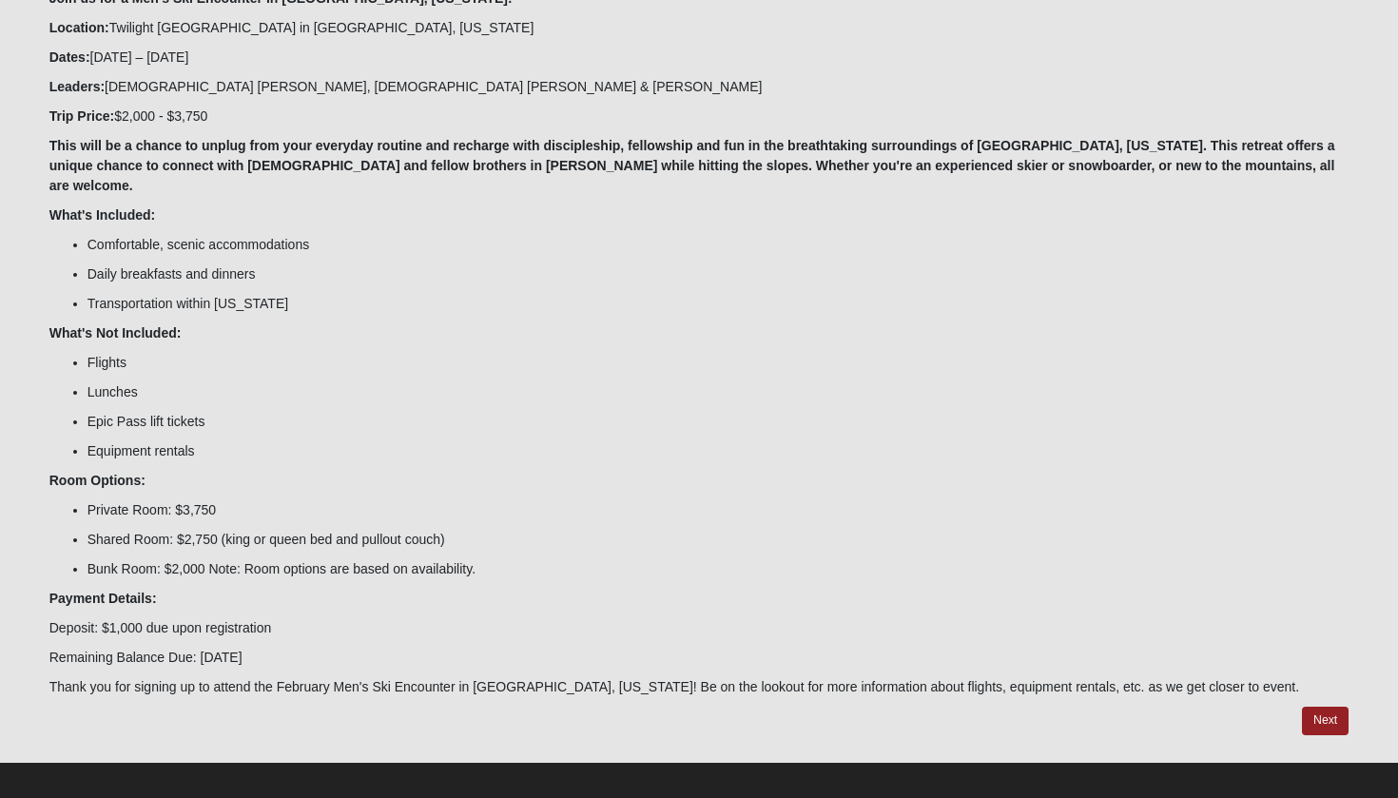
scroll to position [227, 0]
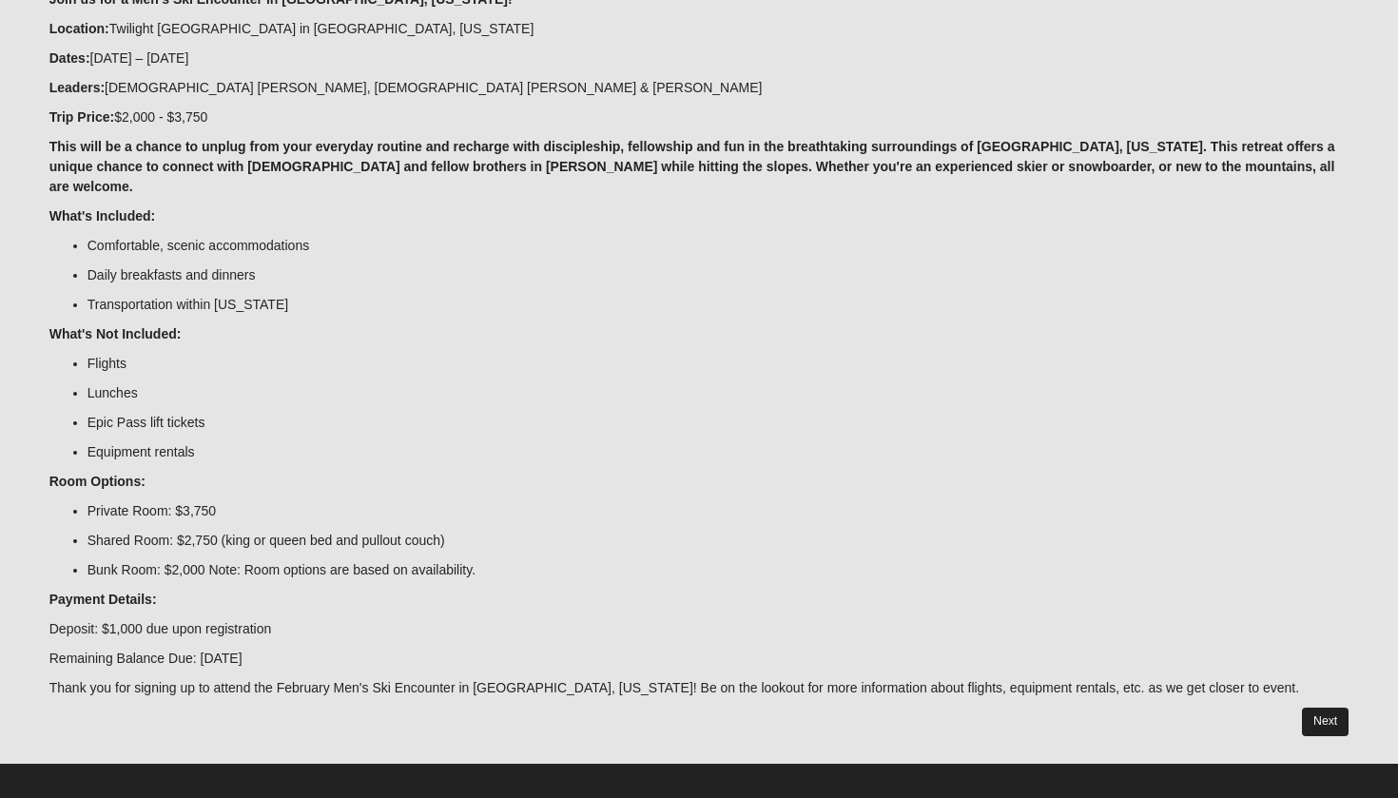
click at [1329, 707] on link "Next" at bounding box center [1325, 721] width 47 height 28
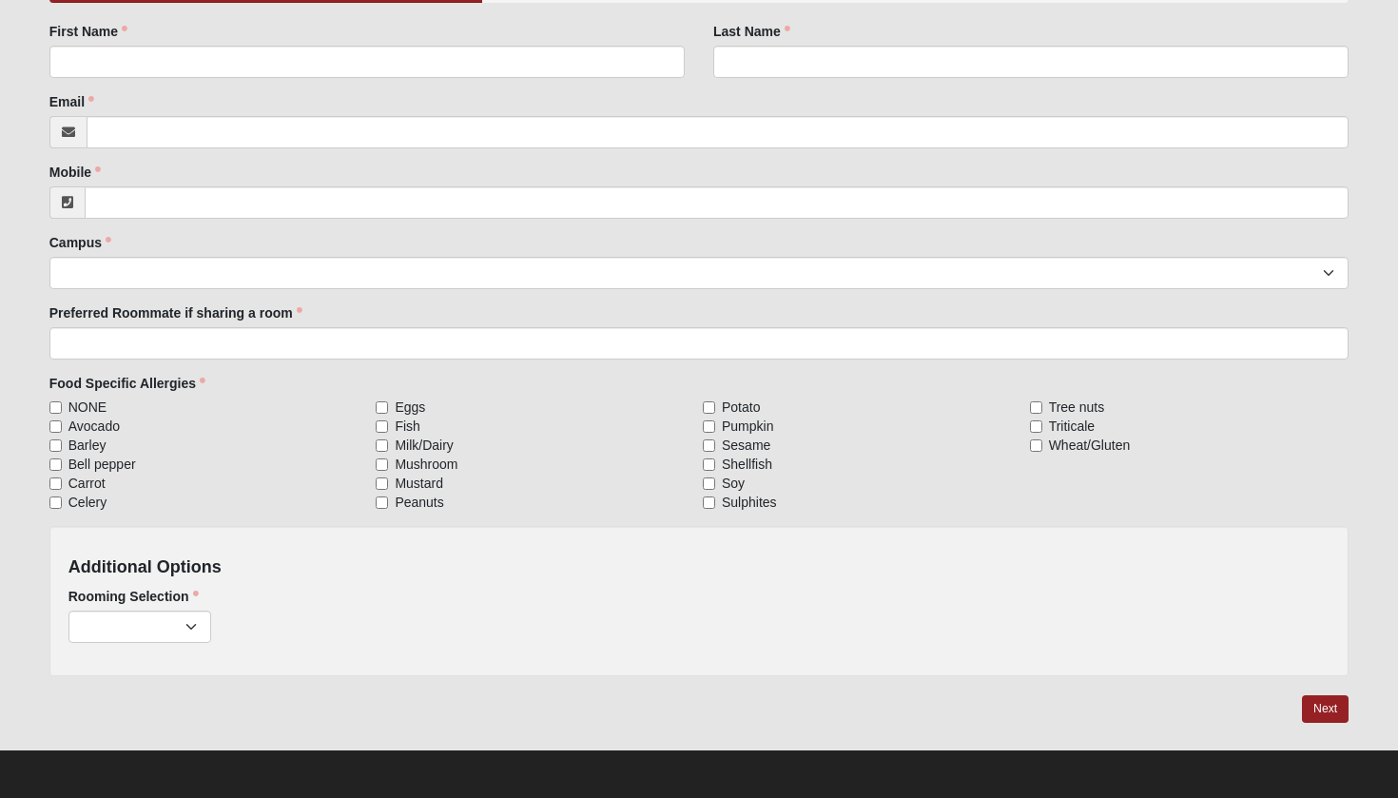
scroll to position [298, 0]
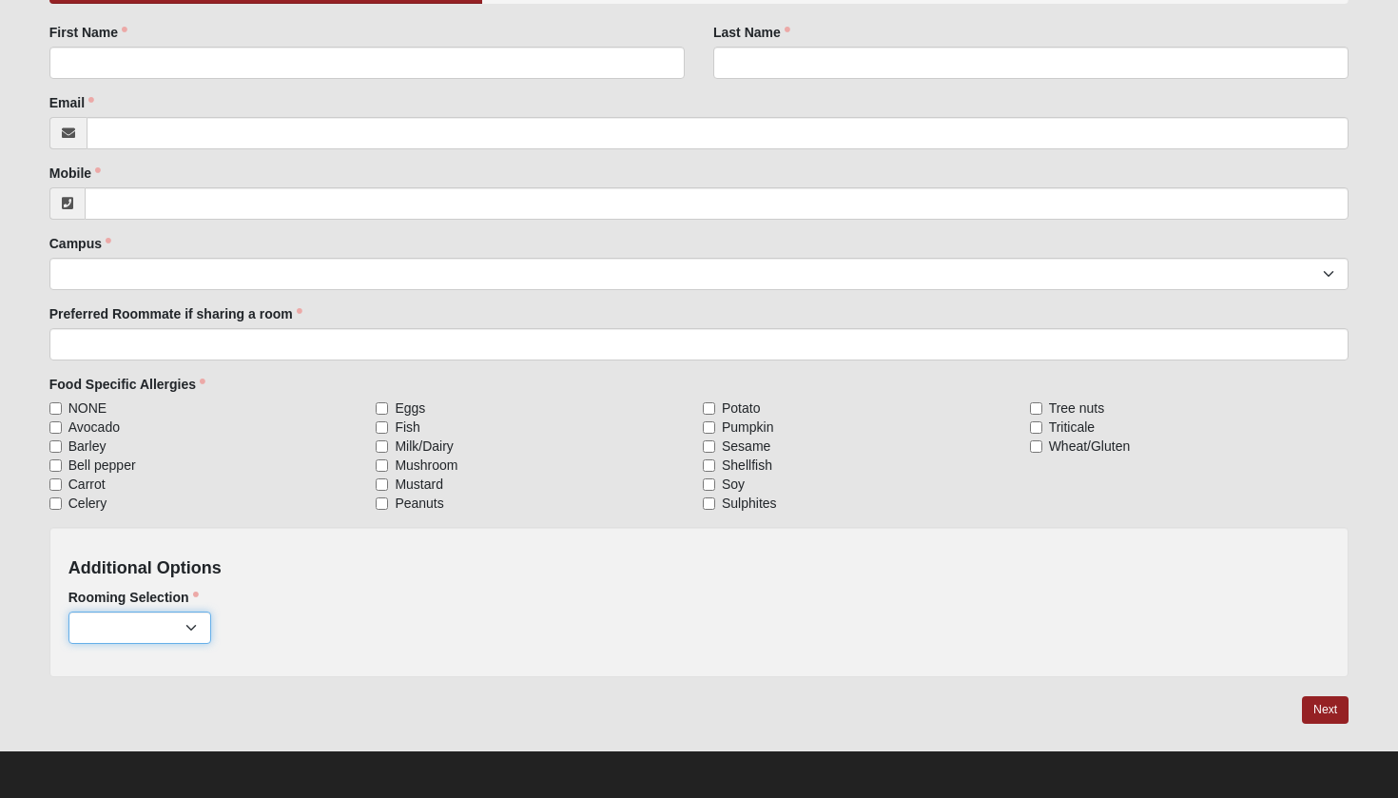
select select "818"
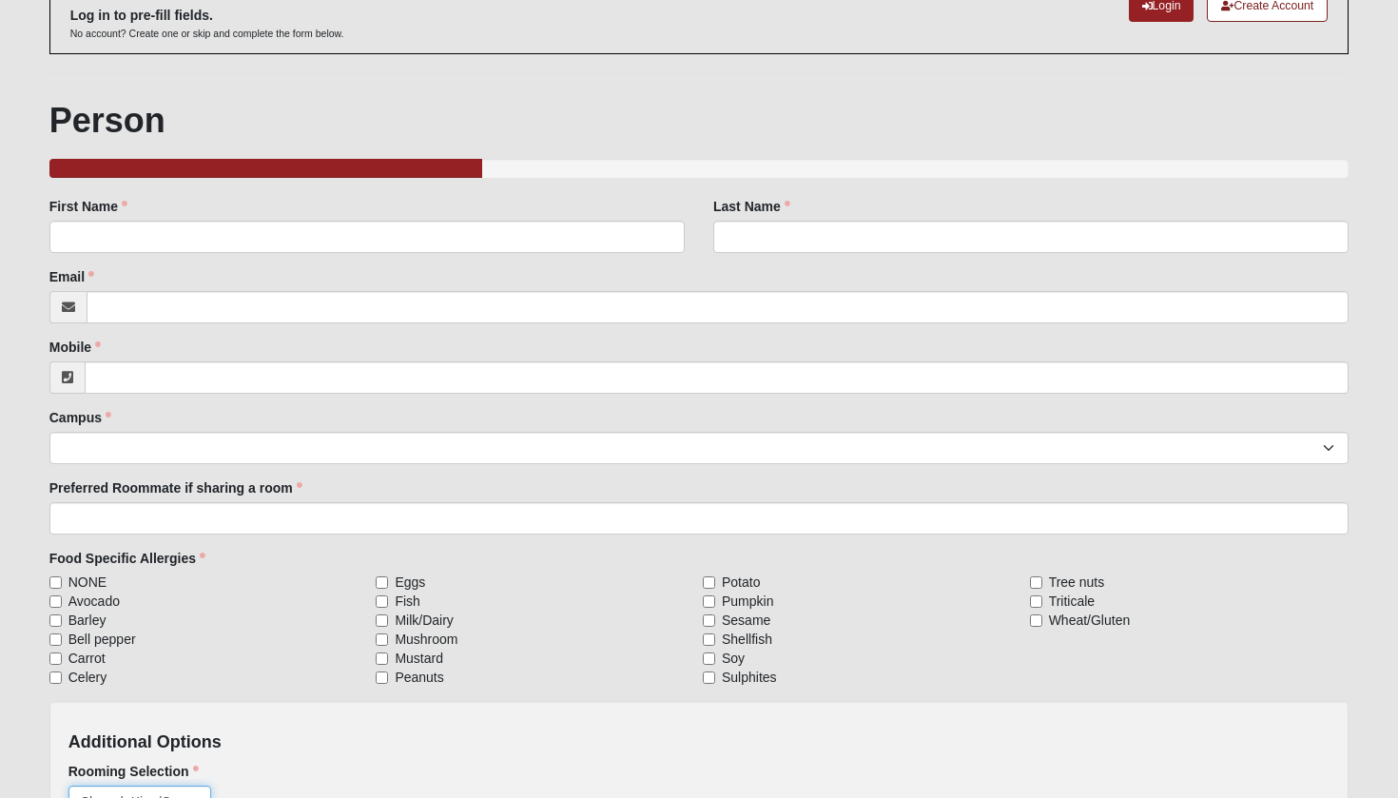
scroll to position [126, 0]
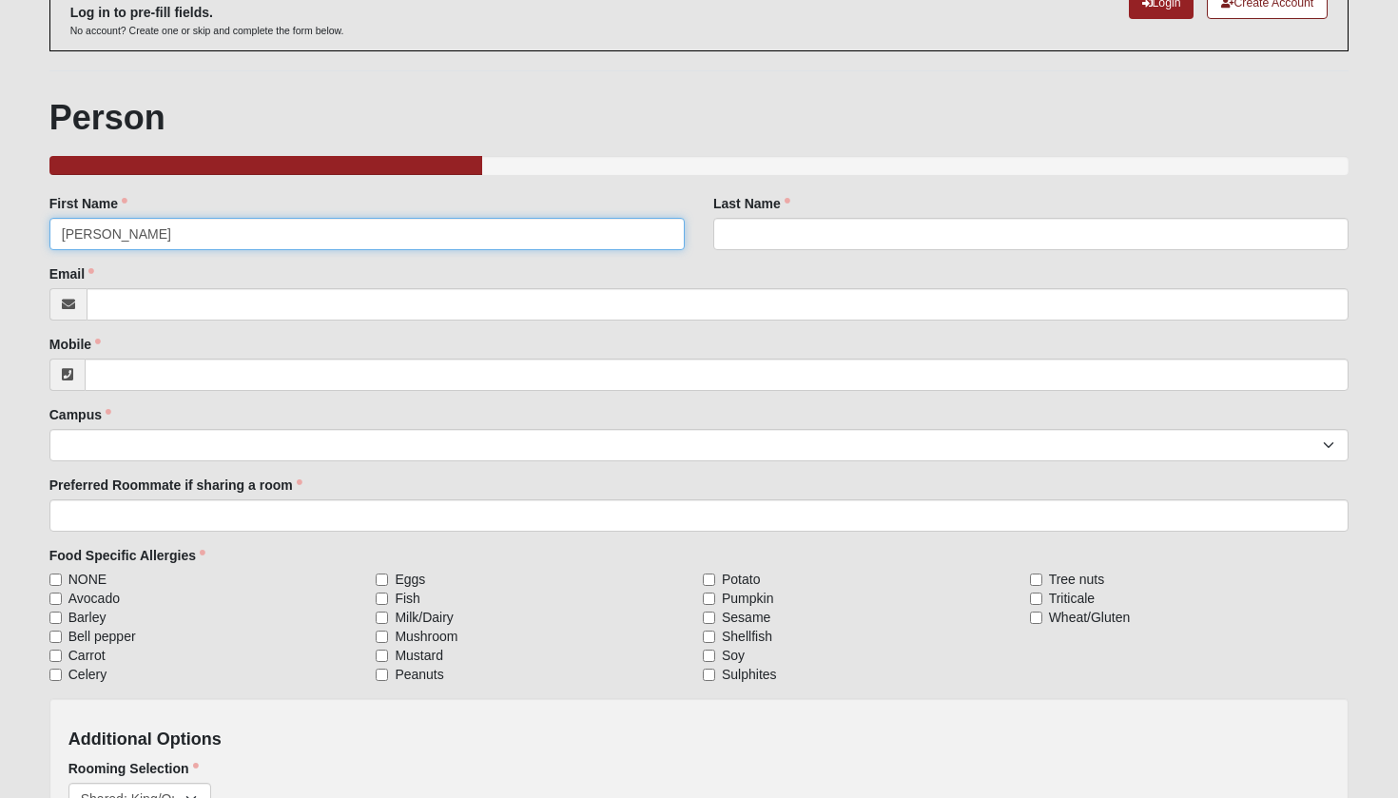
type input "[PERSON_NAME]"
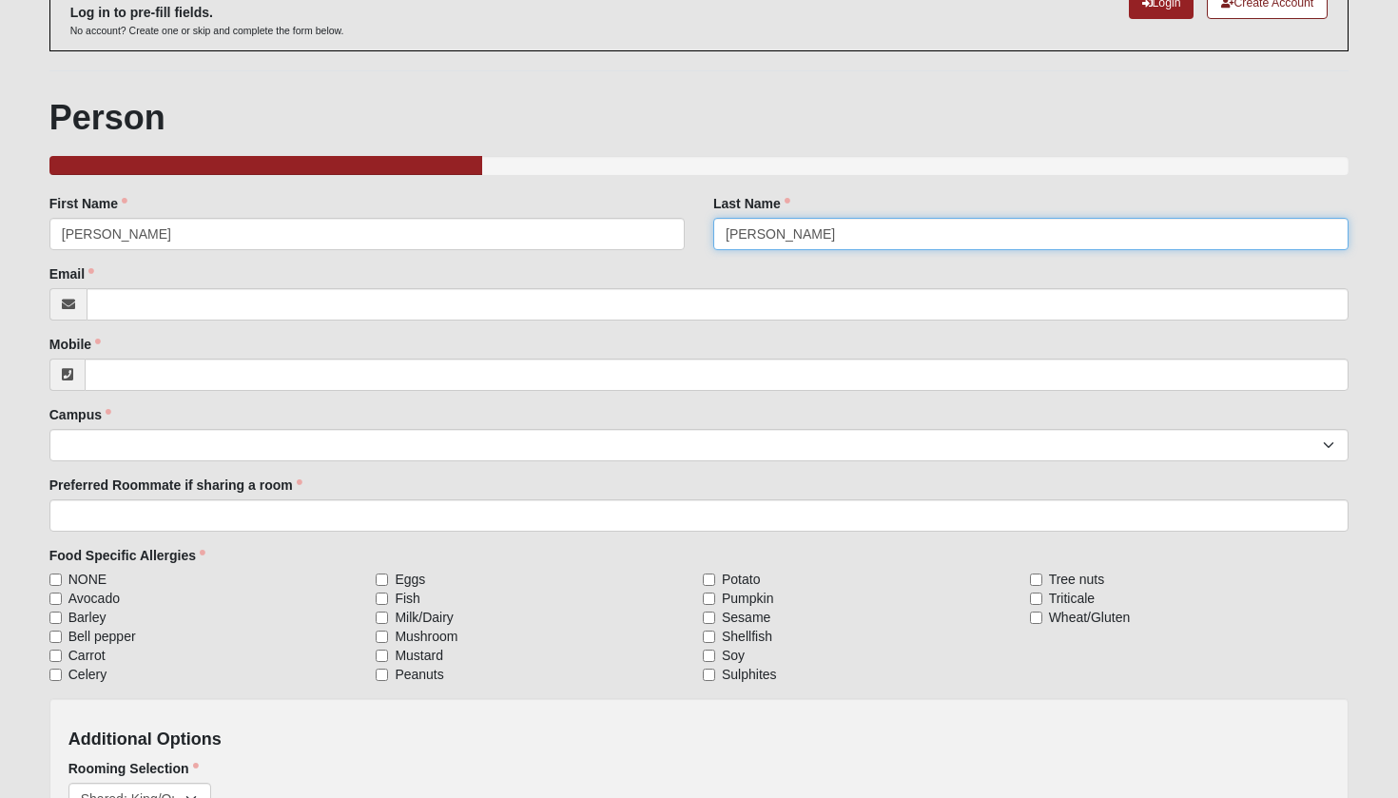
type input "[PERSON_NAME]"
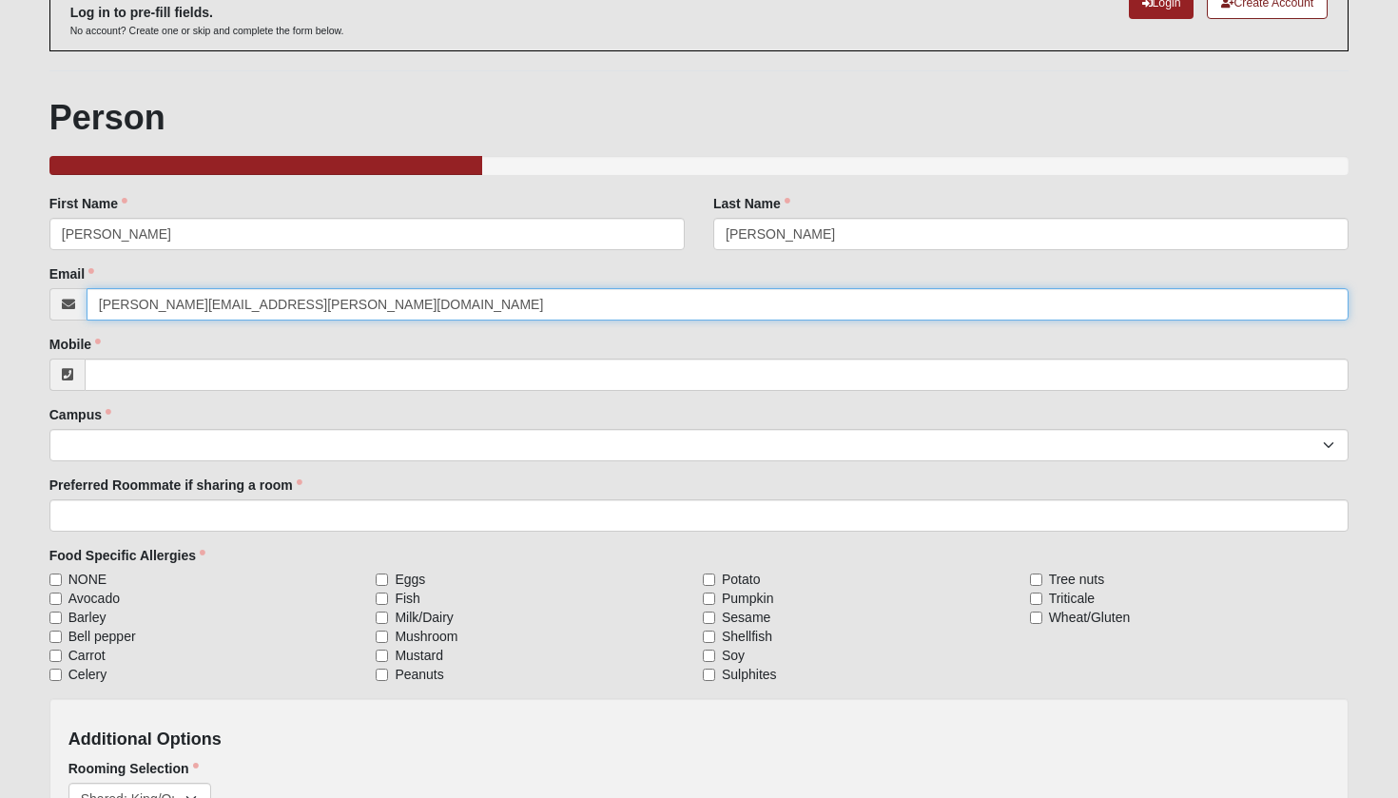
type input "[PERSON_NAME][EMAIL_ADDRESS][PERSON_NAME][DOMAIN_NAME]"
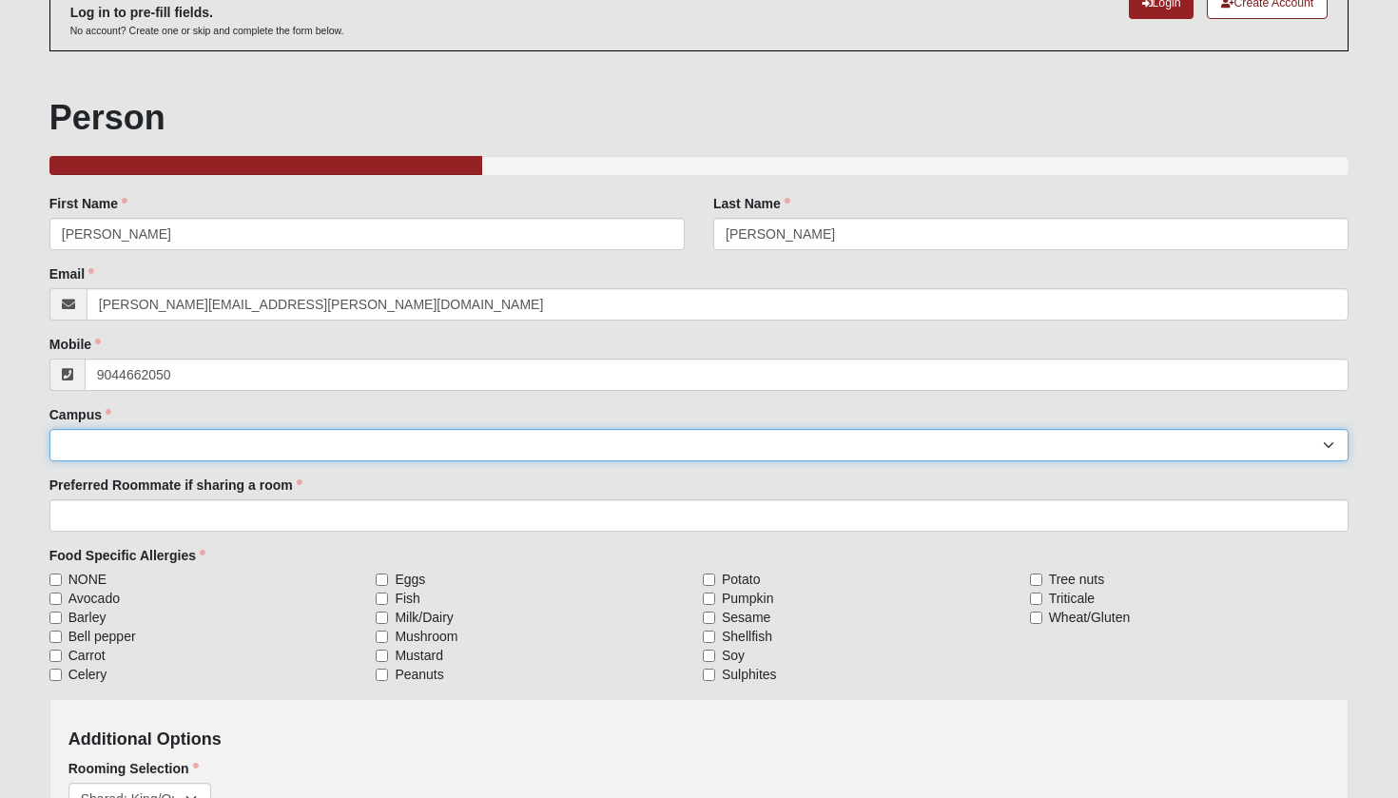
type input "[PHONE_NUMBER]"
select select "5"
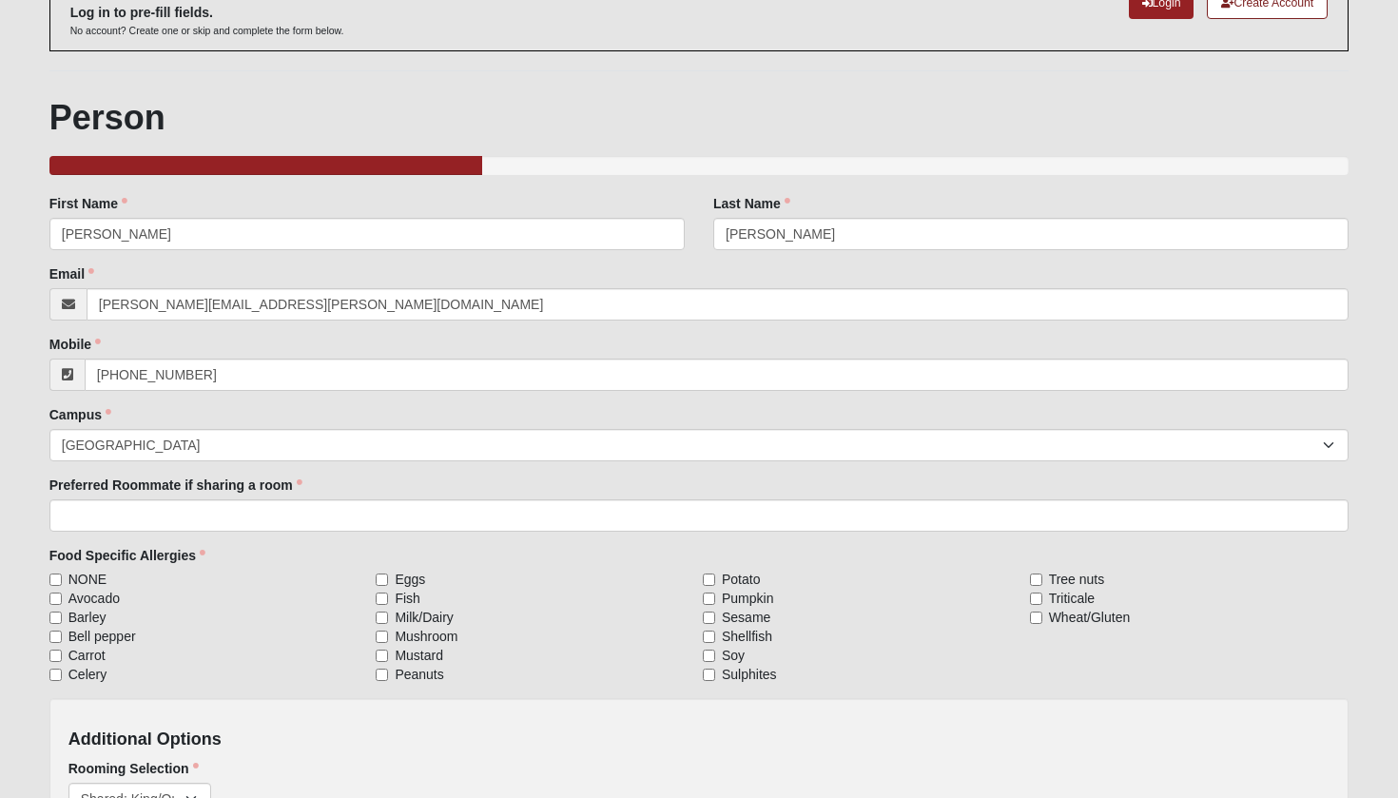
click at [381, 735] on h4 "Additional Options" at bounding box center [699, 739] width 1262 height 21
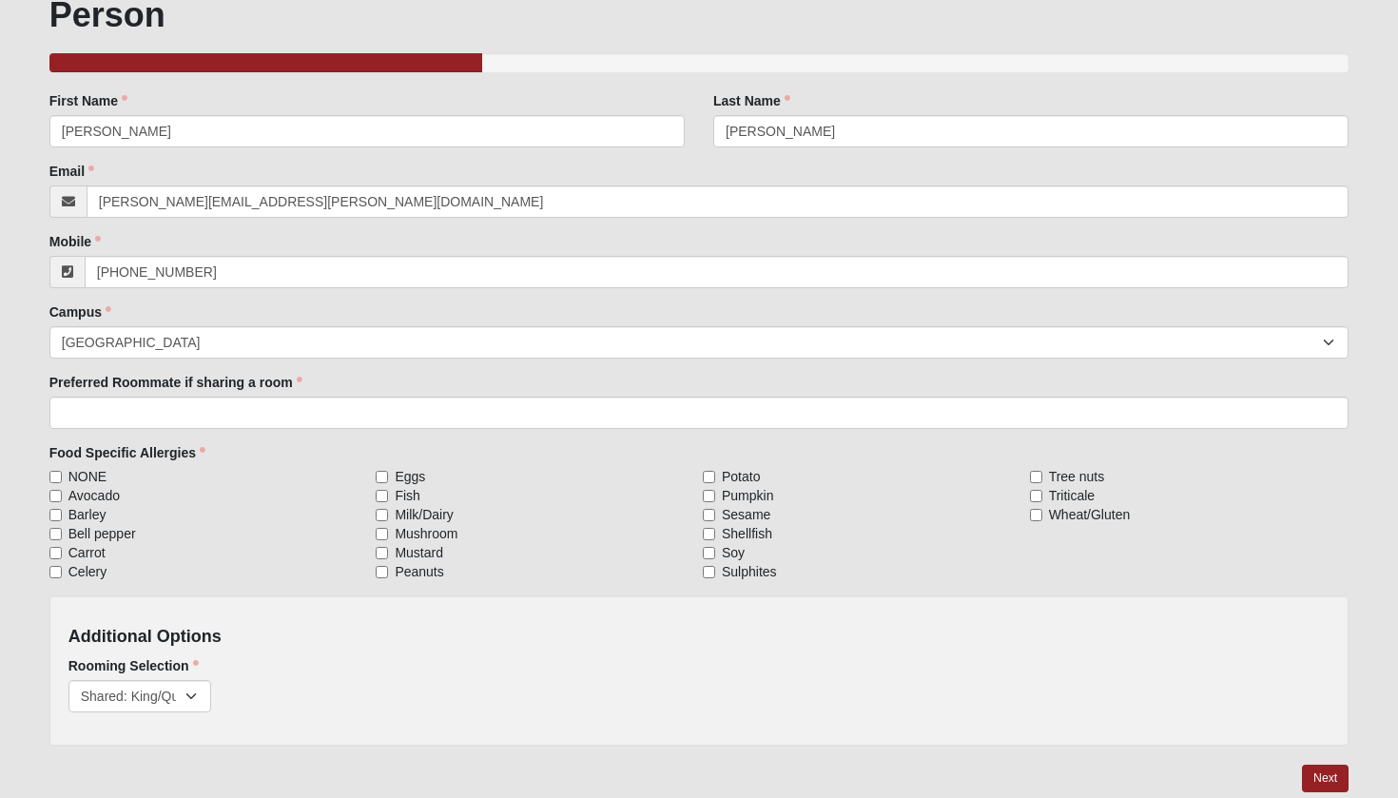
scroll to position [242, 0]
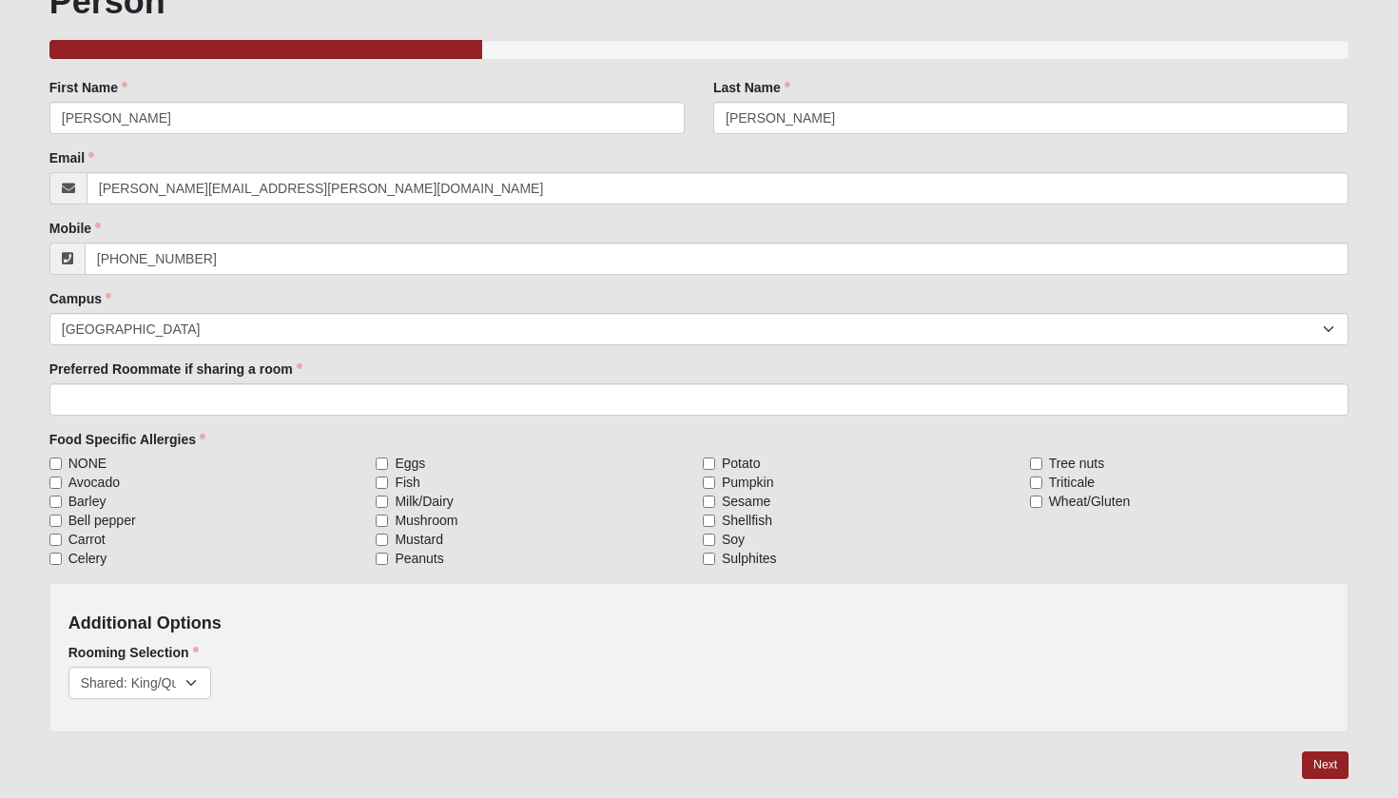
click at [52, 459] on input "NONE" at bounding box center [55, 463] width 12 height 12
checkbox input "true"
click at [1339, 766] on link "Next" at bounding box center [1325, 765] width 47 height 28
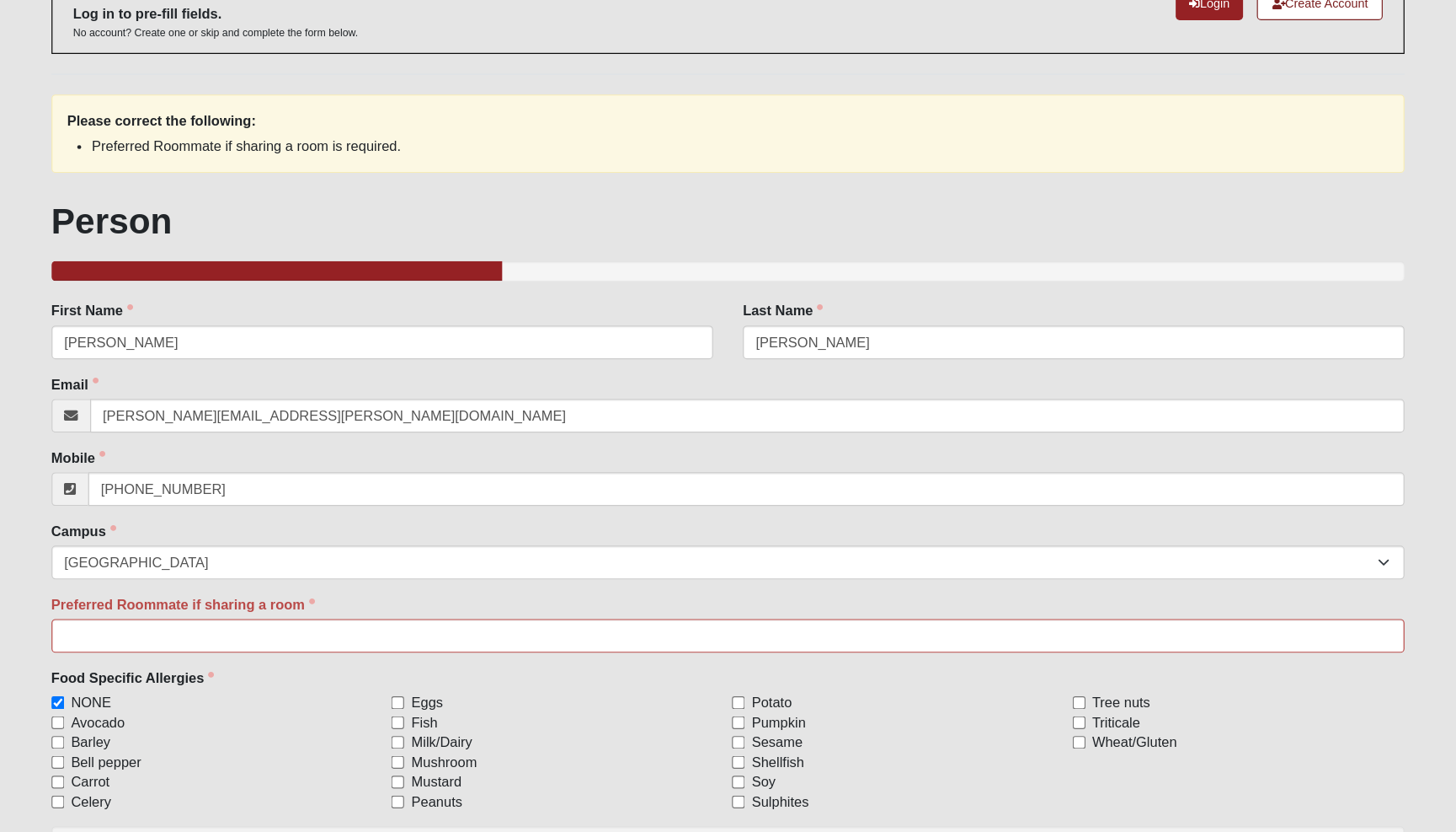
scroll to position [112, 0]
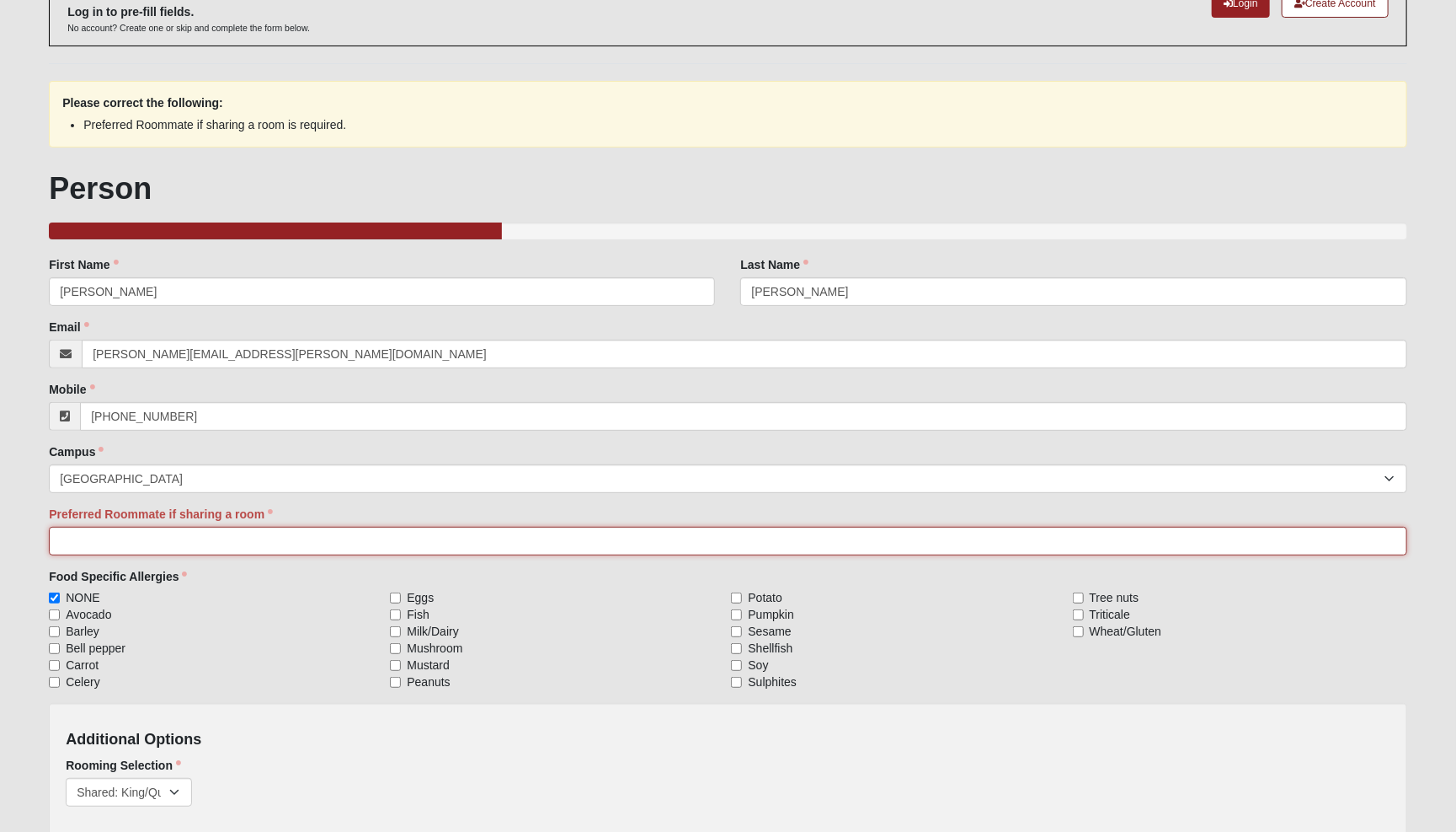
click at [935, 526] on input "Preferred Roommate if sharing a room" at bounding box center [728, 540] width 1359 height 28
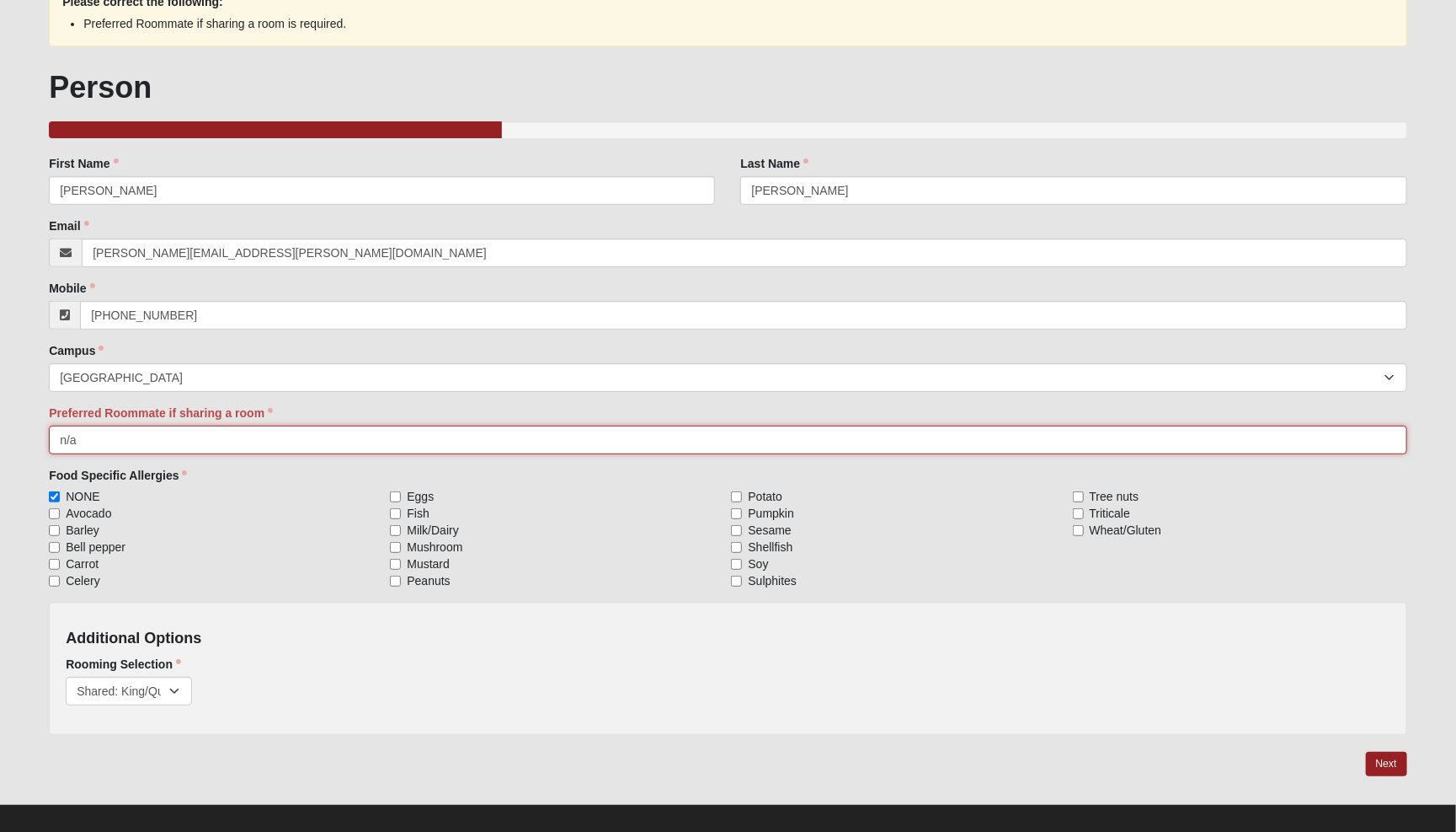
type input "n/a"
click at [1237, 706] on link "Next" at bounding box center [1386, 764] width 42 height 25
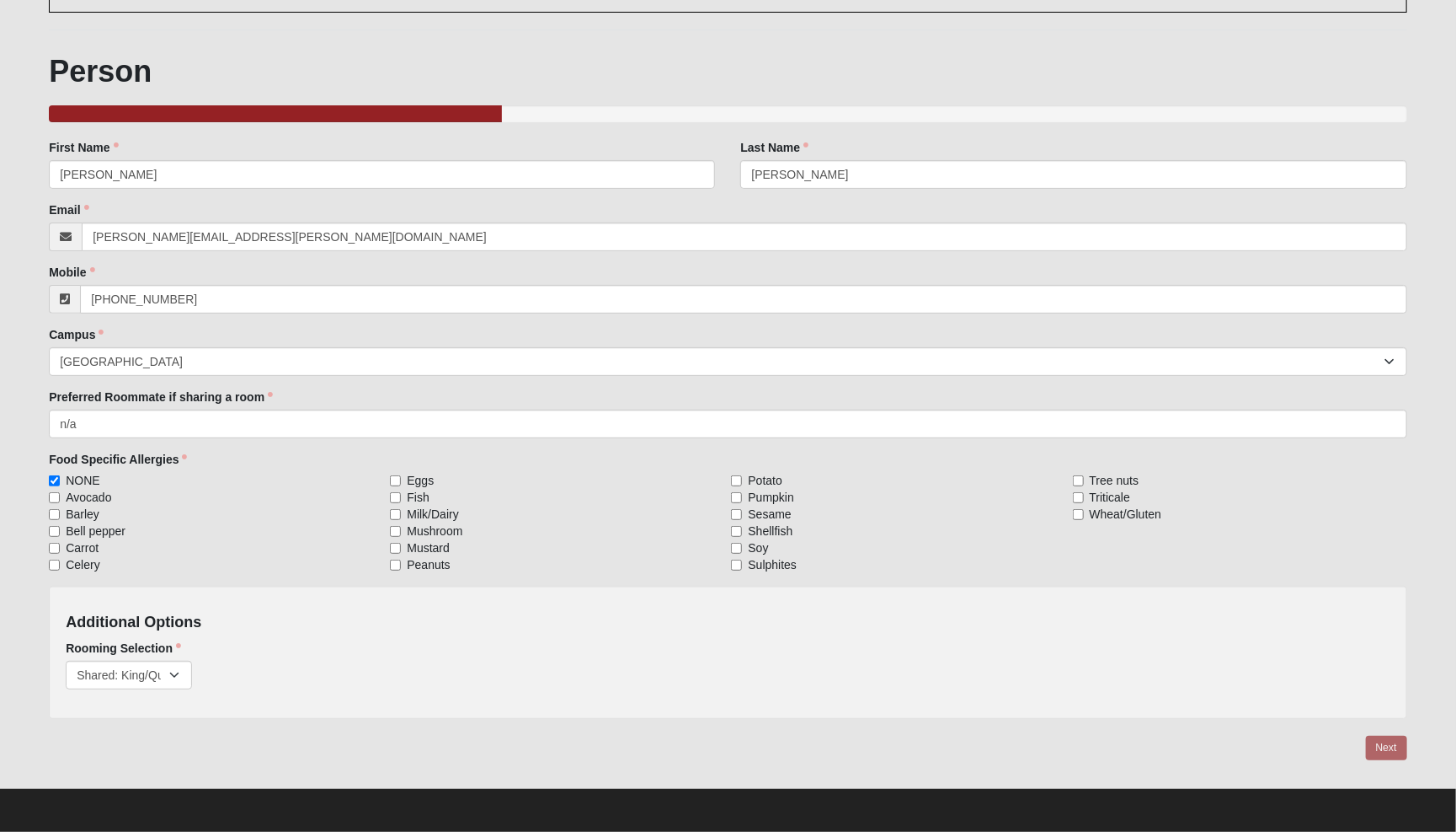
scroll to position [129, 0]
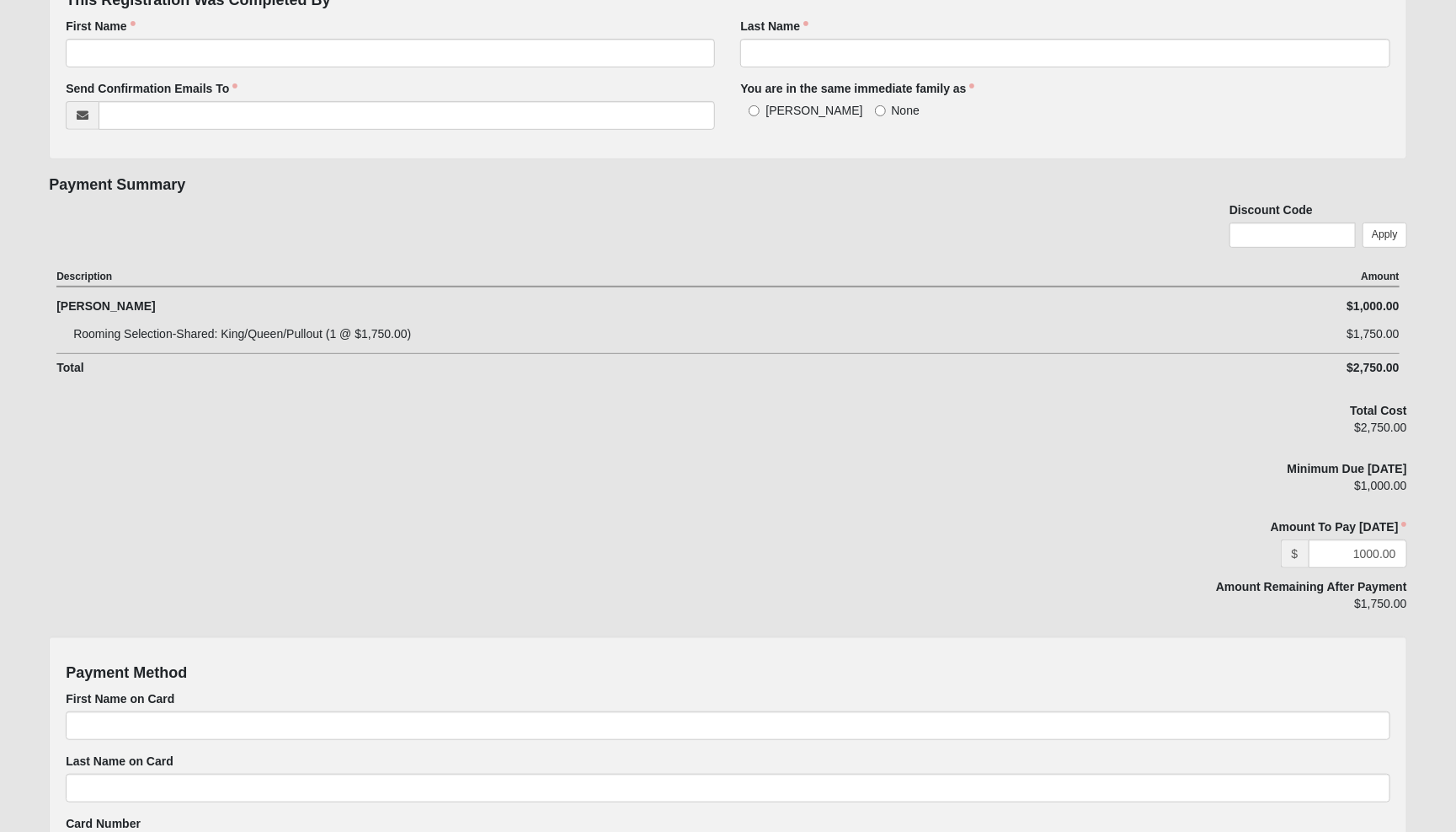
scroll to position [326, 0]
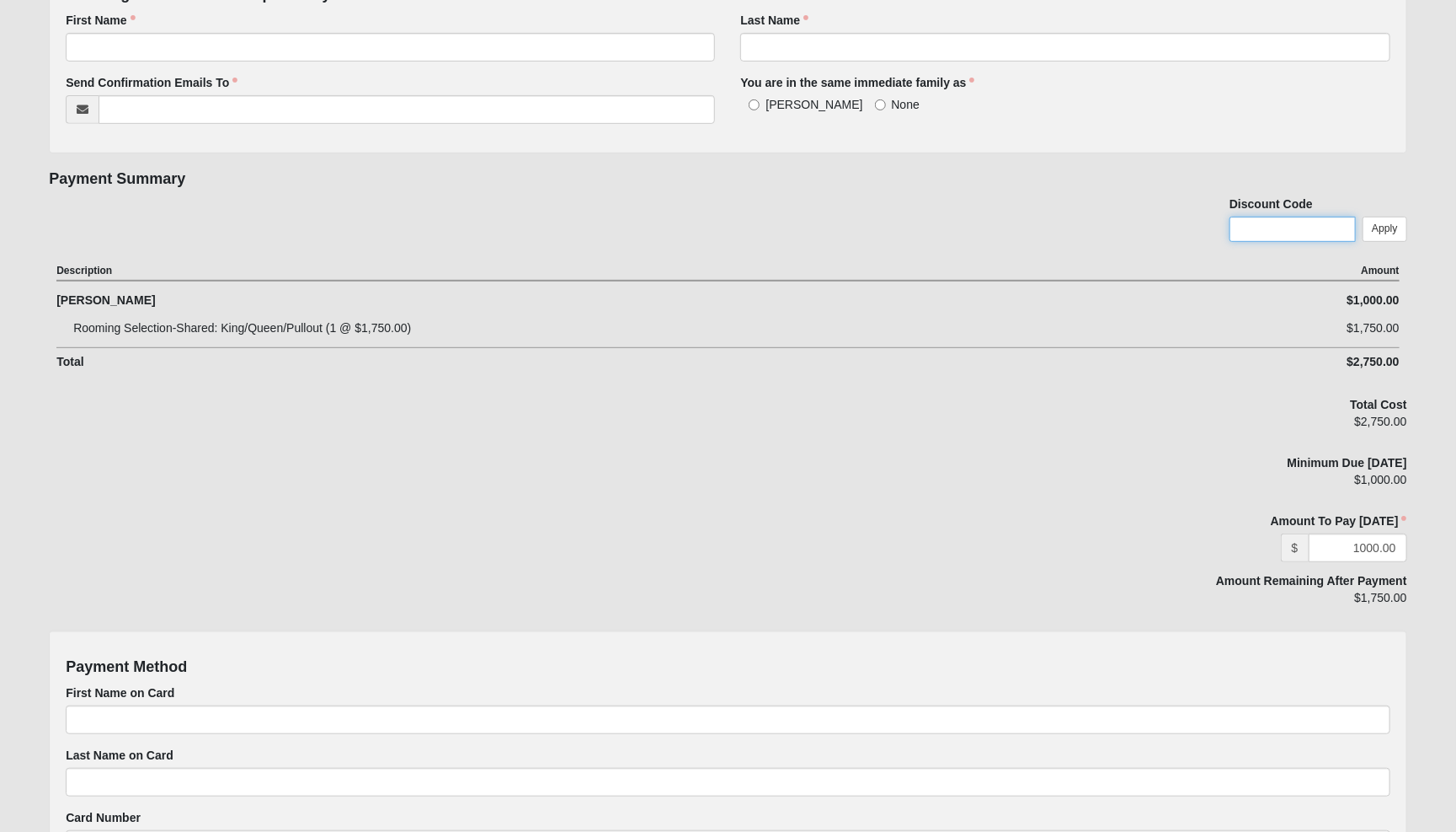
click at [1237, 227] on input "text" at bounding box center [1292, 229] width 127 height 26
type input "text"
click at [1237, 225] on link "Apply" at bounding box center [1385, 229] width 44 height 25
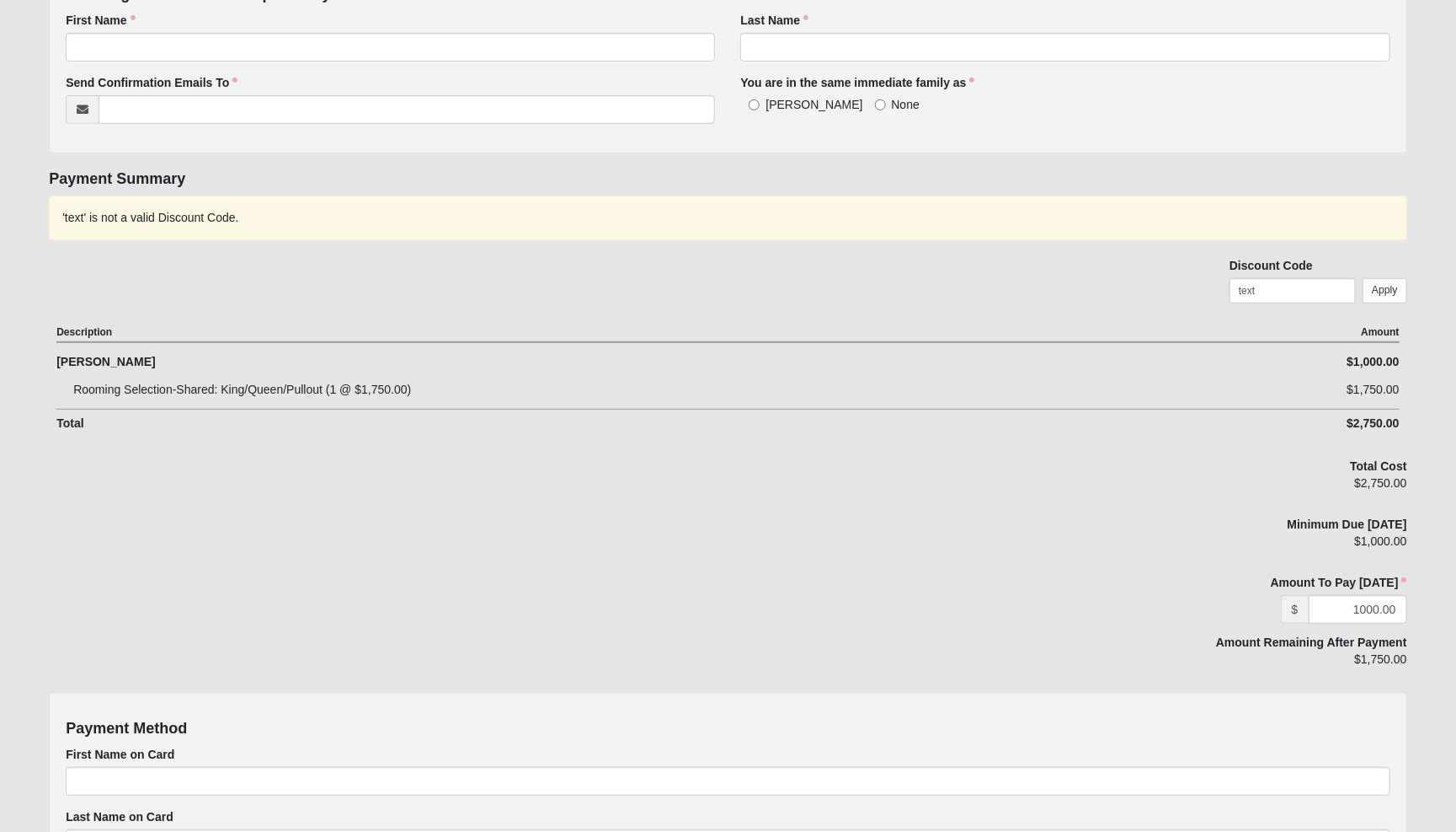
scroll to position [324, 0]
click at [1237, 289] on input "text" at bounding box center [1292, 292] width 127 height 26
type input "test"
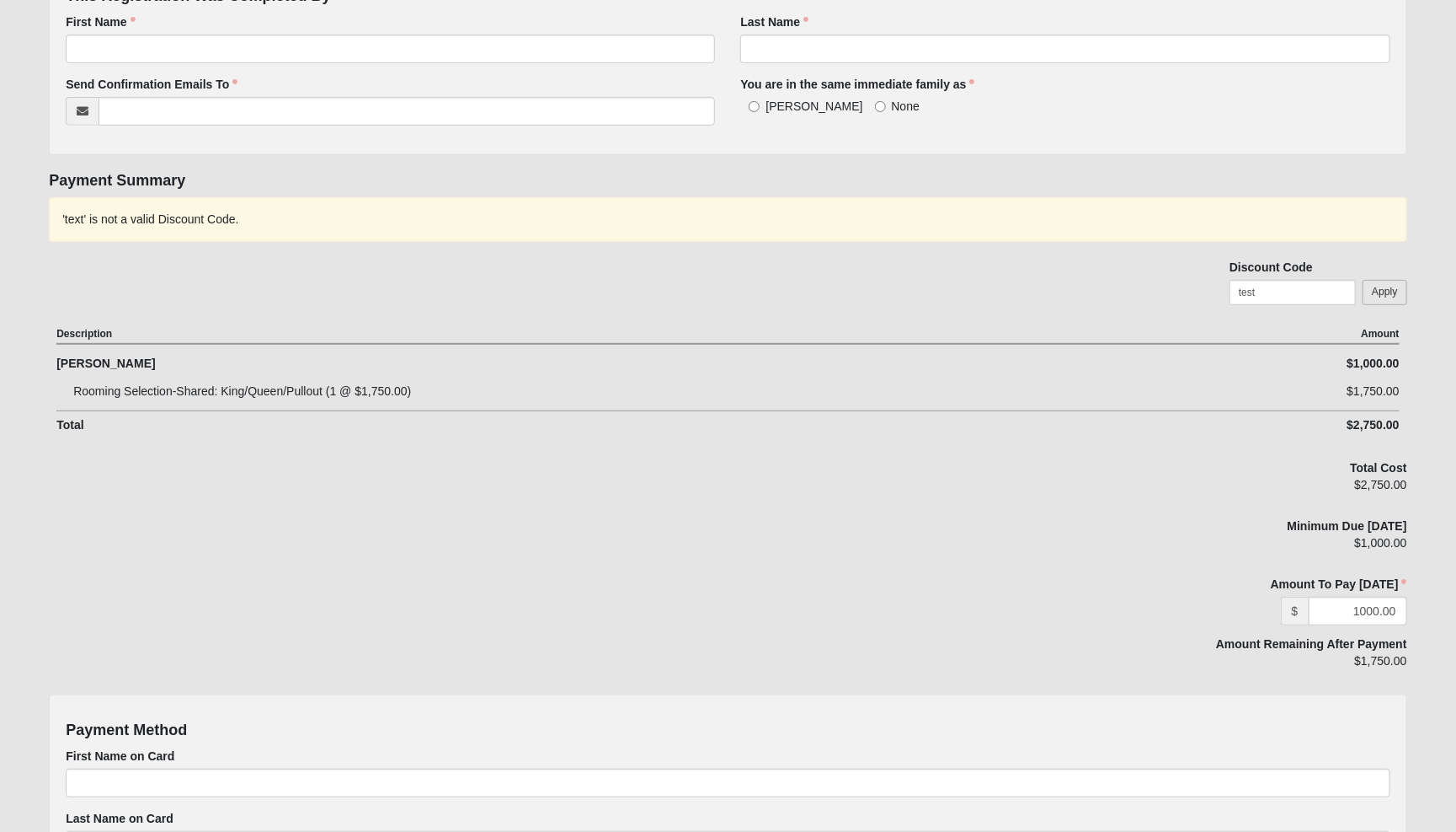
click at [1237, 291] on link "Apply" at bounding box center [1385, 292] width 44 height 25
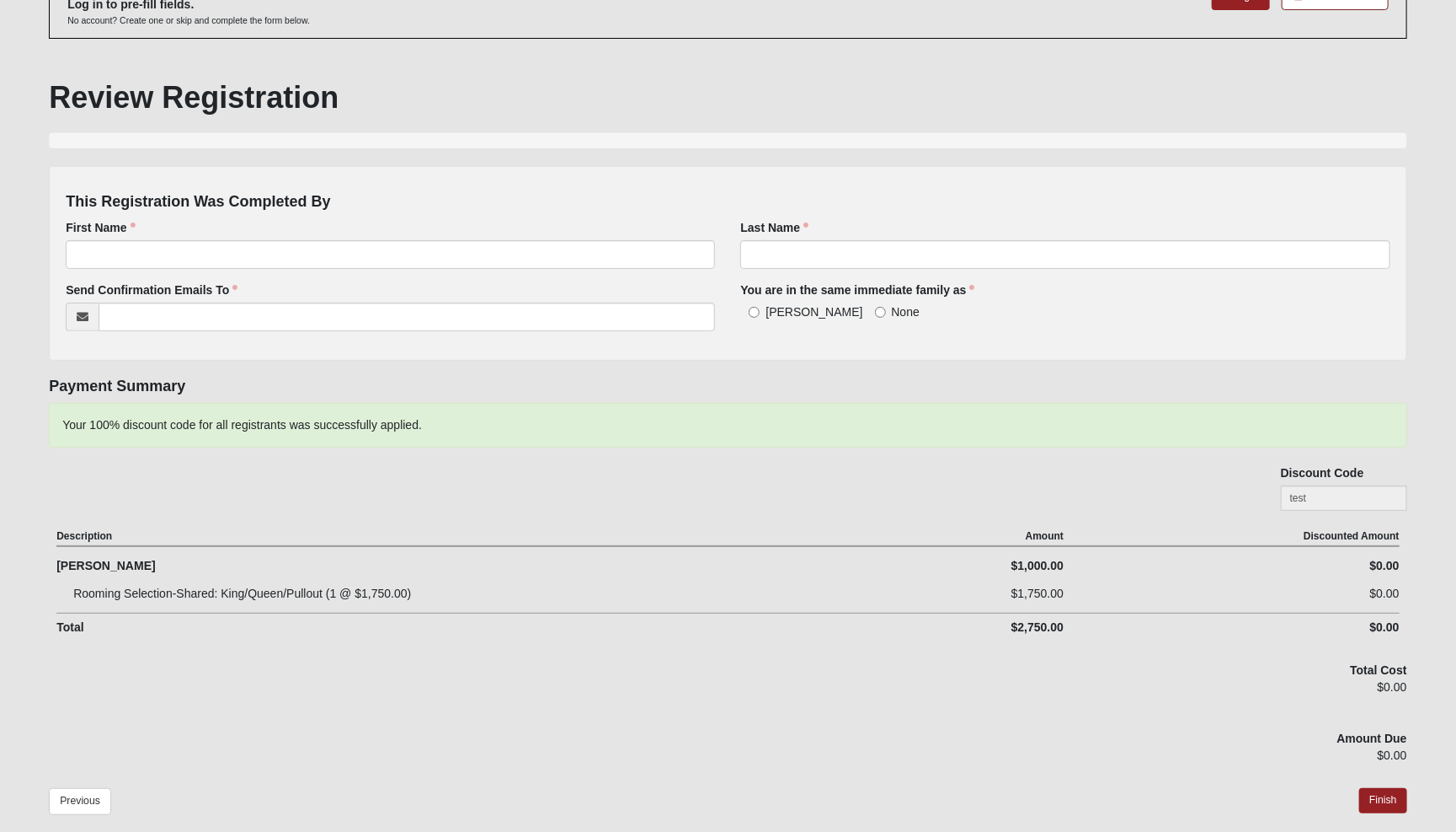
scroll to position [119, 0]
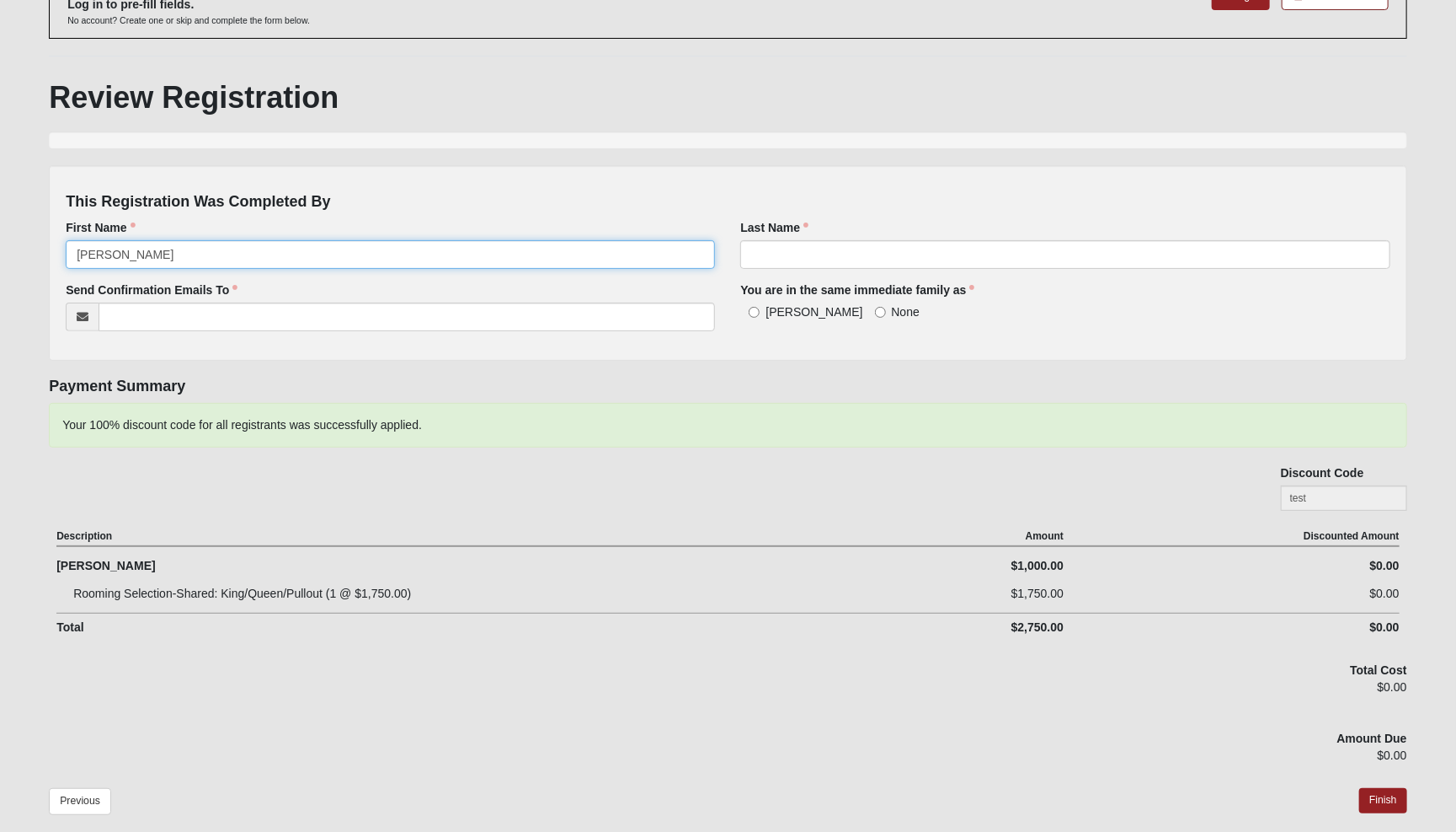
type input "[PERSON_NAME]"
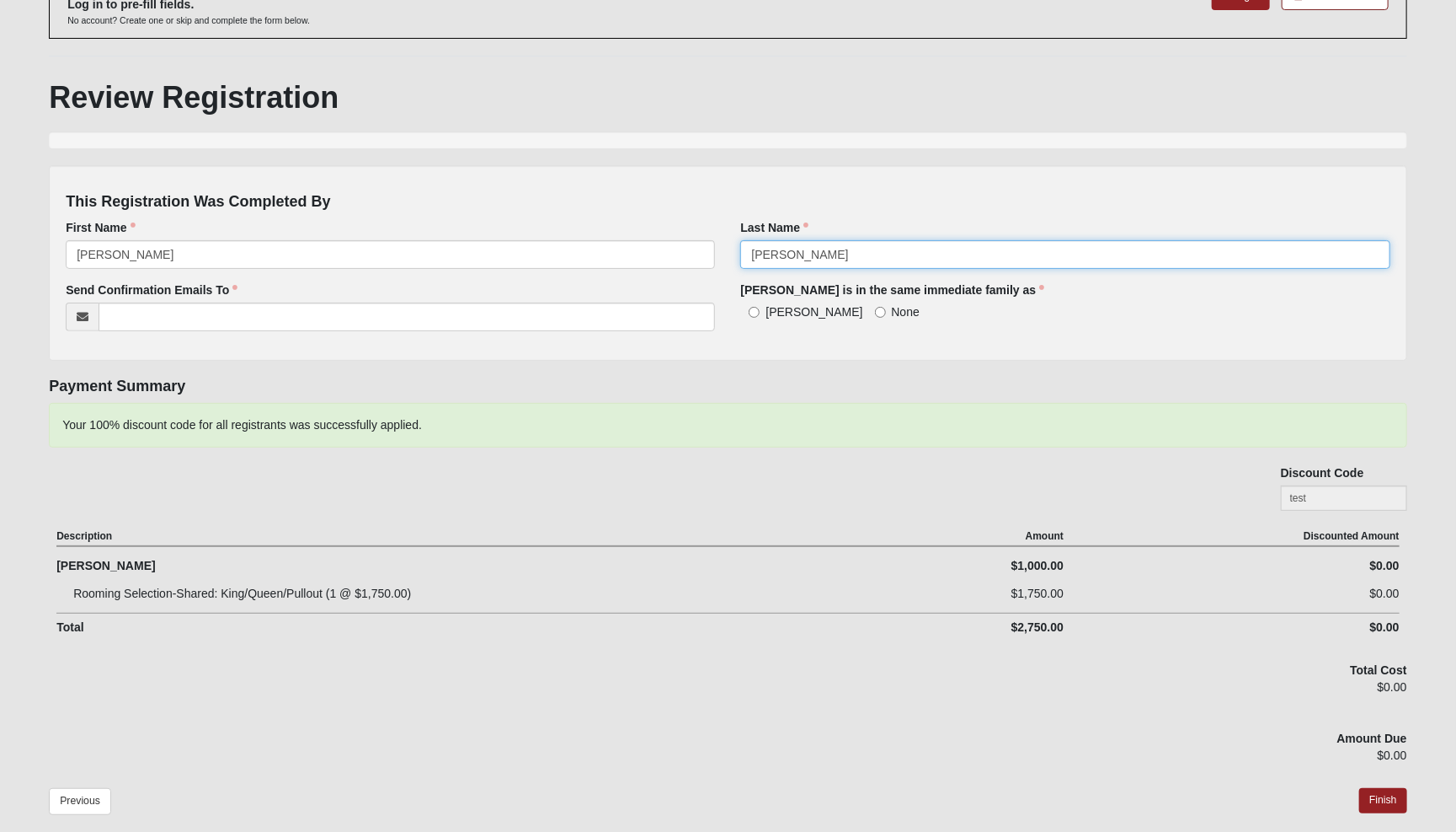
type input "[PERSON_NAME]"
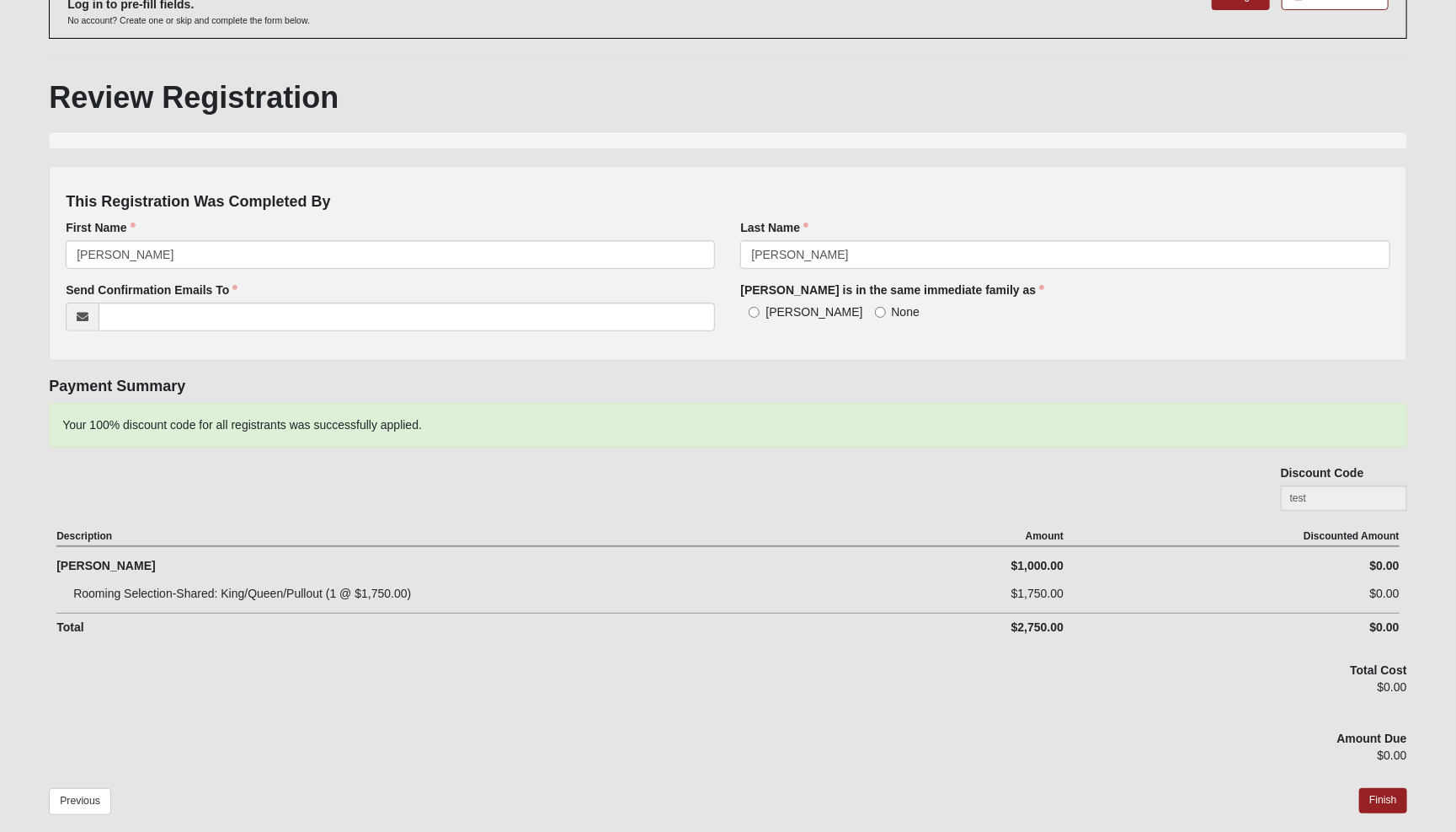
click at [630, 385] on h4 "Payment Summary" at bounding box center [728, 386] width 1359 height 19
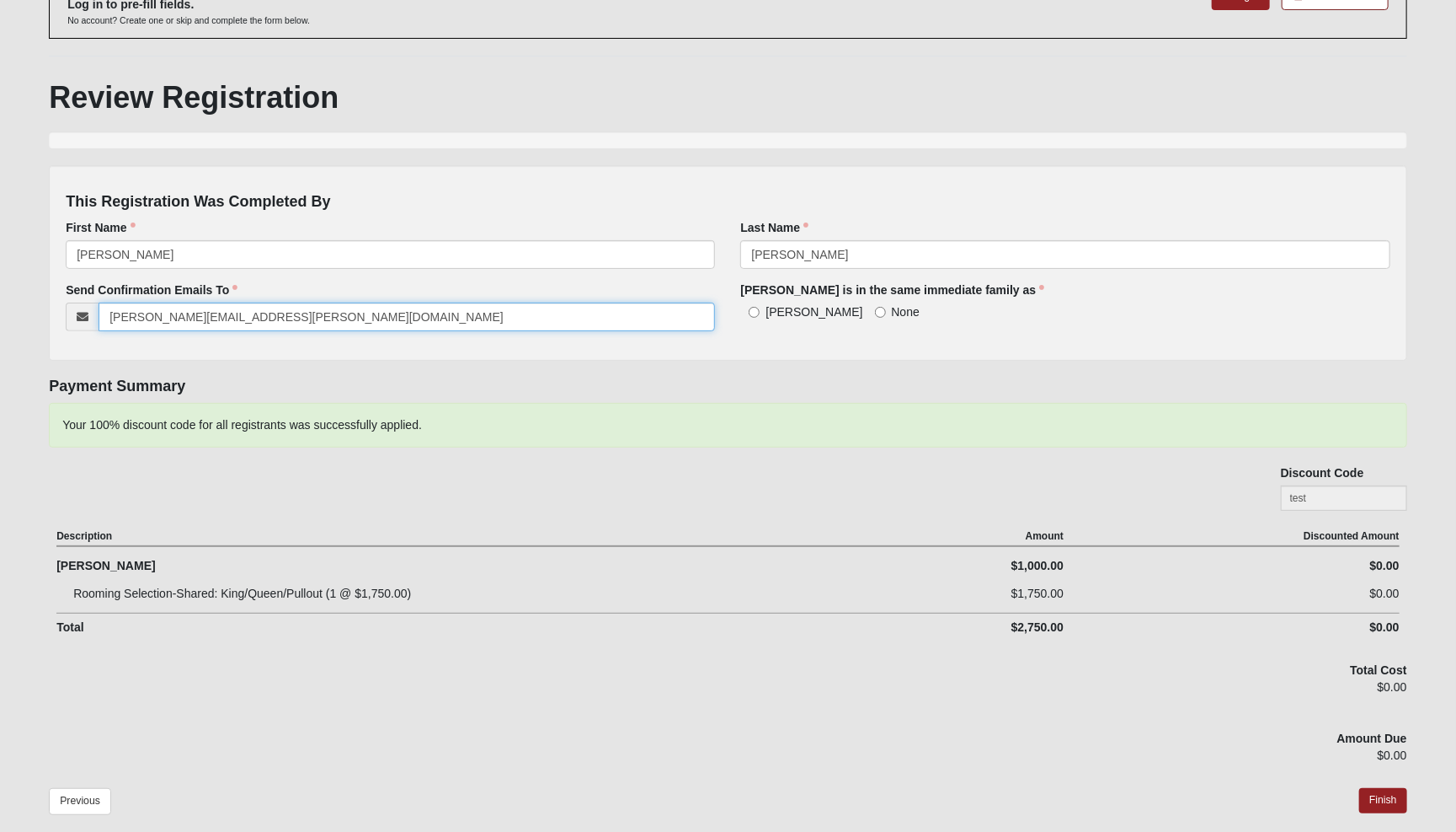
type input "[PERSON_NAME][EMAIL_ADDRESS][PERSON_NAME][DOMAIN_NAME]"
click at [532, 524] on div "Description Amount Discounted Amount" at bounding box center [728, 535] width 1344 height 24
click at [1237, 706] on link "Finish" at bounding box center [1383, 800] width 48 height 25
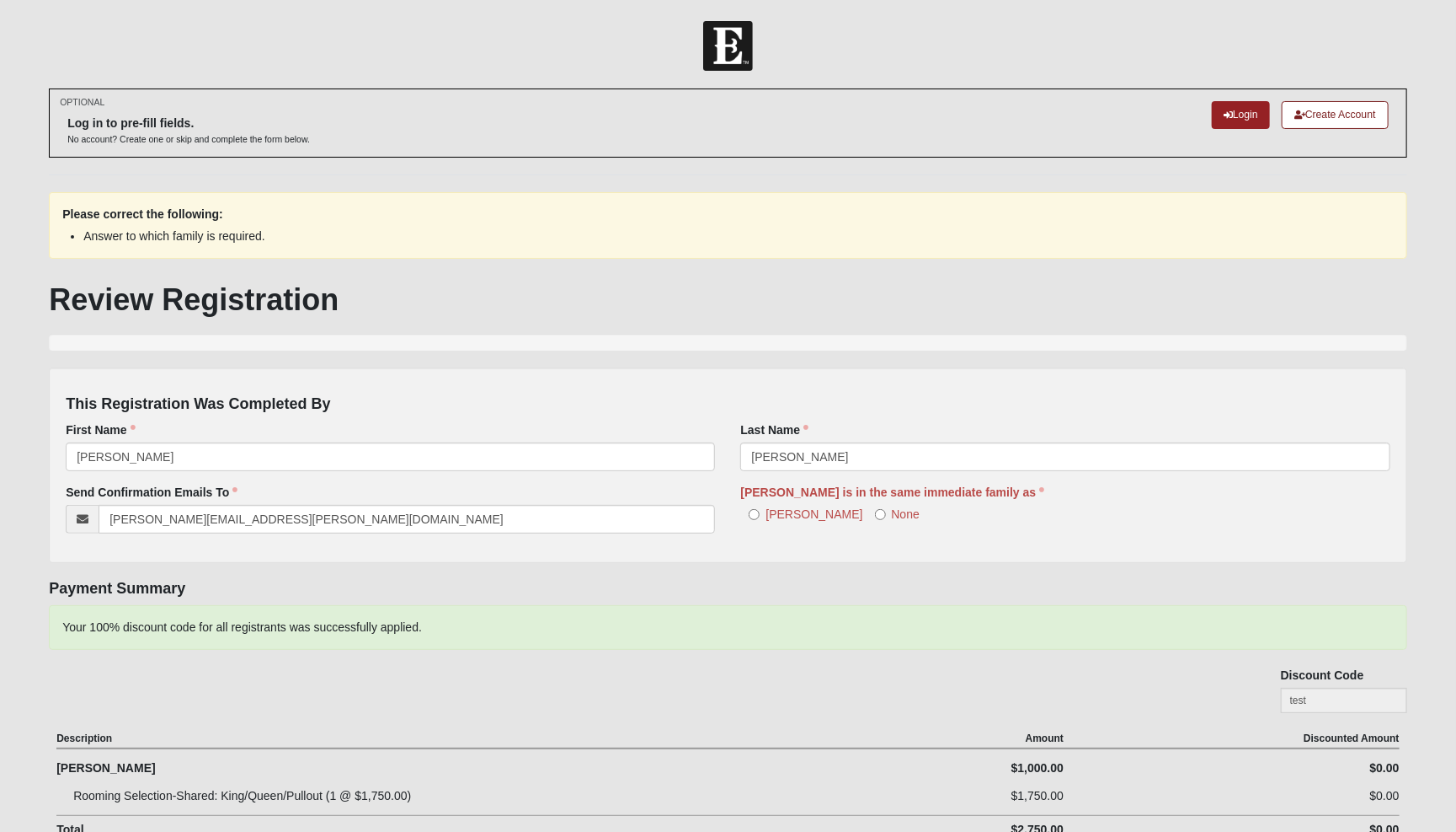
click at [756, 509] on input "[PERSON_NAME]" at bounding box center [754, 514] width 11 height 11
radio input "true"
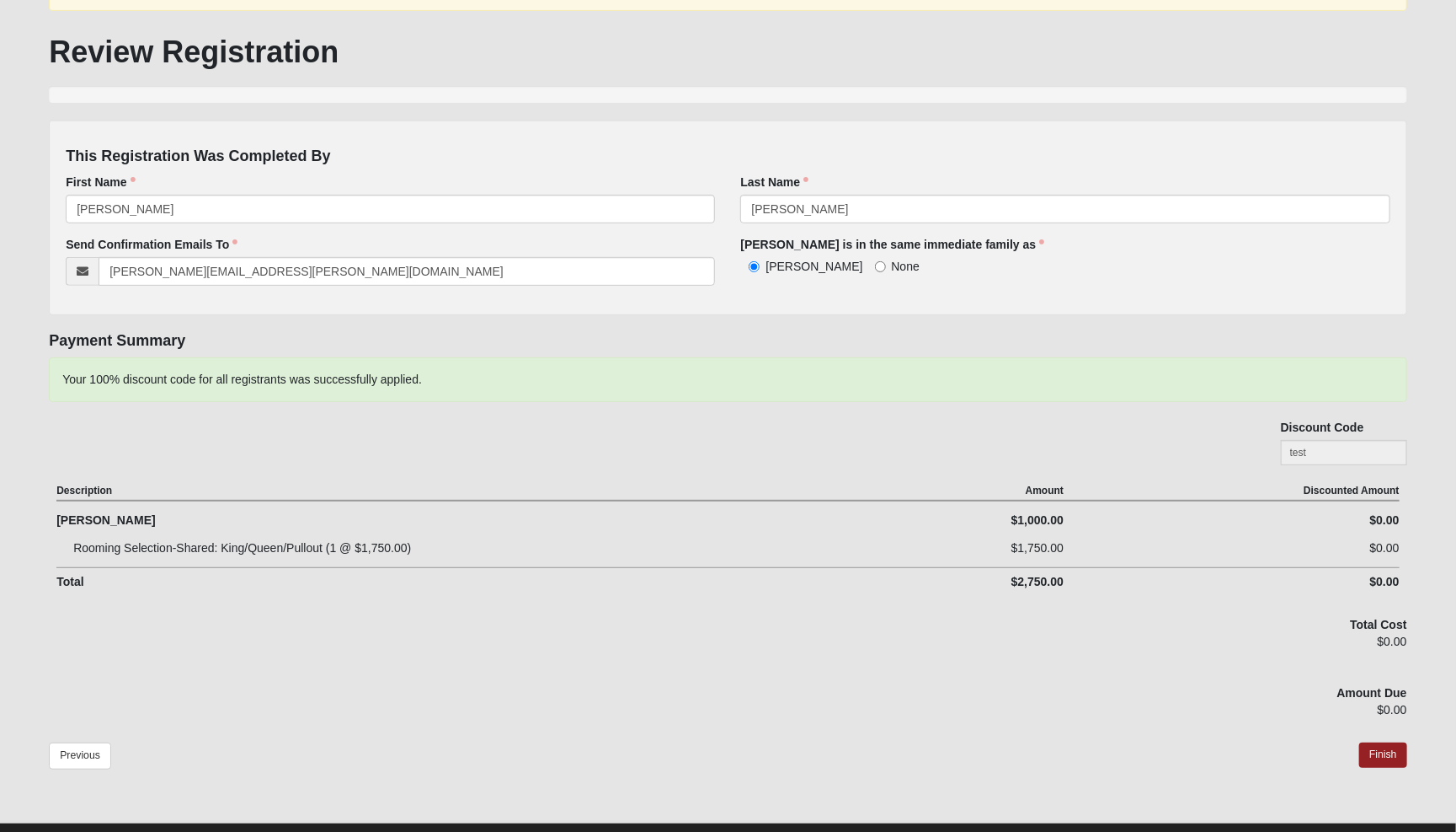
scroll to position [254, 0]
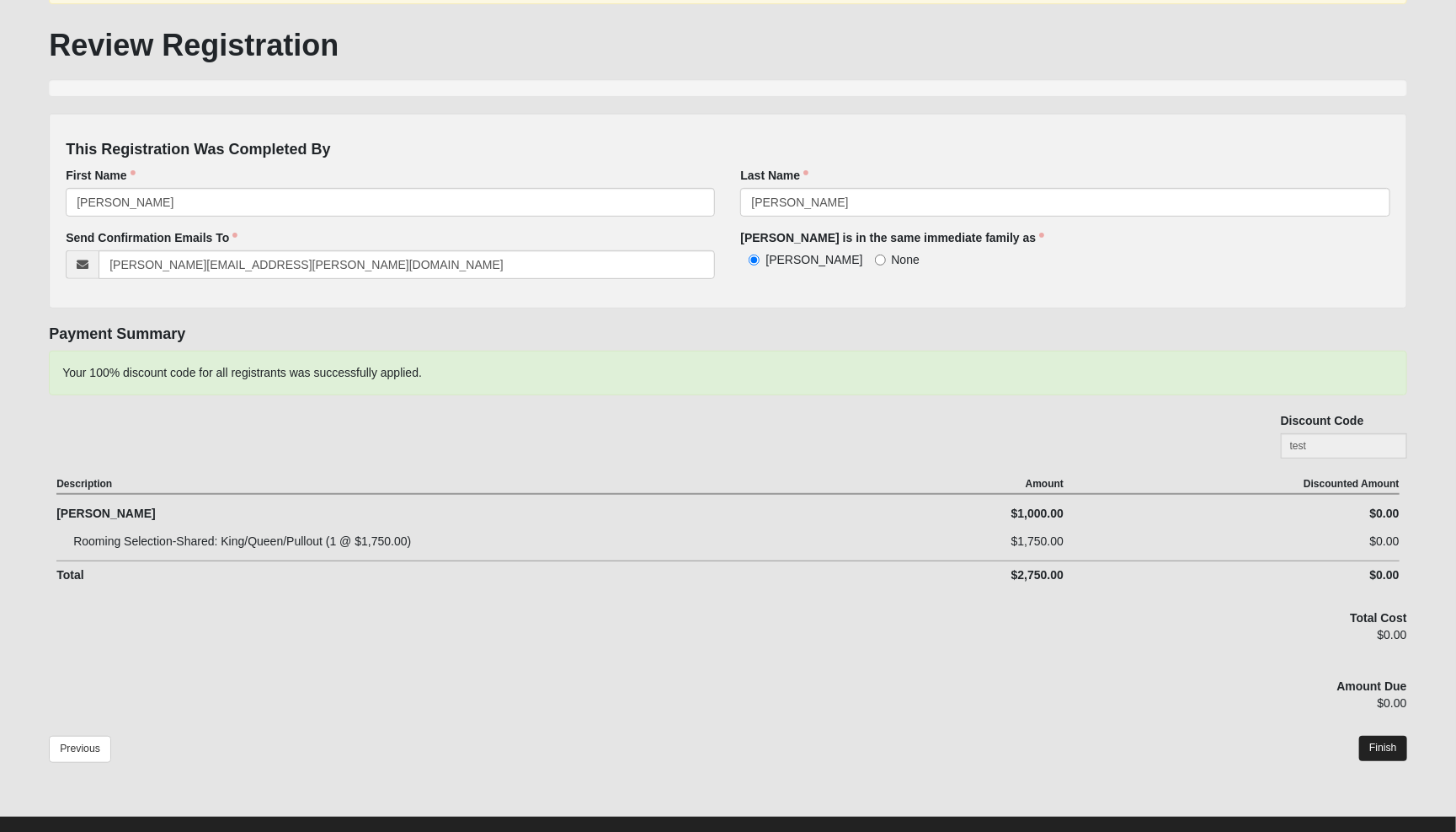
click at [1237, 706] on link "Finish" at bounding box center [1383, 748] width 48 height 25
